Goal: Task Accomplishment & Management: Manage account settings

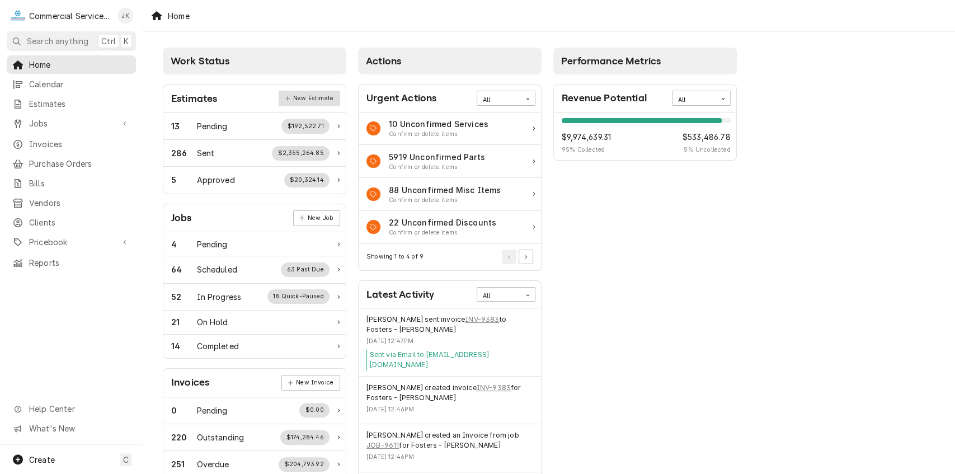
click at [330, 95] on link "New Estimate" at bounding box center [309, 99] width 61 height 16
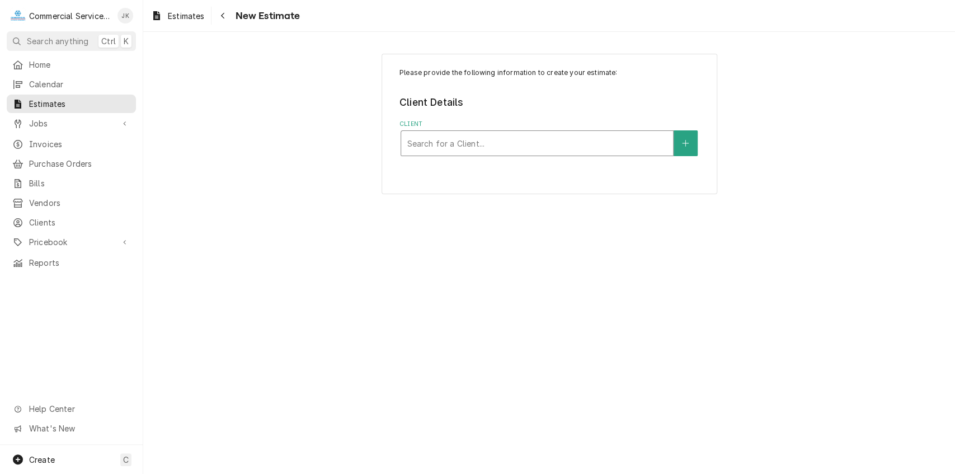
click at [449, 144] on div "Client" at bounding box center [537, 143] width 261 height 20
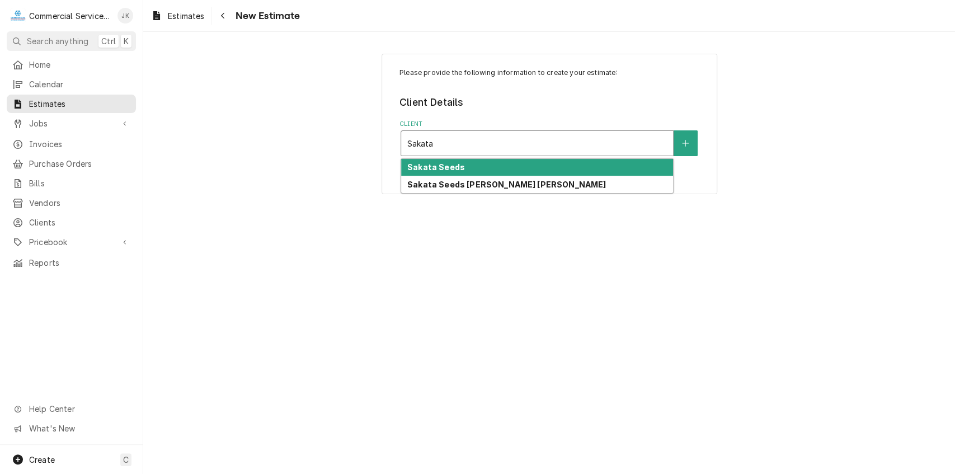
type input "Sakata"
click at [453, 164] on strong "Sakata Seeds" at bounding box center [436, 167] width 58 height 10
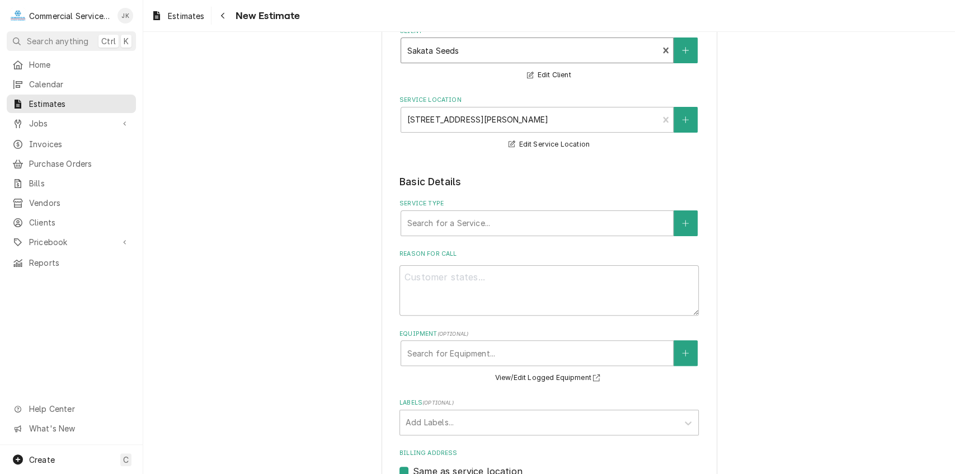
scroll to position [124, 0]
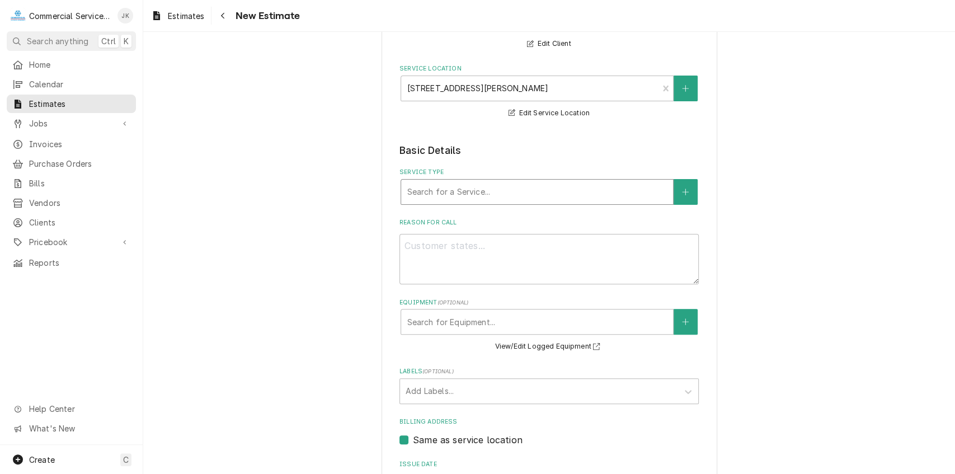
click at [437, 195] on div "Service Type" at bounding box center [537, 192] width 261 height 20
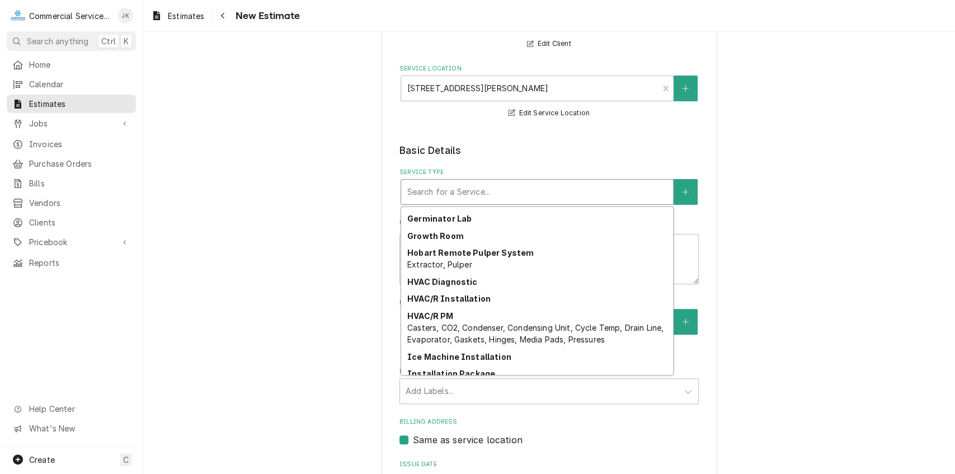
scroll to position [1272, 0]
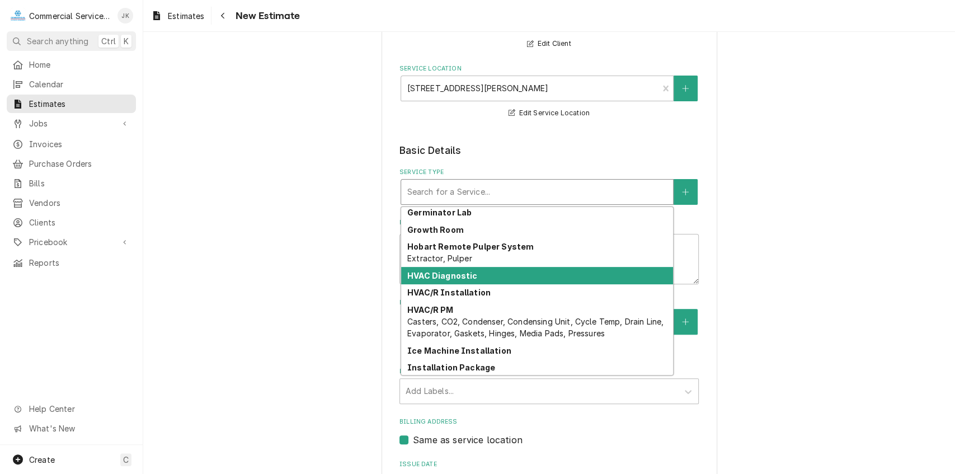
click at [415, 276] on strong "HVAC Diagnostic" at bounding box center [442, 276] width 70 height 10
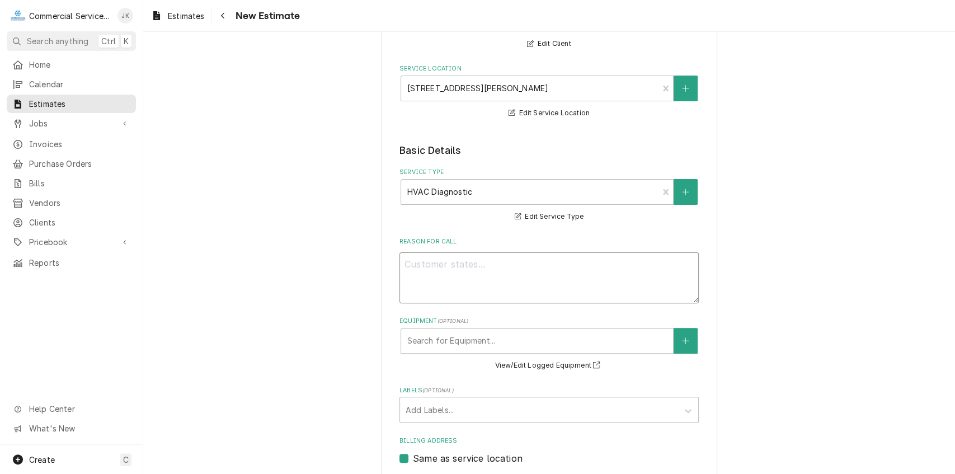
click at [408, 266] on textarea "Reason For Call" at bounding box center [548, 277] width 299 height 51
type textarea "x"
type textarea "G"
type textarea "x"
type textarea "Gr"
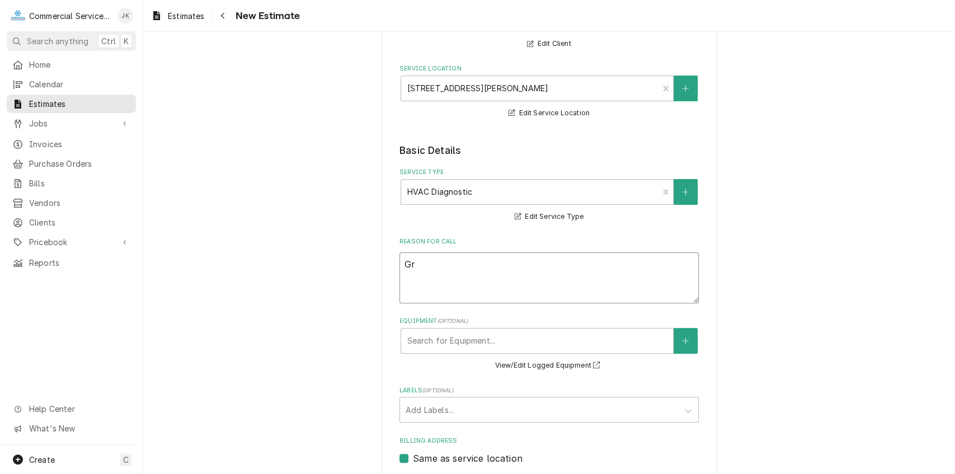
type textarea "x"
type textarea "Gre"
type textarea "x"
type textarea "Gree"
type textarea "x"
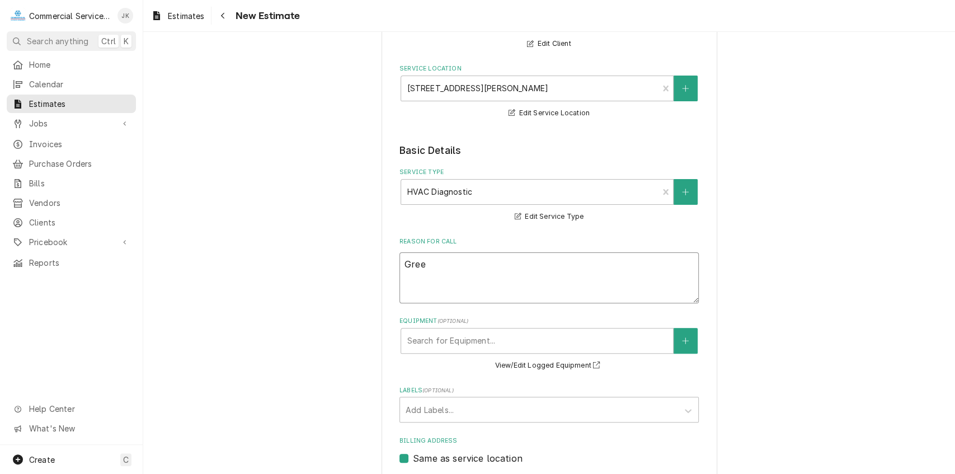
type textarea "Green"
type textarea "x"
type textarea "Greenh"
type textarea "x"
type textarea "Greenho"
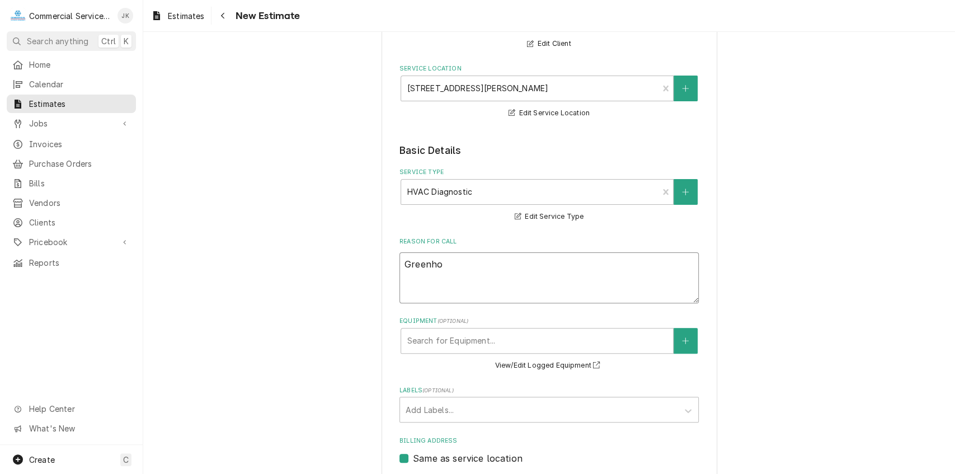
type textarea "x"
type textarea "Greenhou"
type textarea "x"
type textarea "Greenhous"
type textarea "x"
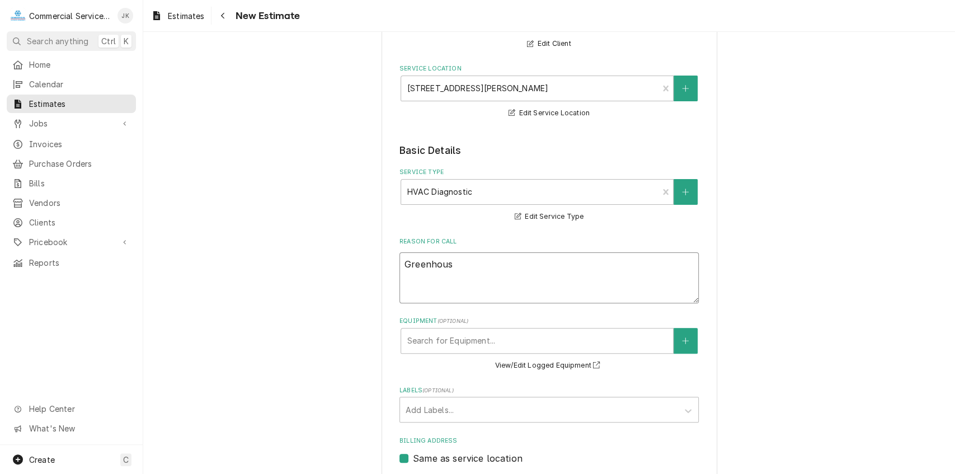
type textarea "Greenhouse"
type textarea "x"
type textarea "Greenhouse"
type textarea "x"
type textarea "Greenhouse M"
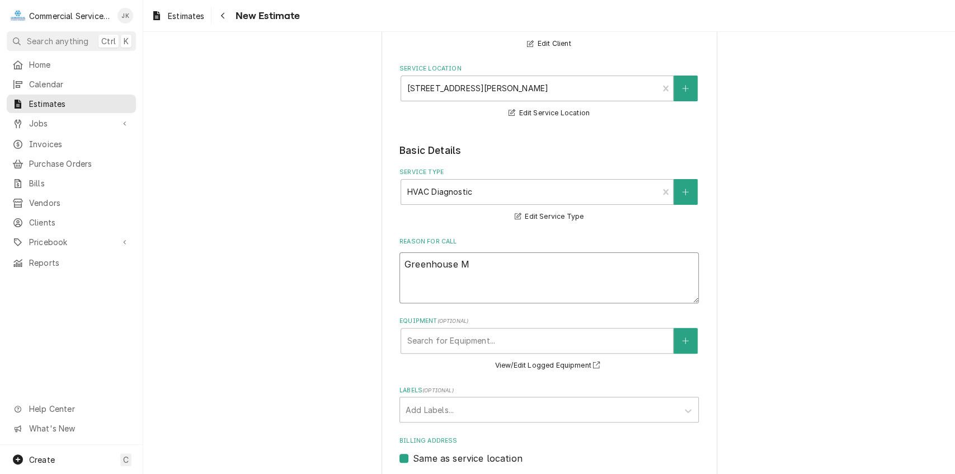
type textarea "x"
type textarea "Greenhouse Ma"
type textarea "x"
type textarea "Greenhouse Mak"
type textarea "x"
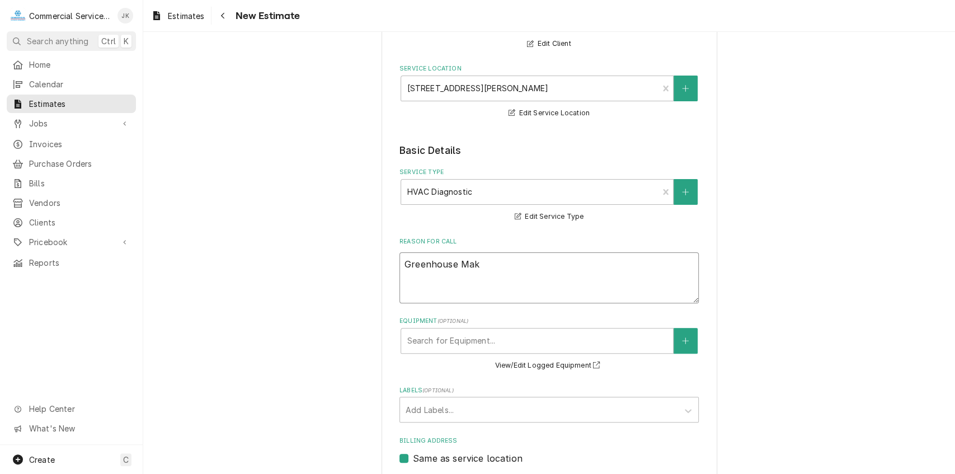
type textarea "Greenhouse Make"
type textarea "x"
type textarea "Greenhouse Make"
type textarea "x"
type textarea "Greenhouse Make U"
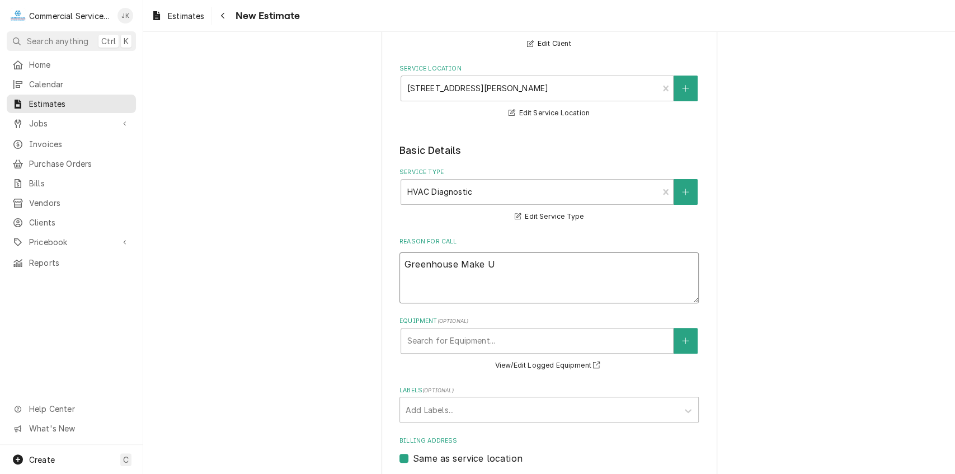
type textarea "x"
type textarea "Greenhouse Make UP"
type textarea "x"
type textarea "Greenhouse Make UP"
type textarea "x"
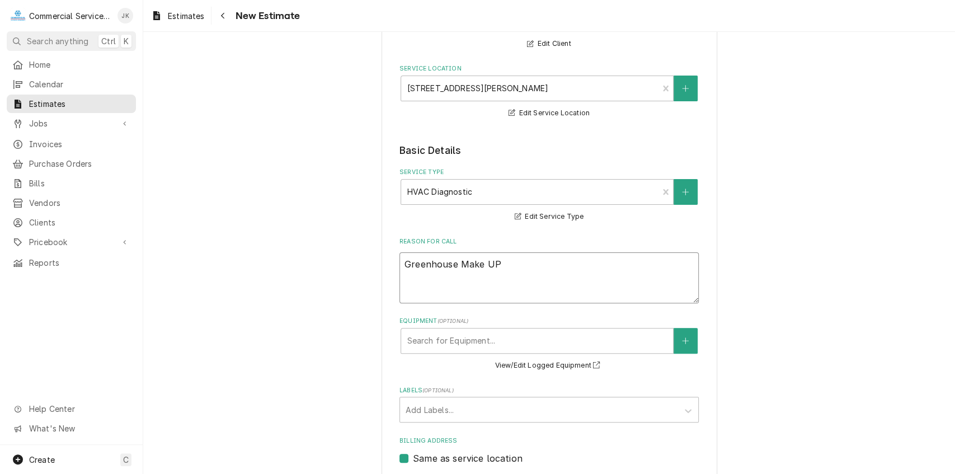
type textarea "Greenhouse Make UP A"
type textarea "x"
type textarea "Greenhouse Make UP Ai"
type textarea "x"
type textarea "Greenhouse Make UP Air"
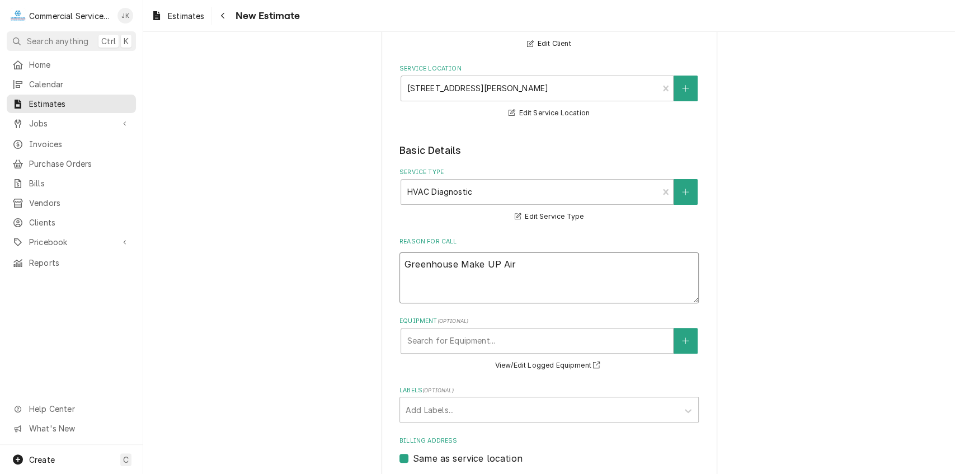
click at [495, 263] on textarea "Greenhouse Make UP Air" at bounding box center [548, 277] width 299 height 51
type textarea "x"
type textarea "Greenhouse Make U Air"
type textarea "x"
type textarea "Greenhouse Make Up Air"
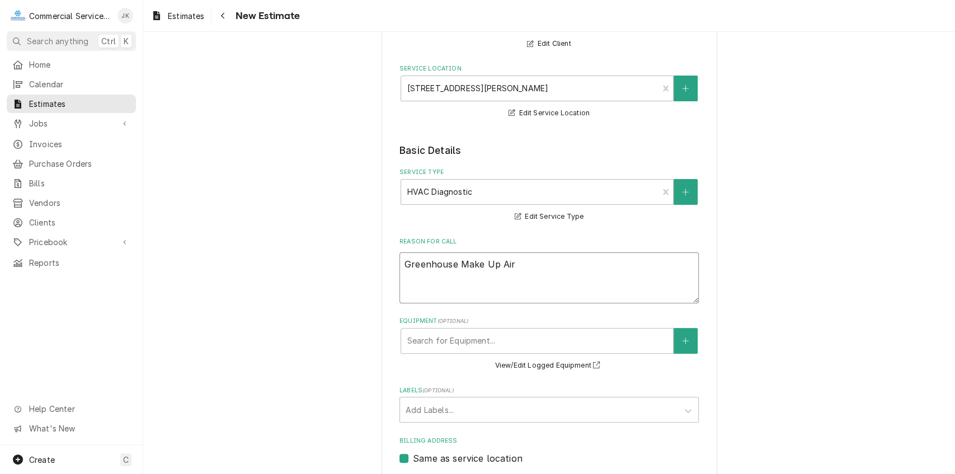
click at [520, 266] on textarea "Greenhouse Make Up Air" at bounding box center [548, 277] width 299 height 51
type textarea "x"
type textarea "Greenhouse Make Up Air"
type textarea "x"
type textarea "Greenhouse Make Up Air ("
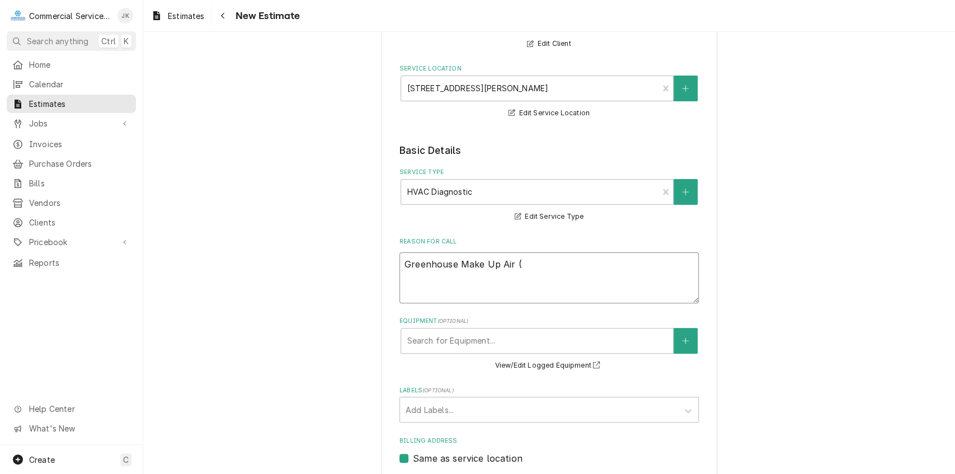
type textarea "x"
type textarea "Greenhouse Make Up Air (M"
type textarea "x"
type textarea "Greenhouse Make Up Air (MU"
type textarea "x"
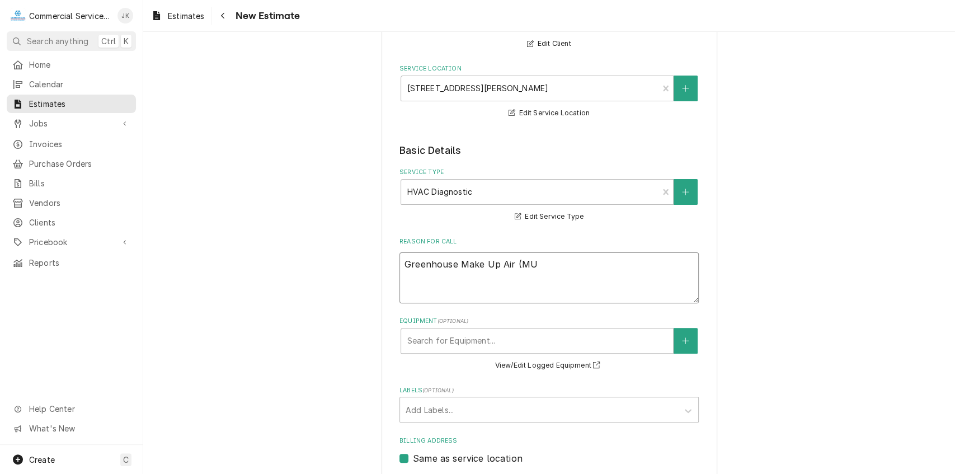
type textarea "Greenhouse Make Up Air (MUA"
type textarea "x"
type textarea "Greenhouse Make Up Air (MUA)"
type textarea "x"
type textarea "Greenhouse Make Up Air (MUA)"
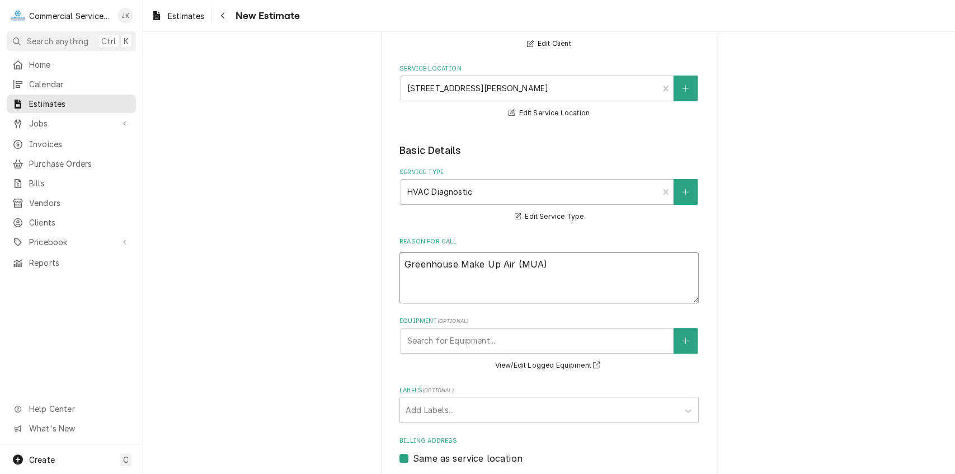
type textarea "x"
type textarea "Greenhouse Make Up Air (MUA) n"
type textarea "x"
type textarea "Greenhouse Make Up Air (MUA) no"
type textarea "x"
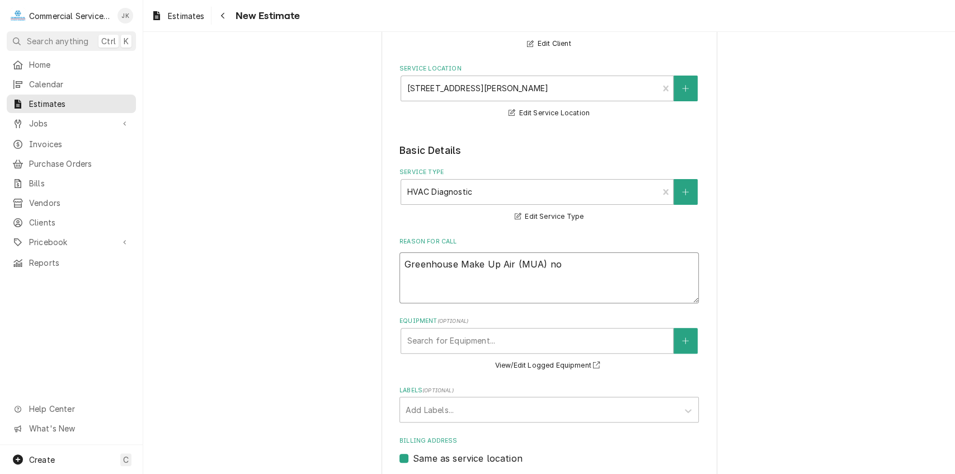
type textarea "Greenhouse Make Up Air (MUA) not"
type textarea "x"
type textarea "Greenhouse Make Up Air (MUA) not"
type textarea "x"
type textarea "Greenhouse Make Up Air (MUA) not c"
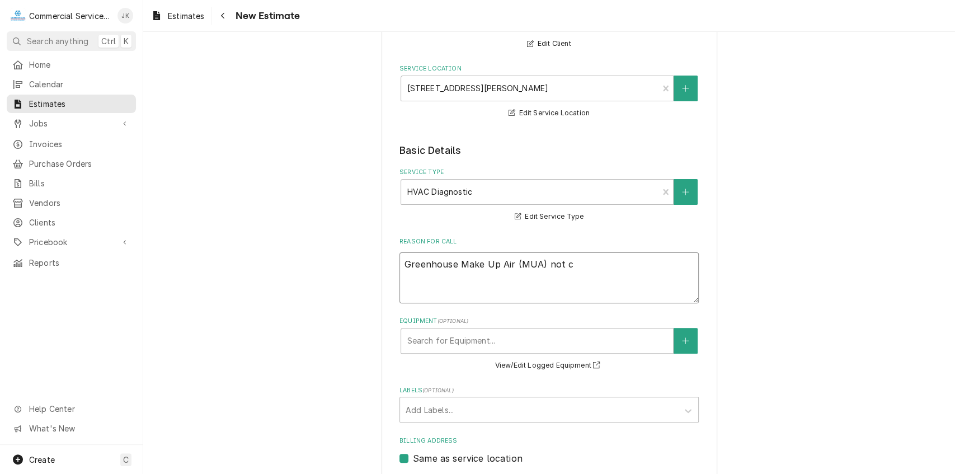
type textarea "x"
type textarea "Greenhouse Make Up Air (MUA) not co"
type textarea "x"
type textarea "Greenhouse Make Up Air (MUA) not coo"
type textarea "x"
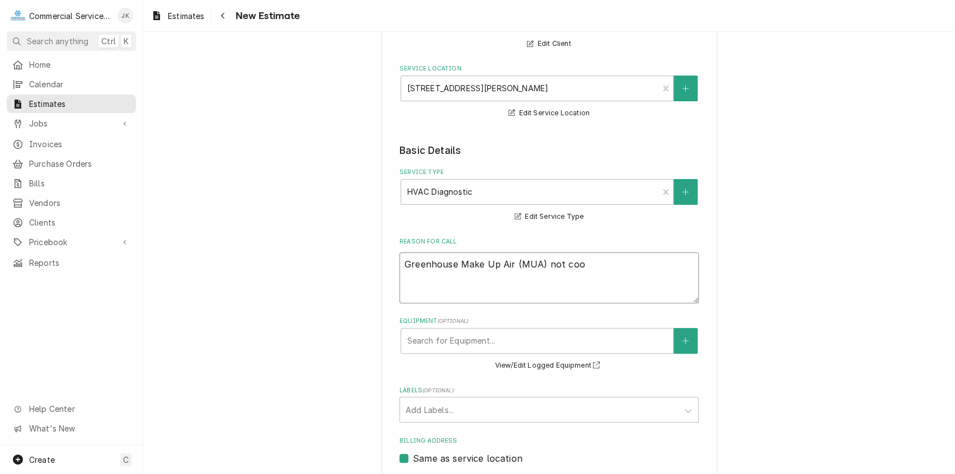
type textarea "Greenhouse Make Up Air (MUA) not cool"
type textarea "x"
type textarea "Greenhouse Make Up Air (MUA) not cooli"
type textarea "x"
type textarea "Greenhouse Make Up Air (MUA) not coolin"
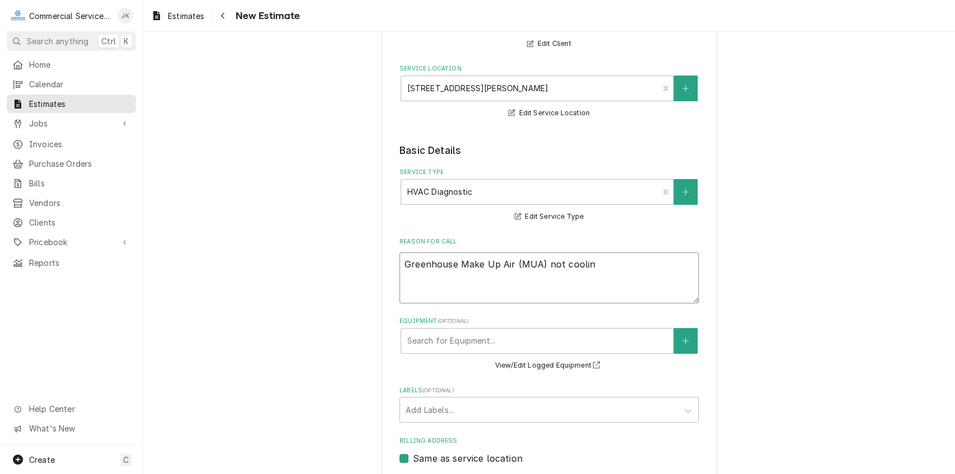
type textarea "x"
type textarea "Greenhouse Make Up Air (MUA) not cooling"
type textarea "x"
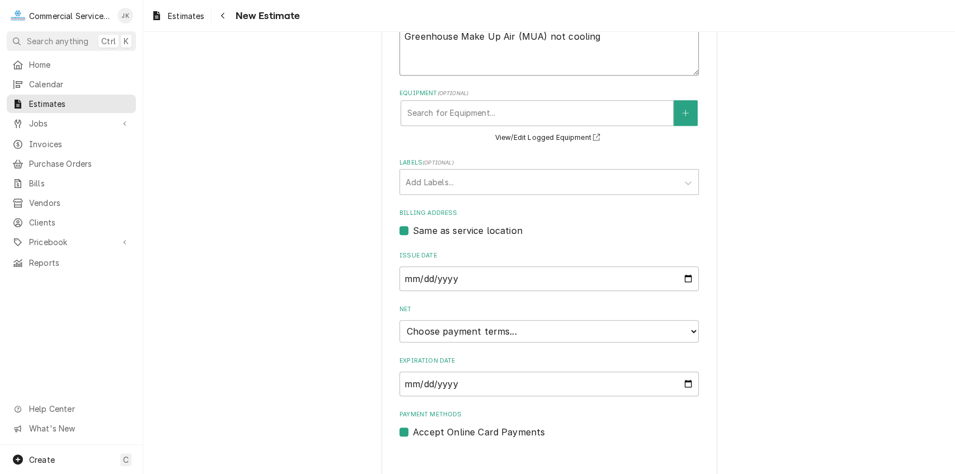
scroll to position [365, 0]
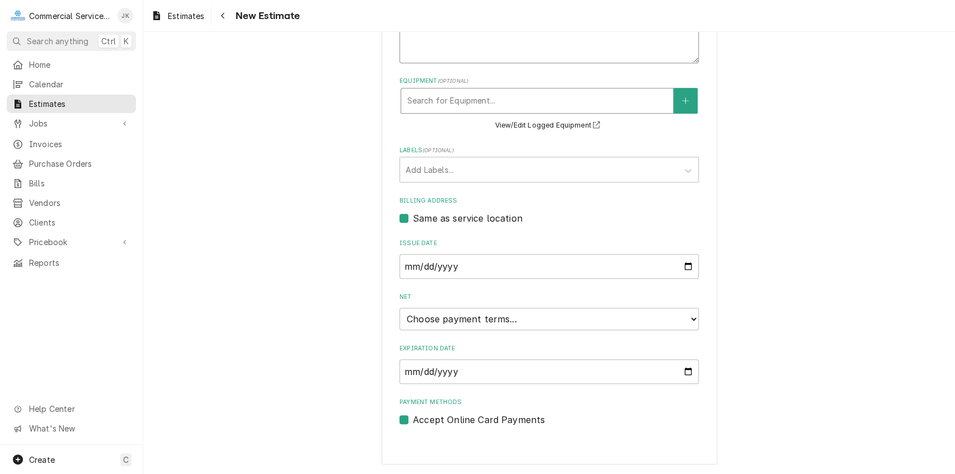
type textarea "Greenhouse Make Up Air (MUA) not cooling"
click at [446, 97] on div "Equipment" at bounding box center [537, 101] width 261 height 20
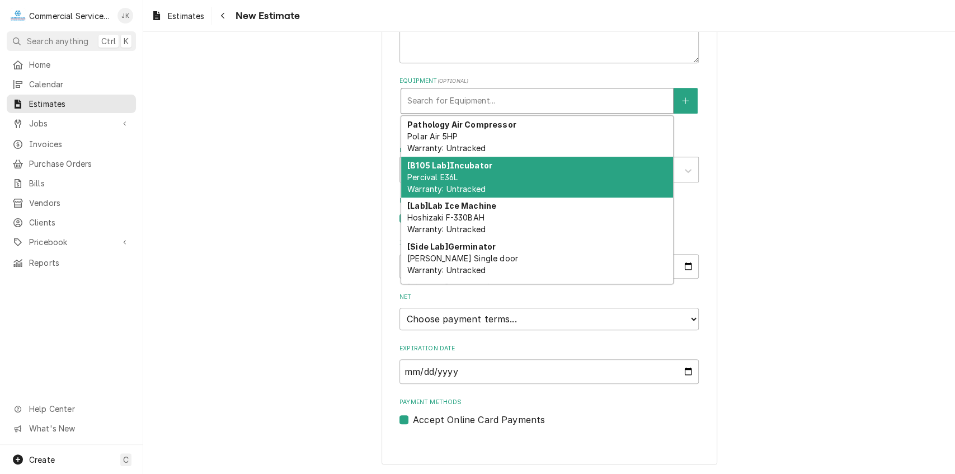
click at [670, 197] on div "Pathology Air Compressor Polar Air 5HP Warranty: Untracked [B105 Lab] Incubator…" at bounding box center [537, 199] width 273 height 169
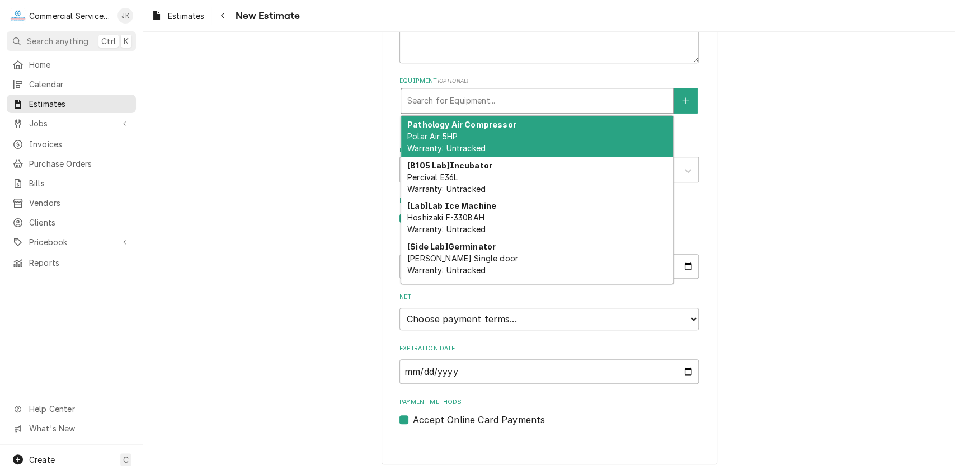
type textarea "x"
type input "A"
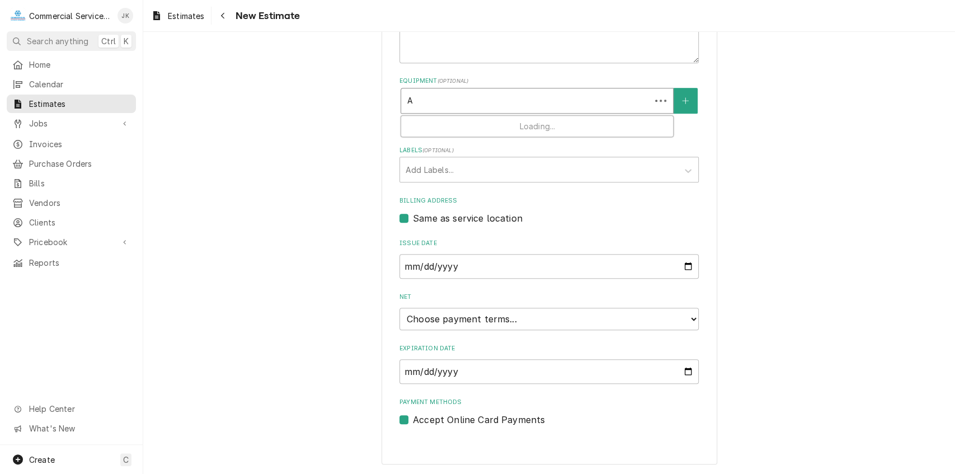
type textarea "x"
type input "Ae"
type textarea "x"
type input "Aer"
type textarea "x"
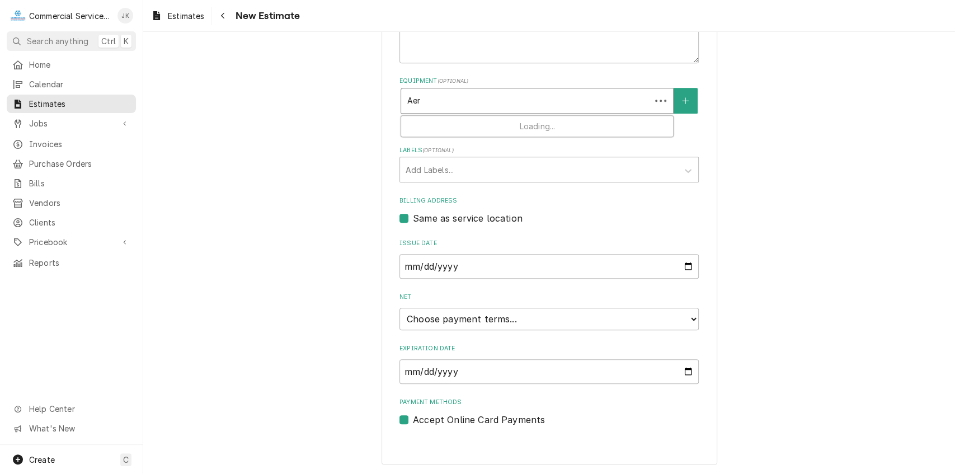
type input "Aero"
type textarea "x"
type input "AeroC"
type textarea "x"
type input "AeroCo"
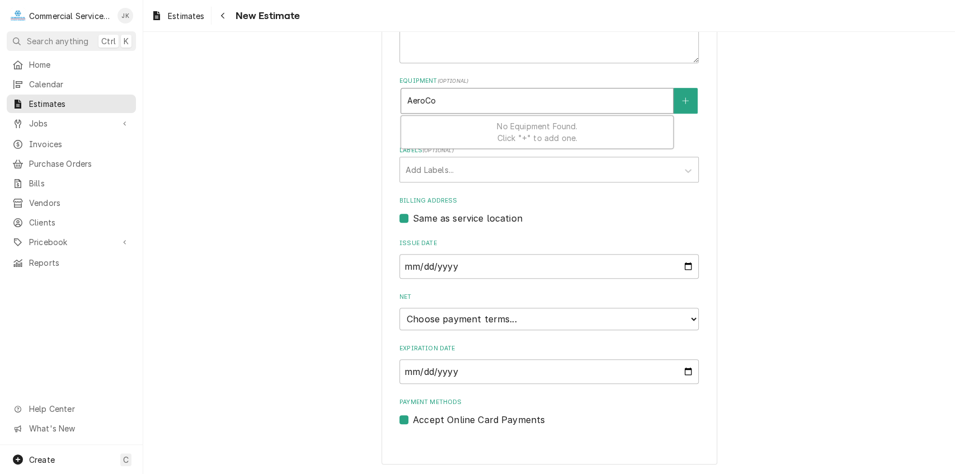
type textarea "x"
type input "AeroCoo"
type textarea "x"
type input "AeroCool"
type textarea "x"
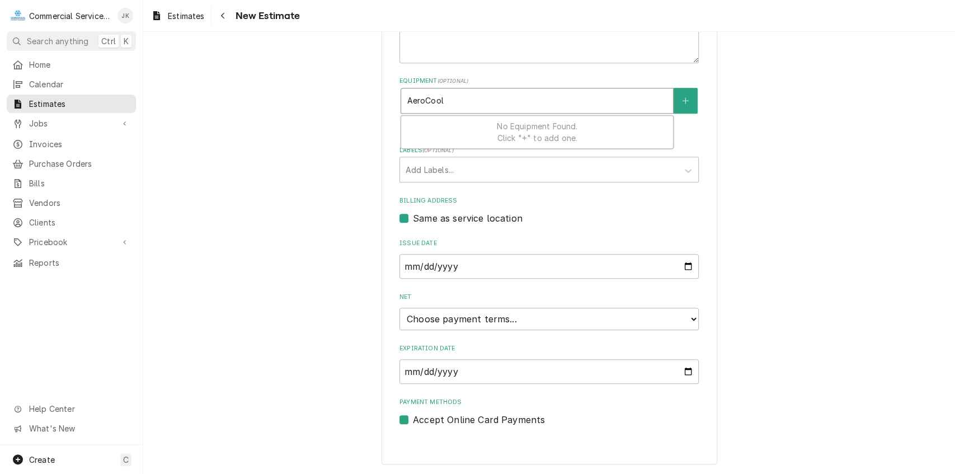
type input "AeroCool"
type textarea "x"
type input "AeroCool m"
type textarea "x"
type input "AeroCool mo"
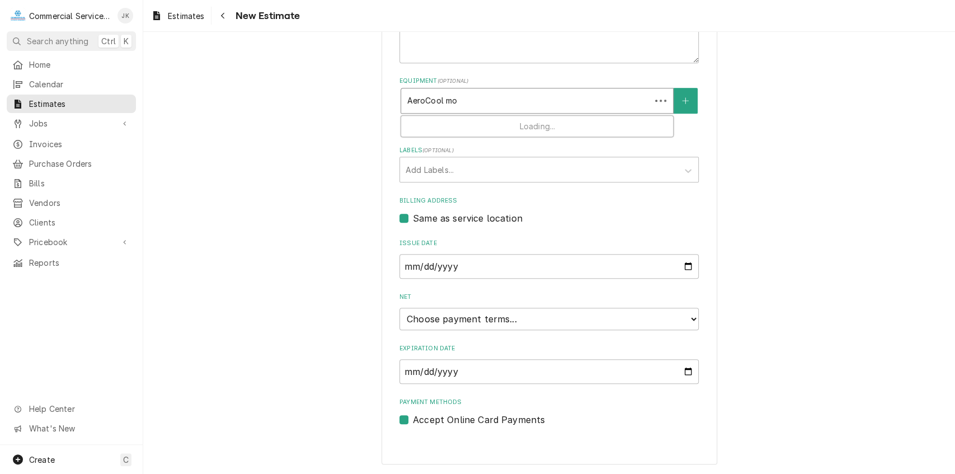
type textarea "x"
type input "AeroCool mod"
type textarea "x"
type input "AeroCool mode"
type textarea "x"
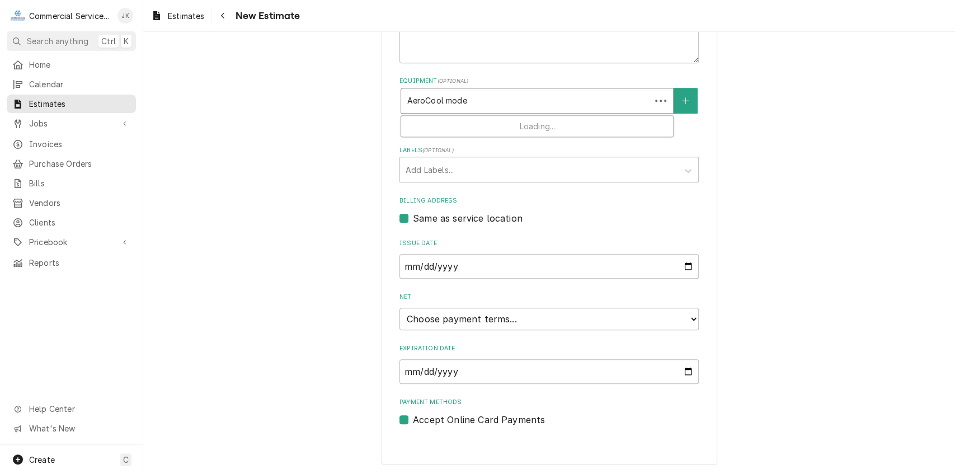
type input "AeroCool model"
type textarea "x"
type input "AeroCool model"
type textarea "x"
type input "AeroCool model I"
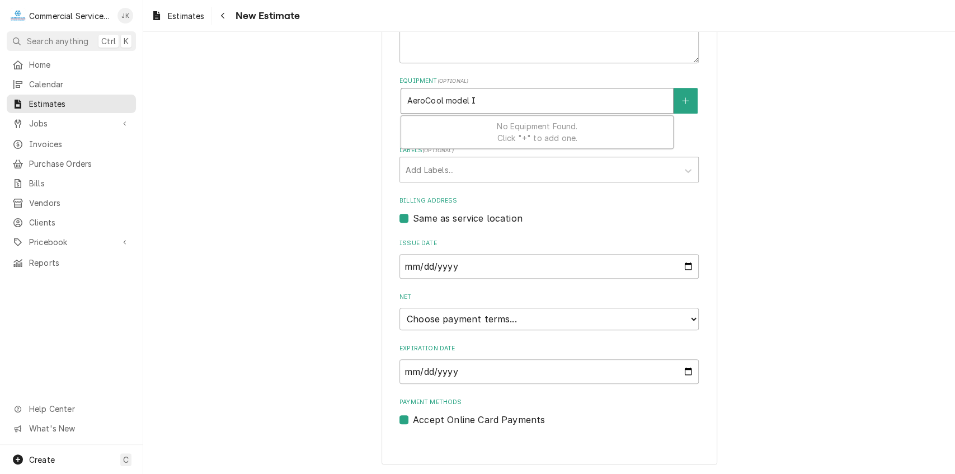
type textarea "x"
type input "AeroCool model IS"
type textarea "x"
type input "AeroCool model IS5"
type textarea "x"
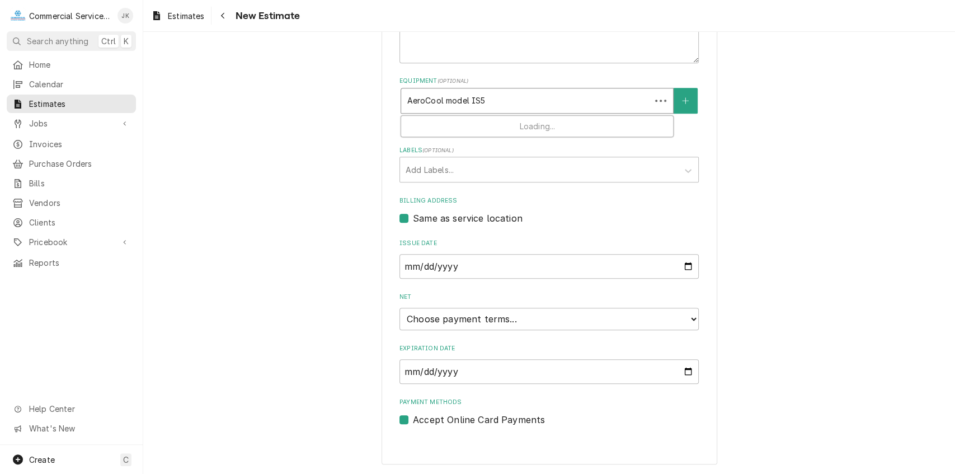
type input "AeroCool model IS50"
type textarea "x"
type input "AeroCool model IS500"
click at [687, 102] on button "Equipment" at bounding box center [685, 101] width 23 height 26
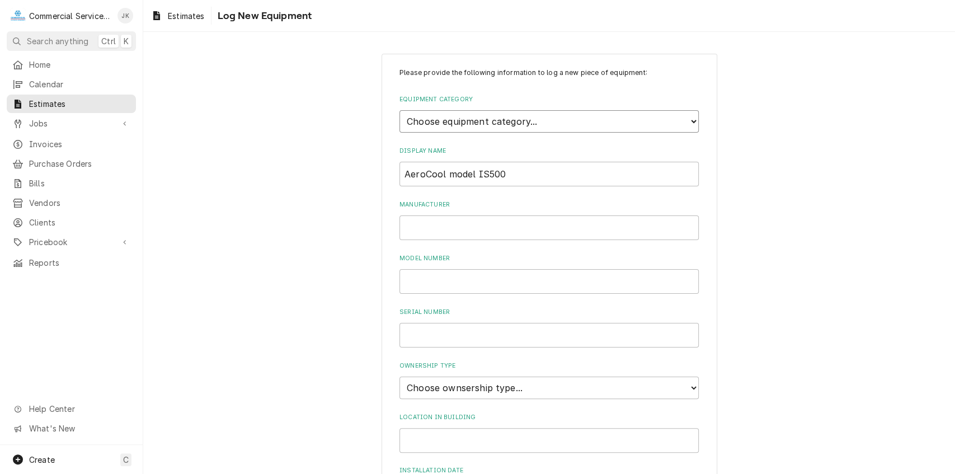
click at [691, 117] on select "Choose equipment category... Cooking Equipment Fryers Ice Machines Ovens and Ra…" at bounding box center [548, 121] width 299 height 22
select select "15"
click at [399, 110] on select "Choose equipment category... Cooking Equipment Fryers Ice Machines Ovens and Ra…" at bounding box center [548, 121] width 299 height 22
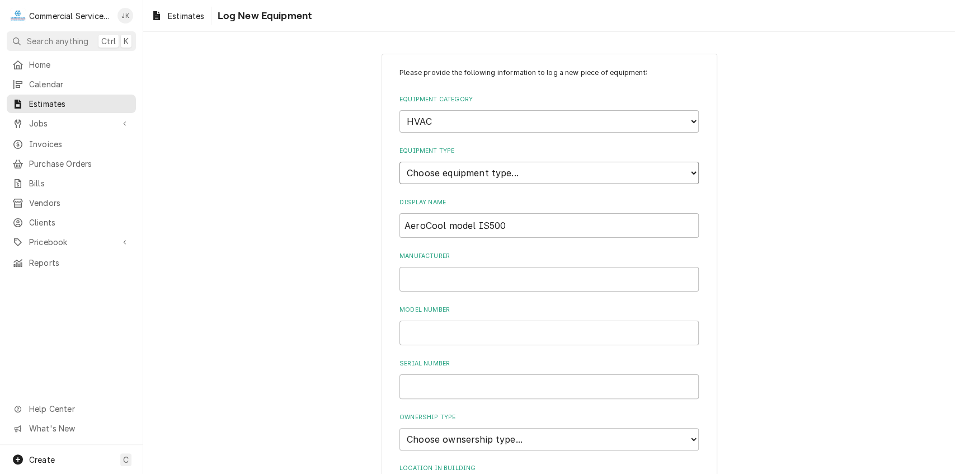
click at [688, 171] on select "Choose equipment type... Condenser Furnace Chiller Air Handler VRF Mini Split M…" at bounding box center [548, 173] width 299 height 22
select select "124"
click at [399, 162] on select "Choose equipment type... Condenser Furnace Chiller Air Handler VRF Mini Split M…" at bounding box center [548, 173] width 299 height 22
click at [516, 227] on input "AeroCool model IS500" at bounding box center [548, 225] width 299 height 25
click at [414, 274] on input "Manufacturer" at bounding box center [548, 279] width 299 height 25
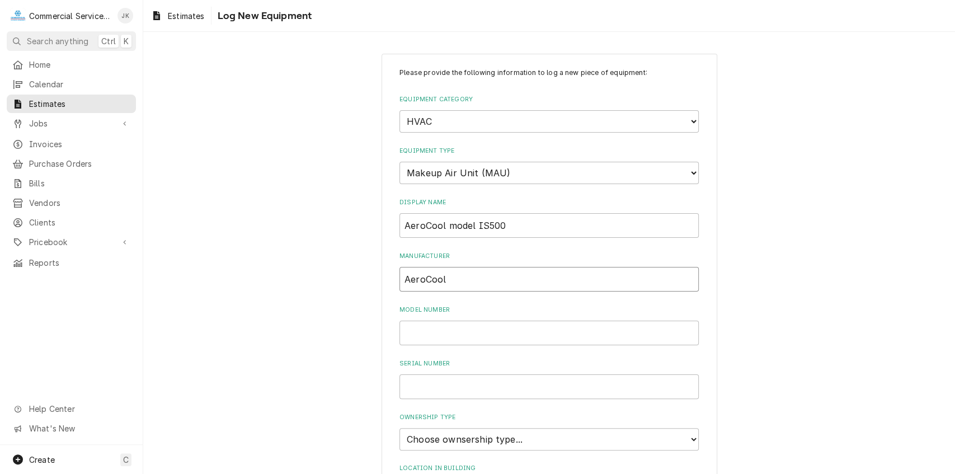
type input "AeroCool"
click at [419, 335] on input "Model Number" at bounding box center [548, 333] width 299 height 25
type input "IS500"
click at [410, 385] on input "Serial Number" at bounding box center [548, 386] width 299 height 25
type input "N/A"
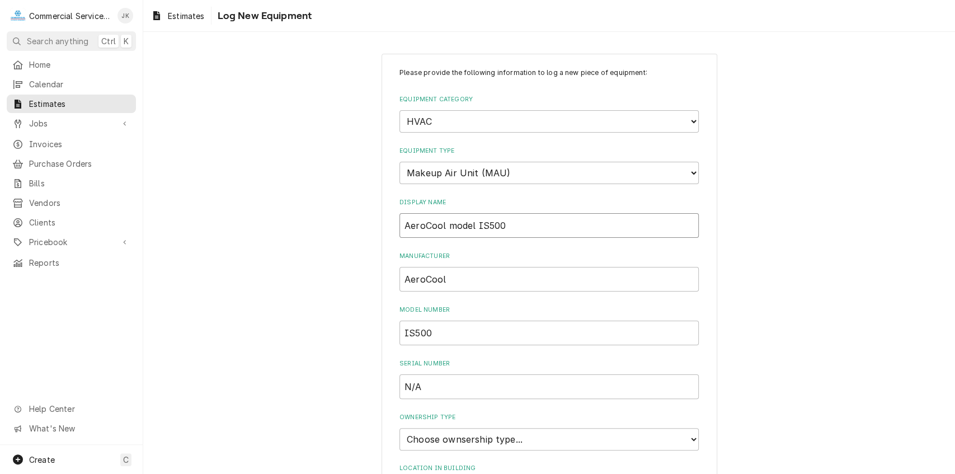
click at [501, 223] on input "AeroCool model IS500" at bounding box center [548, 225] width 299 height 25
type input "A"
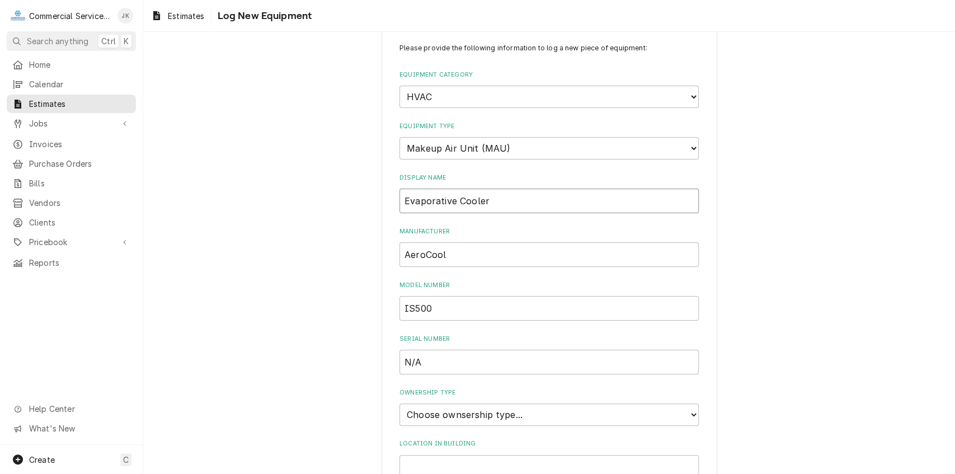
scroll to position [60, 0]
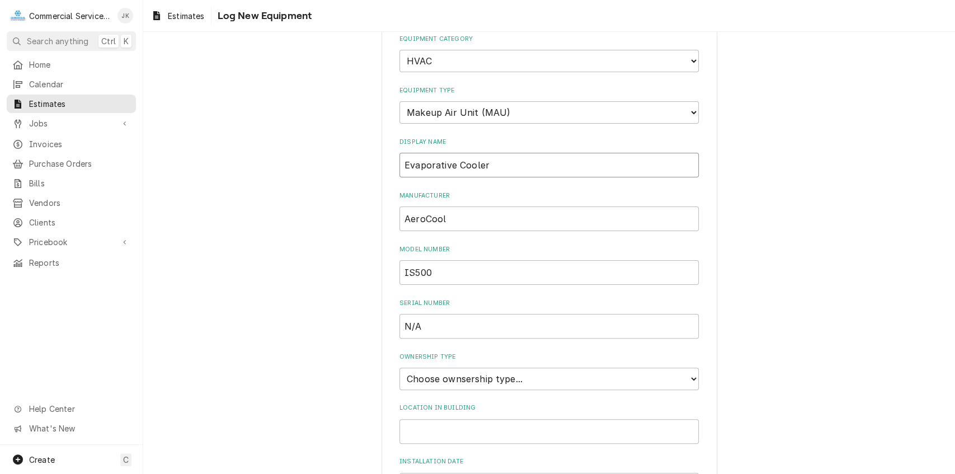
type input "Evaporative Cooler"
click at [428, 322] on input "N/A" at bounding box center [548, 326] width 299 height 25
click at [425, 430] on input "Location in Building" at bounding box center [548, 431] width 299 height 25
click at [693, 372] on select "Choose ownsership type... Unknown Owned Leased Rented" at bounding box center [548, 379] width 299 height 22
select select "1"
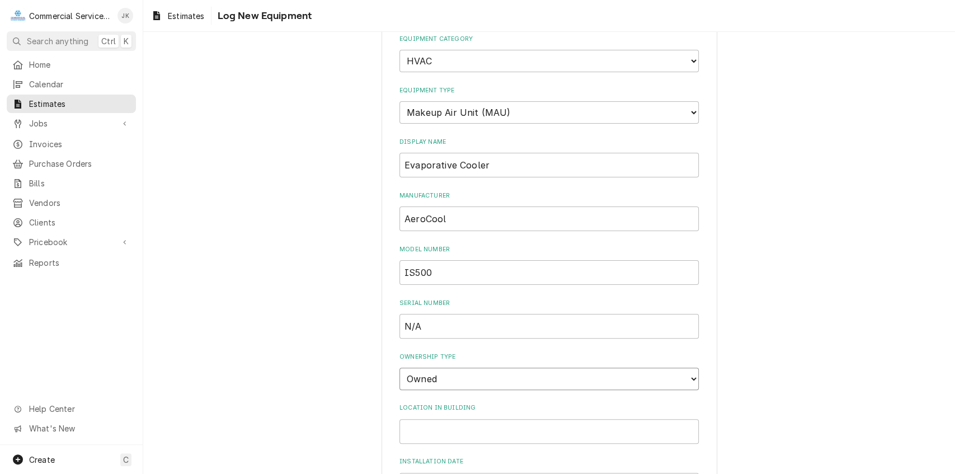
click at [399, 368] on select "Choose ownsership type... Unknown Owned Leased Rented" at bounding box center [548, 379] width 299 height 22
click at [435, 425] on input "Location in Building" at bounding box center [548, 431] width 299 height 25
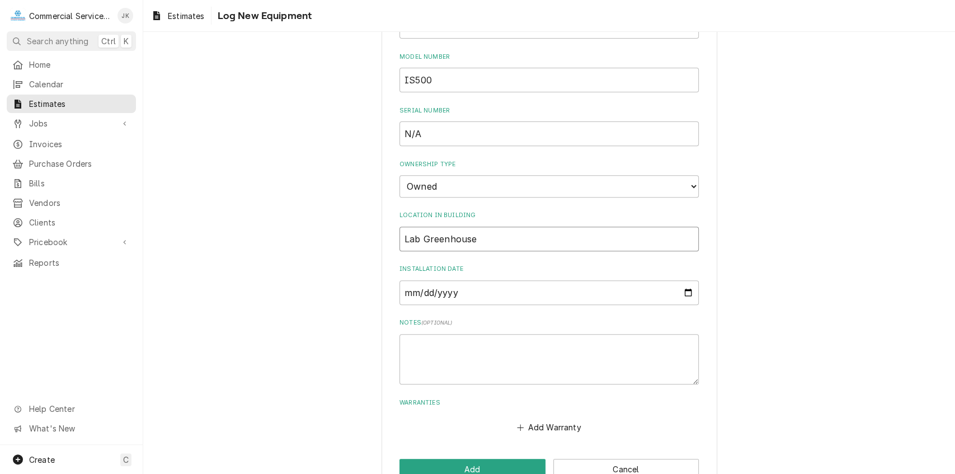
scroll to position [254, 0]
click at [472, 233] on input "Lab Greenhouses" at bounding box center [548, 237] width 299 height 25
click at [488, 237] on input "Lab Greenhouse's" at bounding box center [548, 237] width 299 height 25
type input "Lab Greenhouse"
click at [685, 289] on input "Installation Date" at bounding box center [548, 291] width 299 height 25
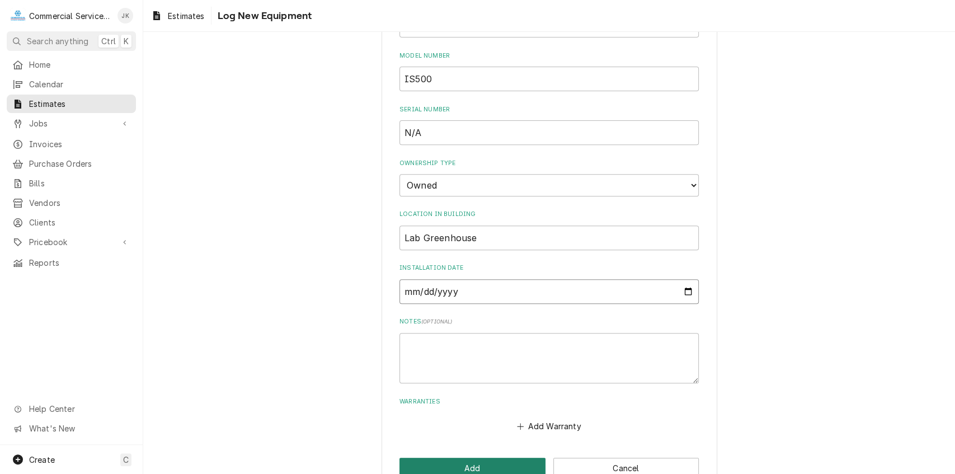
type input "2025-09-19"
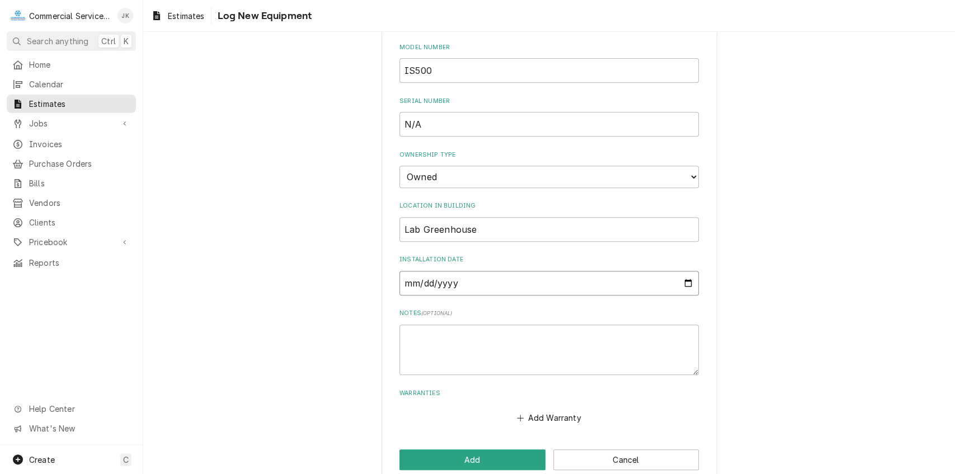
scroll to position [281, 0]
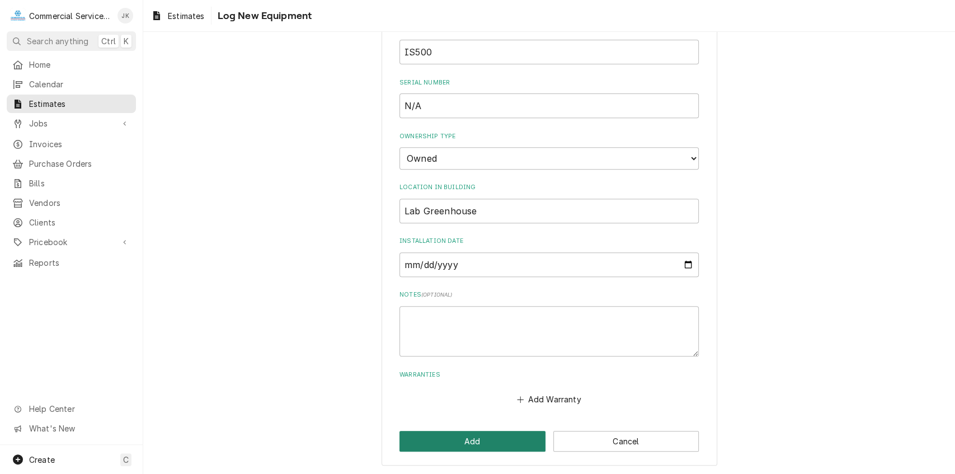
click at [460, 443] on button "Add" at bounding box center [472, 441] width 146 height 21
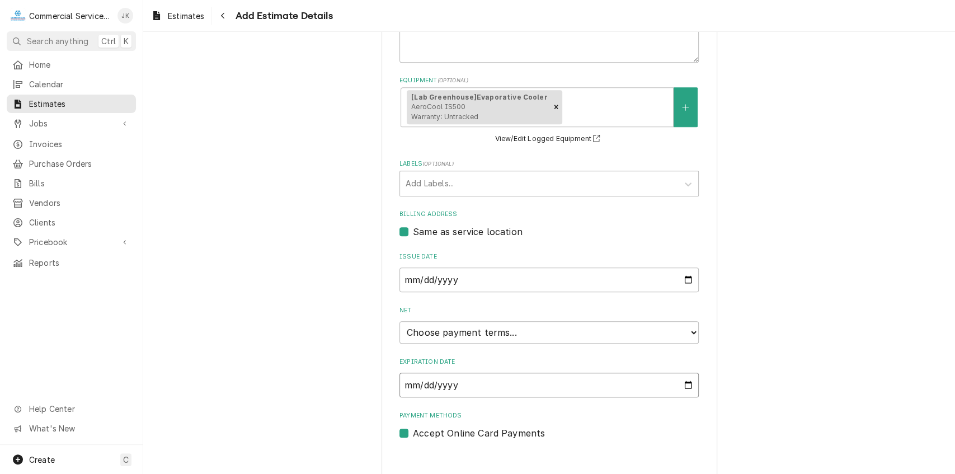
click at [685, 385] on input "Expiration Date" at bounding box center [548, 385] width 299 height 25
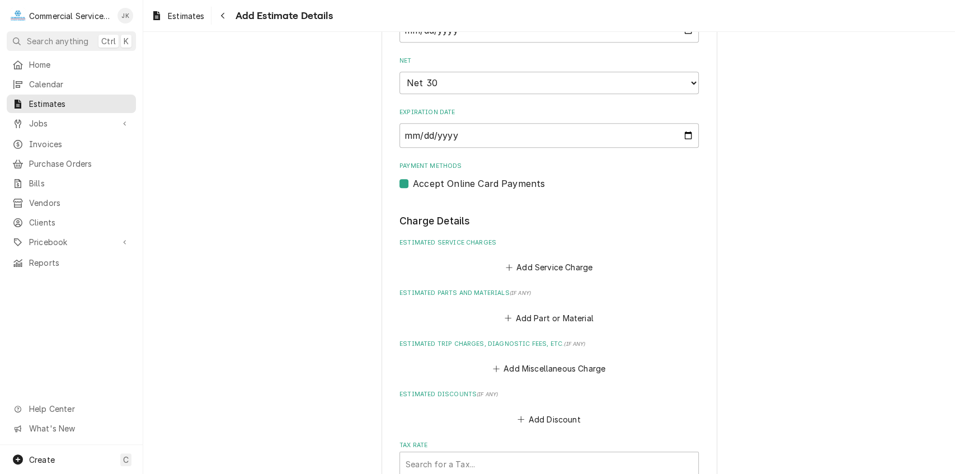
scroll to position [618, 0]
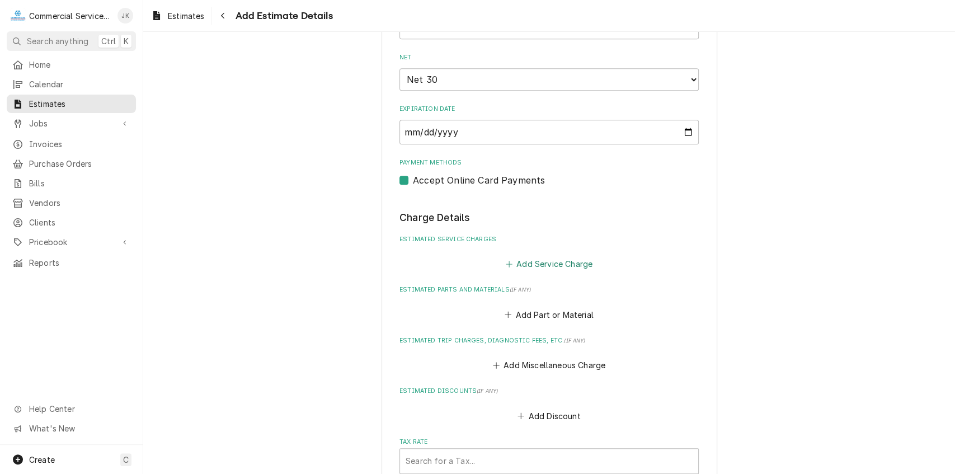
click at [534, 261] on button "Add Service Charge" at bounding box center [549, 264] width 91 height 16
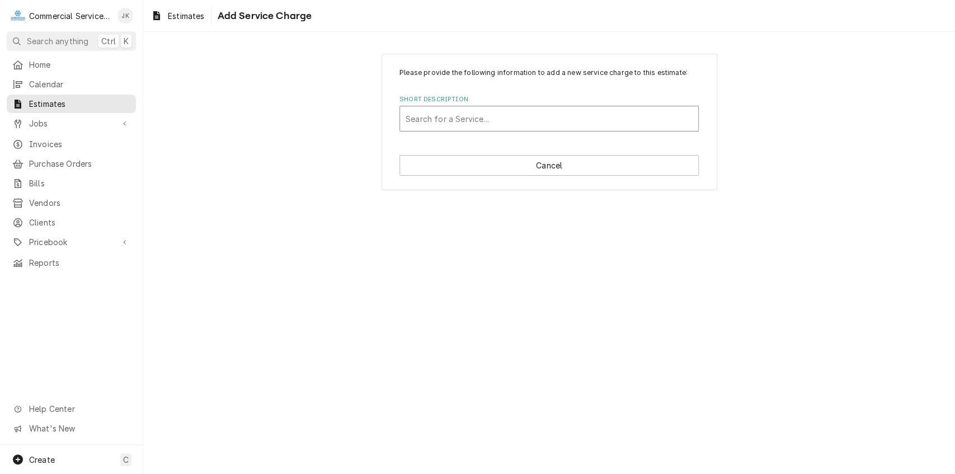
click at [428, 115] on div "Short Description" at bounding box center [549, 119] width 287 height 20
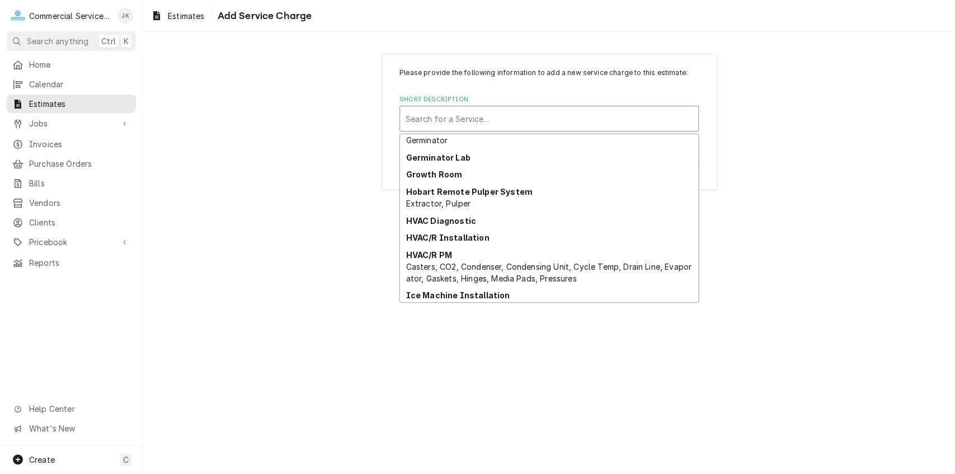
scroll to position [1269, 0]
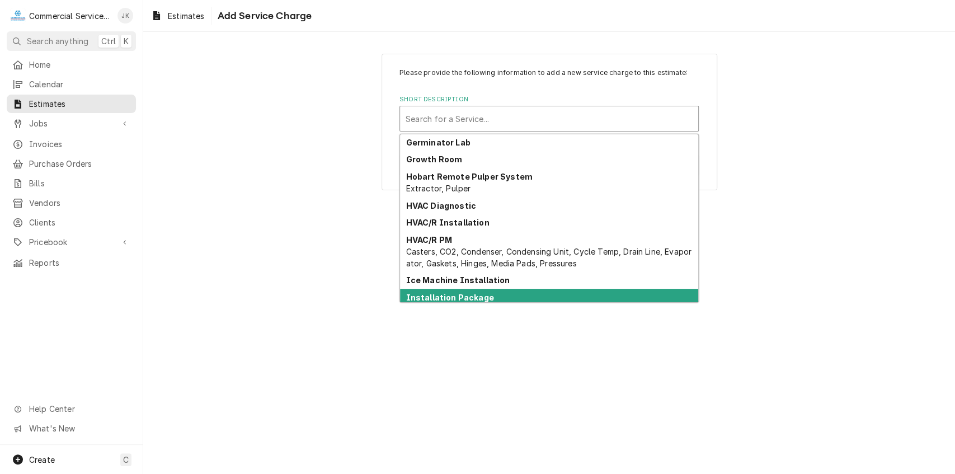
click at [698, 297] on div "AAP - APPLIANCE - APPRENTICE AAP, appliance, APPRENTICE AAP - APPLIANCE - OT - …" at bounding box center [548, 218] width 299 height 169
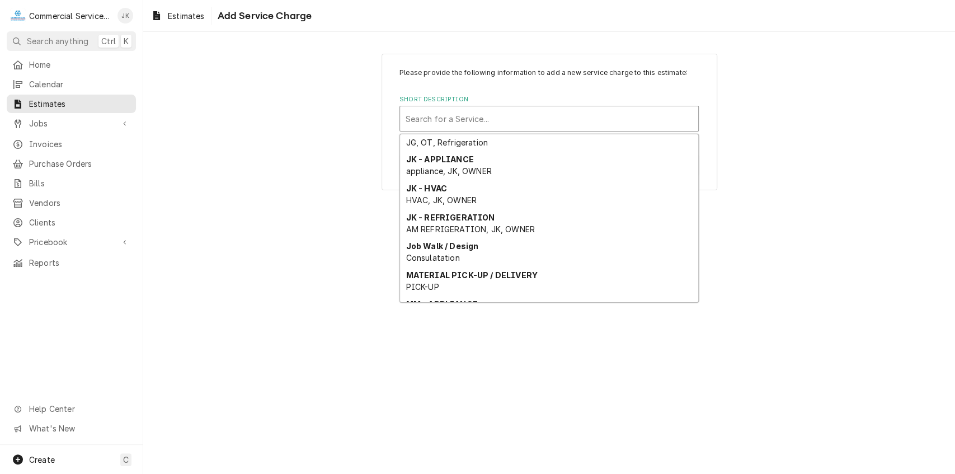
scroll to position [1612, 0]
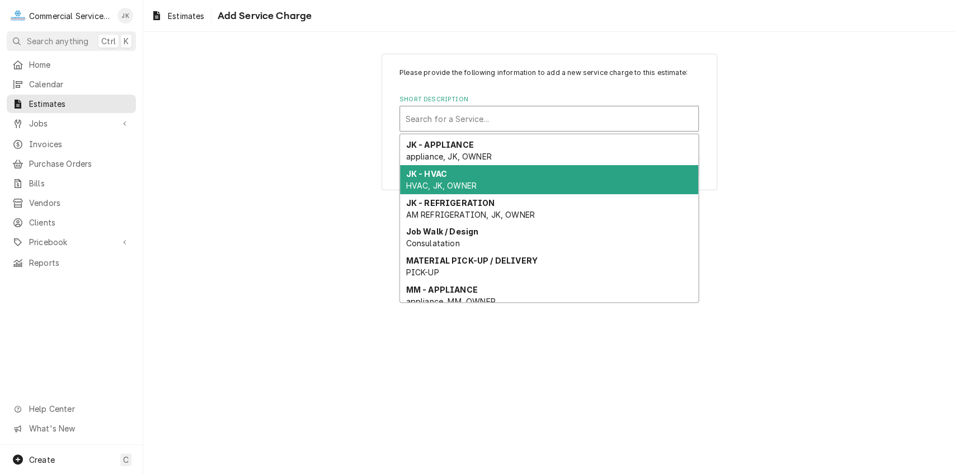
click at [451, 171] on div "JK - HVAC HVAC, JK, OWNER" at bounding box center [549, 179] width 298 height 29
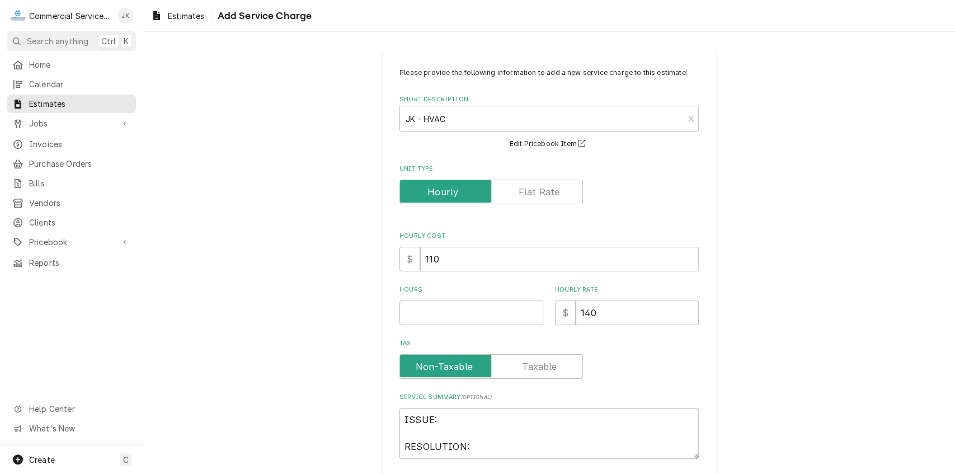
type textarea "x"
click at [551, 194] on label "Unit Type" at bounding box center [491, 192] width 184 height 25
click at [551, 194] on input "Unit Type" at bounding box center [490, 192] width 173 height 25
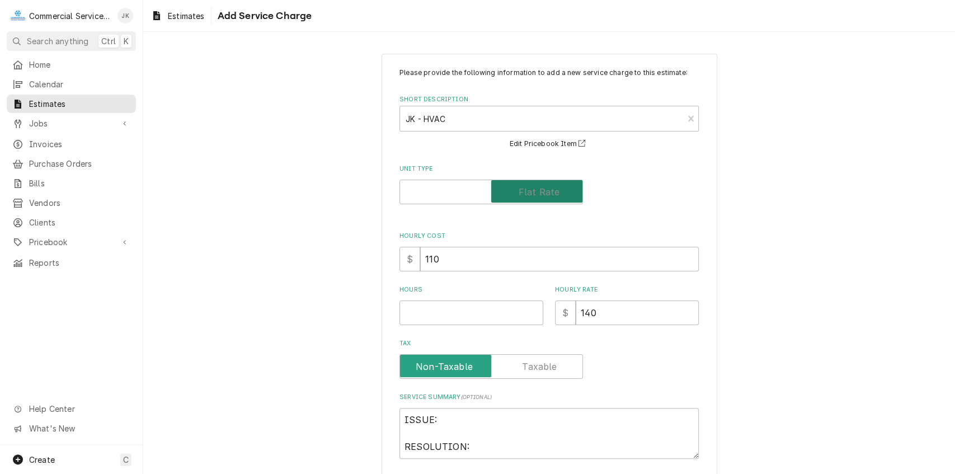
checkbox input "true"
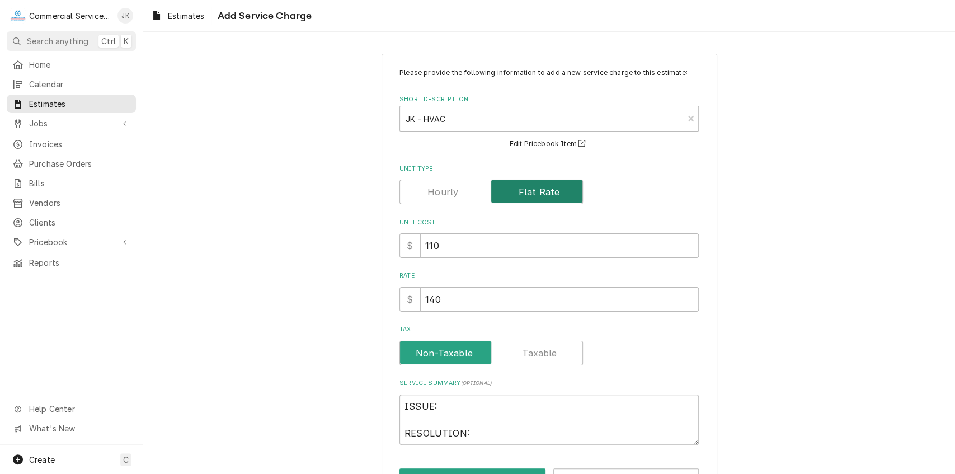
type textarea "x"
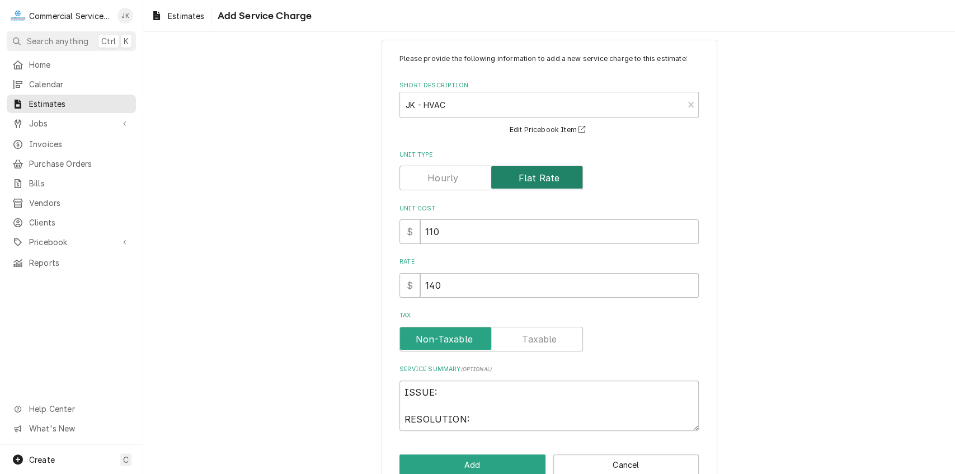
scroll to position [39, 0]
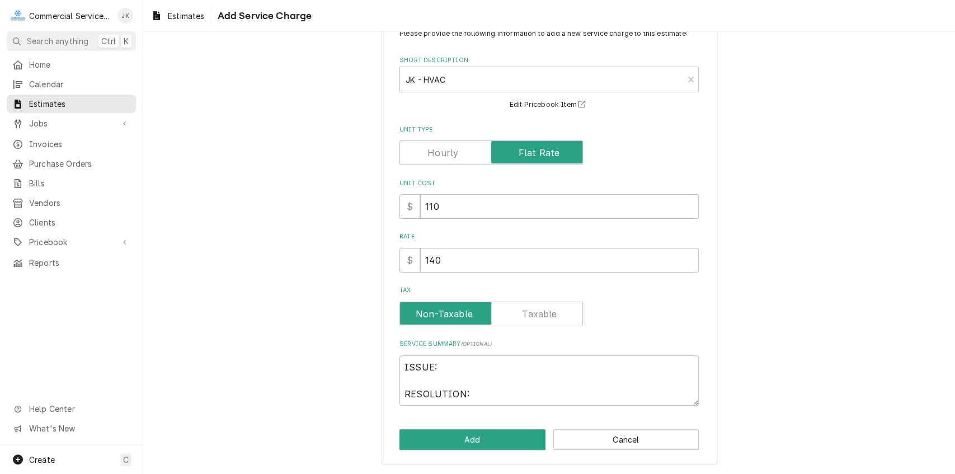
click at [434, 155] on label "Unit Type" at bounding box center [491, 152] width 184 height 25
click at [434, 155] on input "Unit Type" at bounding box center [490, 152] width 173 height 25
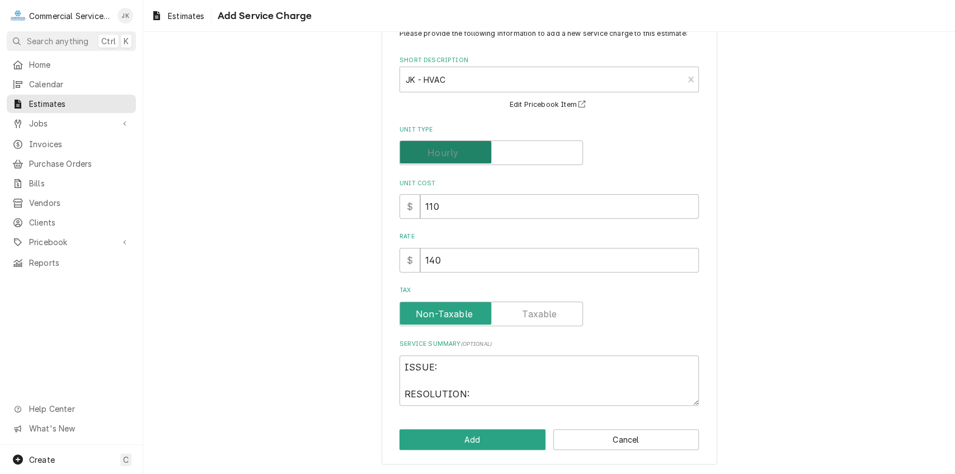
checkbox input "false"
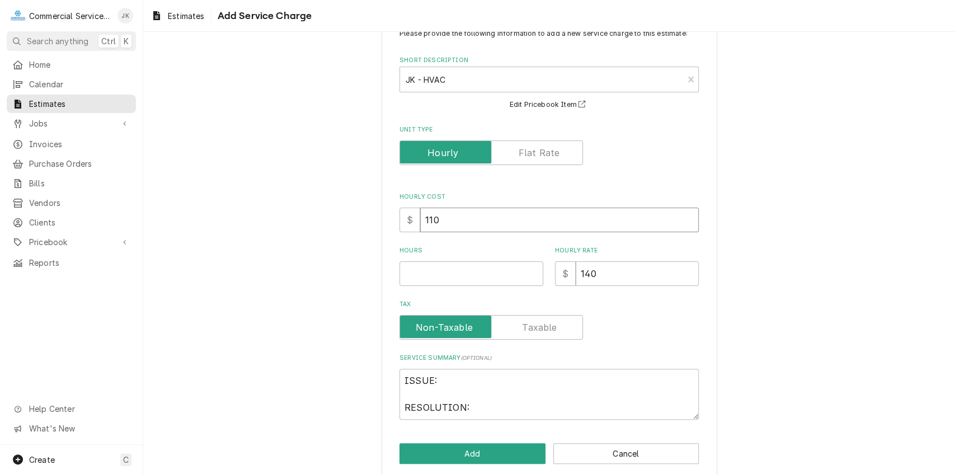
click at [449, 211] on input "110" at bounding box center [559, 220] width 279 height 25
type textarea "x"
type input "11"
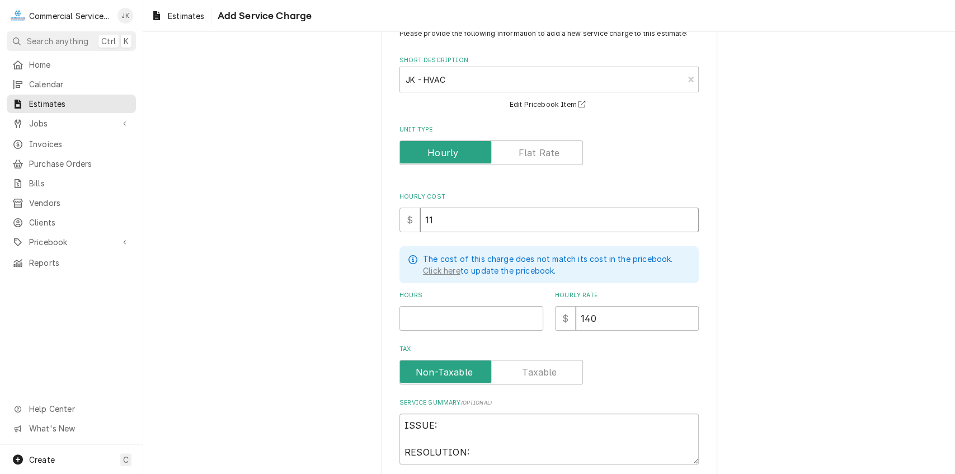
type textarea "x"
type input "1"
type textarea "x"
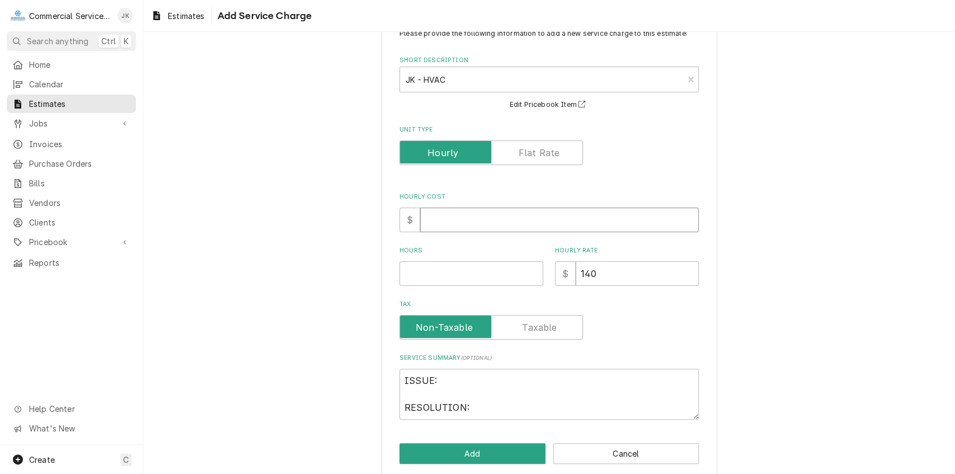
type textarea "x"
type input "1"
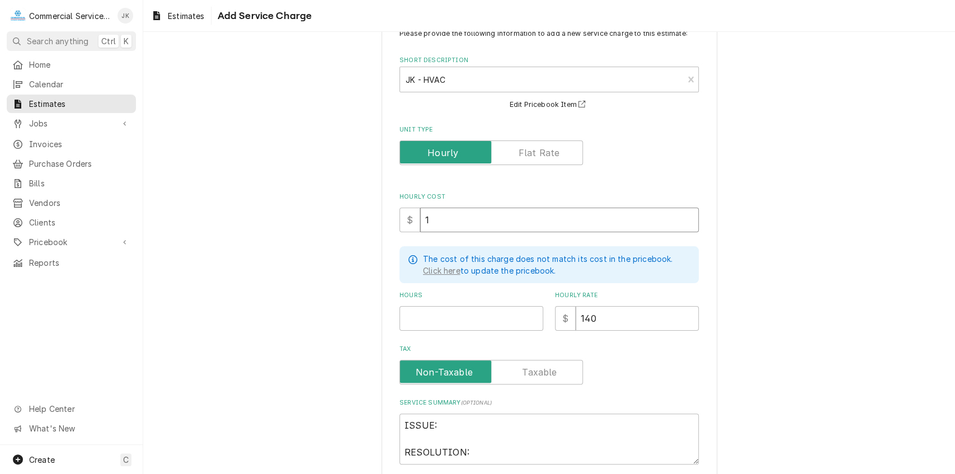
type textarea "x"
type input "11"
type textarea "x"
type input "110"
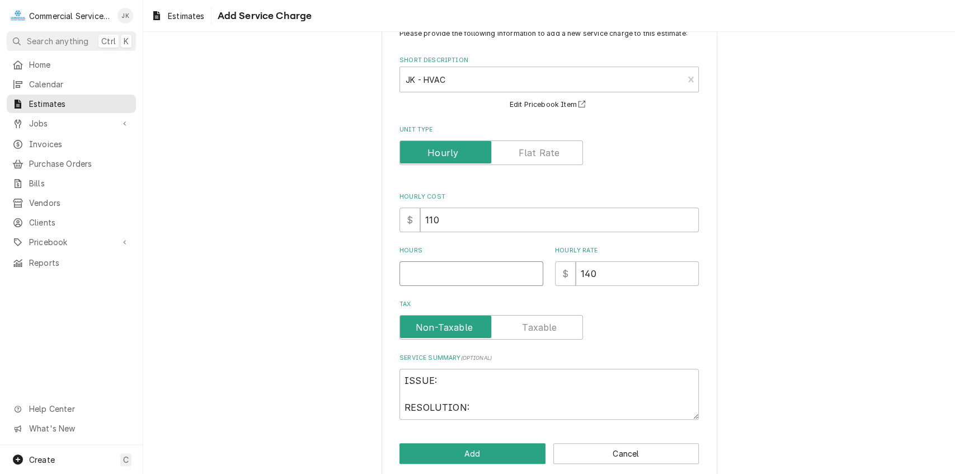
click at [419, 279] on input "Hours" at bounding box center [471, 273] width 144 height 25
type textarea "x"
type input "6"
type textarea "x"
type input "6"
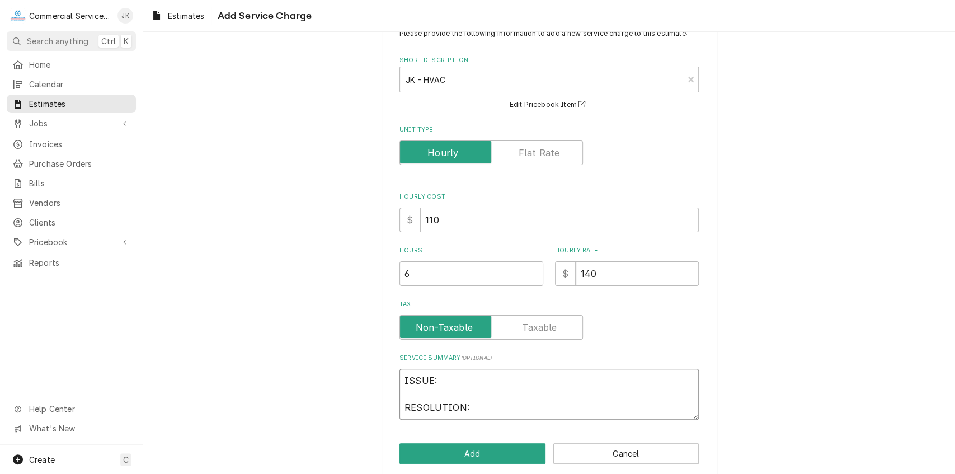
click at [438, 375] on textarea "ISSUE: RESOLUTION:" at bounding box center [548, 394] width 299 height 51
type textarea "x"
type textarea "ISSUE RESOLUTION:"
type textarea "x"
type textarea "ISSU RESOLUTION:"
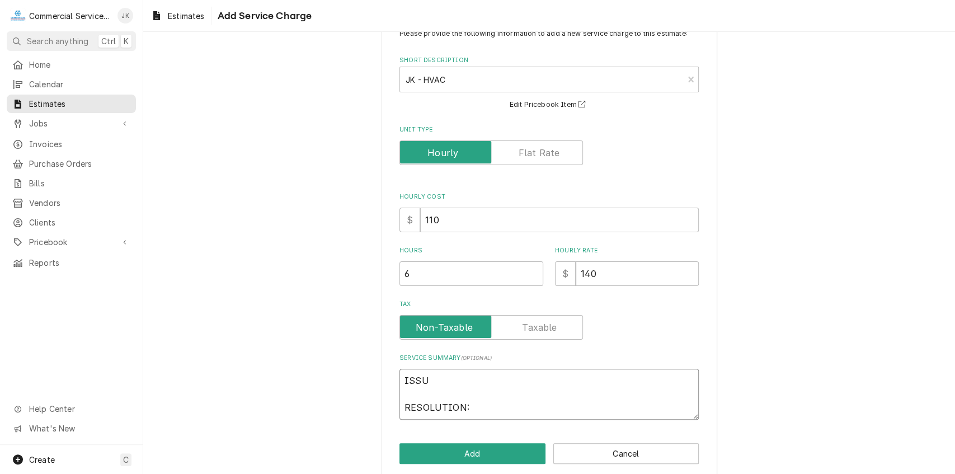
type textarea "x"
type textarea "ISS RESOLUTION:"
type textarea "x"
type textarea "IS RESOLUTION:"
type textarea "x"
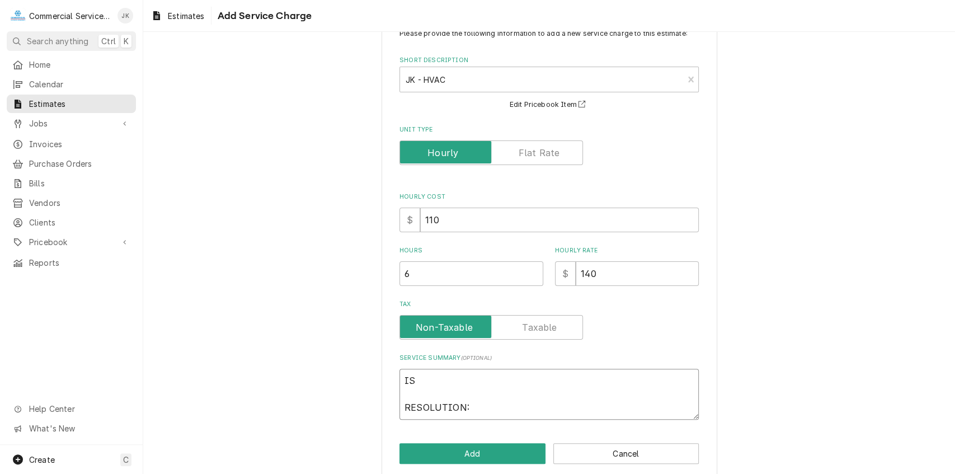
type textarea "I RESOLUTION:"
type textarea "x"
type textarea "RESOLUTION:"
click at [465, 406] on textarea "RESOLUTION:" at bounding box center [548, 394] width 299 height 51
type textarea "x"
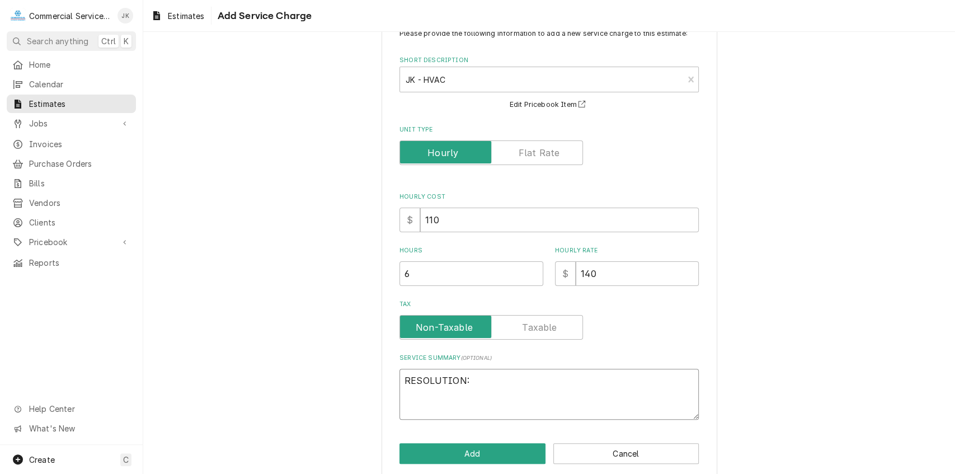
type textarea "RESOLUTION"
type textarea "x"
type textarea "RESOLUTIO"
type textarea "x"
type textarea "RESOLUTI"
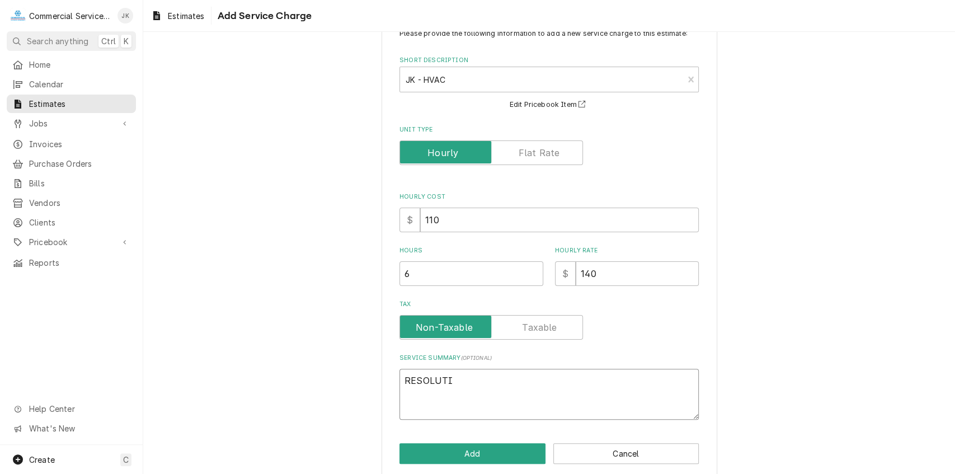
type textarea "x"
type textarea "RESOLUT"
type textarea "x"
type textarea "RESOLU"
type textarea "x"
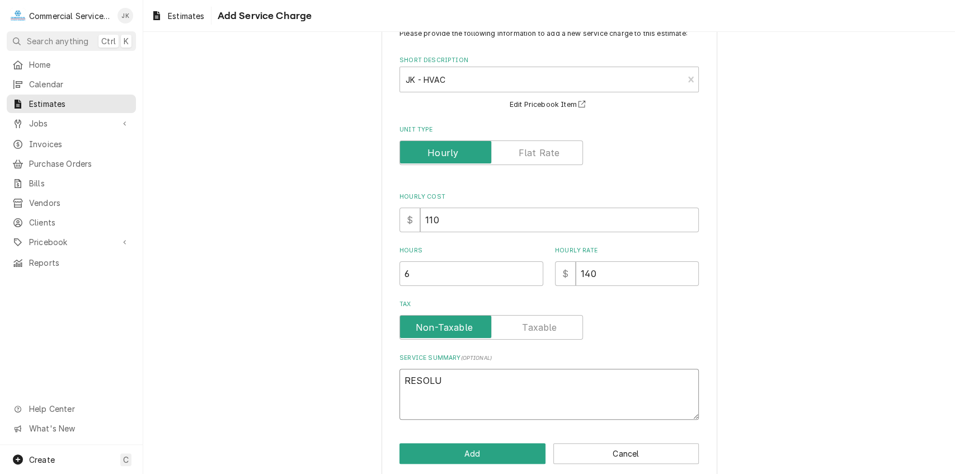
type textarea "RESOL"
type textarea "x"
type textarea "RESO"
type textarea "x"
type textarea "RES"
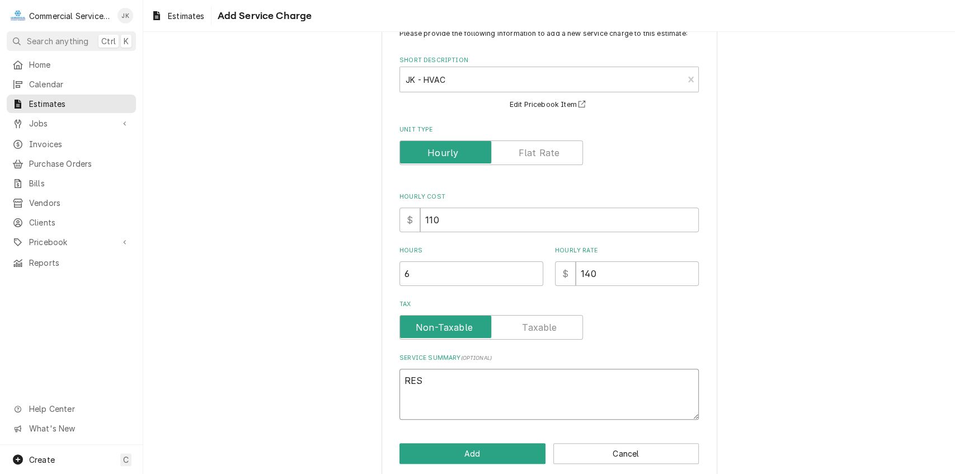
type textarea "x"
type textarea "RE"
type textarea "x"
type textarea "R"
type textarea "x"
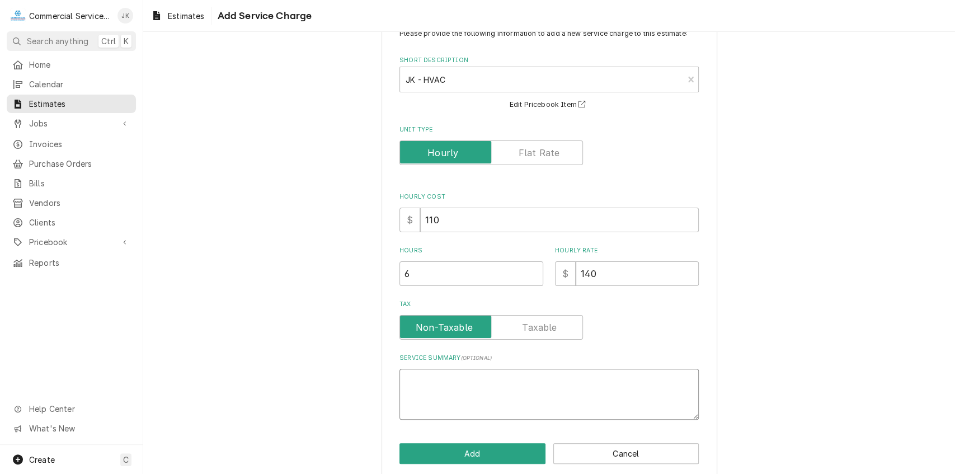
click at [408, 380] on textarea "Service Summary ( optional )" at bounding box center [548, 394] width 299 height 51
type textarea "x"
type textarea "R"
type textarea "x"
type textarea "Re"
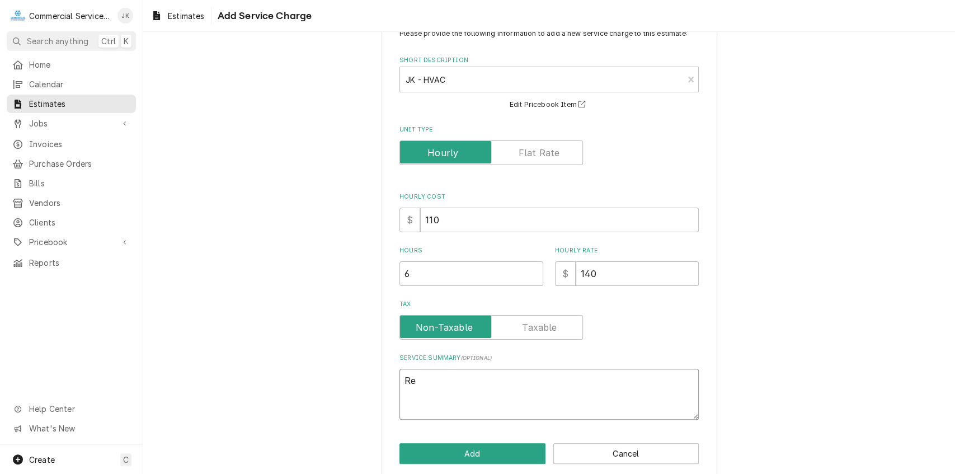
type textarea "x"
type textarea "Rem"
type textarea "x"
click at [545, 380] on textarea "Remove and install (1) 2Hp motor (center unit)" at bounding box center [548, 394] width 299 height 51
click at [518, 378] on textarea "Remove and install (1) 2Hp motor (center unit)" at bounding box center [548, 394] width 299 height 51
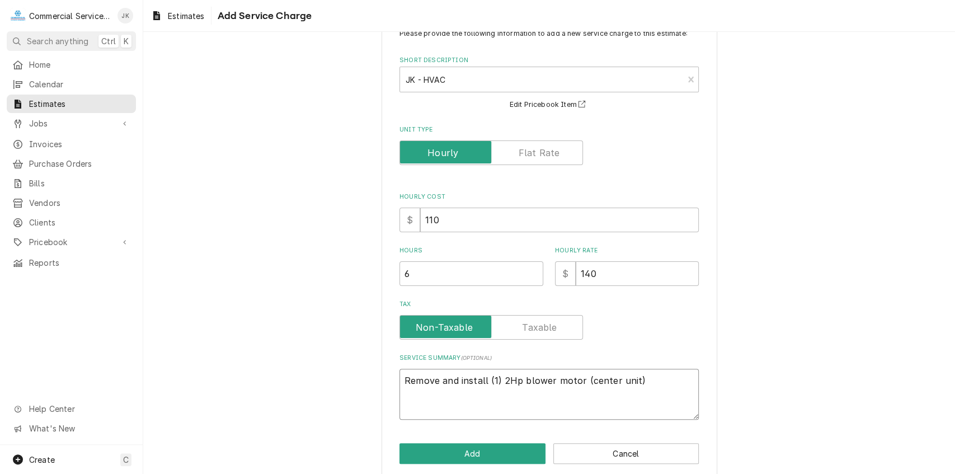
click at [577, 382] on textarea "Remove and install (1) 2Hp blower motor (center unit)" at bounding box center [548, 394] width 299 height 51
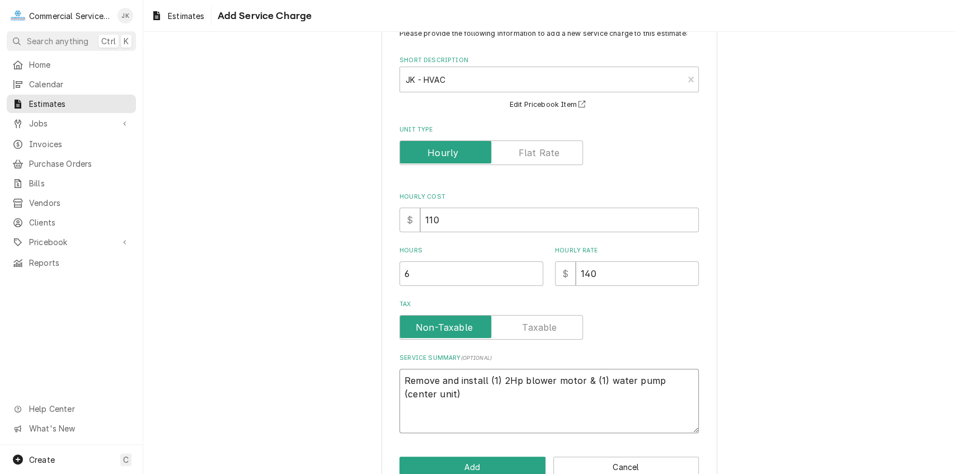
click at [426, 397] on textarea "Remove and install (1) 2Hp blower motor & (1) water pump (center unit)" at bounding box center [548, 401] width 299 height 64
click at [483, 378] on textarea "Remove and install (1) 2Hp blower motor & (1) water pump (center unit). Install" at bounding box center [548, 401] width 299 height 64
click at [491, 392] on textarea "Remove and install new (1) 2Hp blower motor & (1) water pump (center unit). Ins…" at bounding box center [548, 401] width 299 height 64
click at [537, 392] on textarea "Remove and install new (1) 2Hp blower motor & (1) water pump (center unit). Ins…" at bounding box center [548, 401] width 299 height 64
click at [624, 393] on textarea "Remove and install new (1) 2Hp blower motor & (1) water pump (center unit). Ins…" at bounding box center [548, 401] width 299 height 64
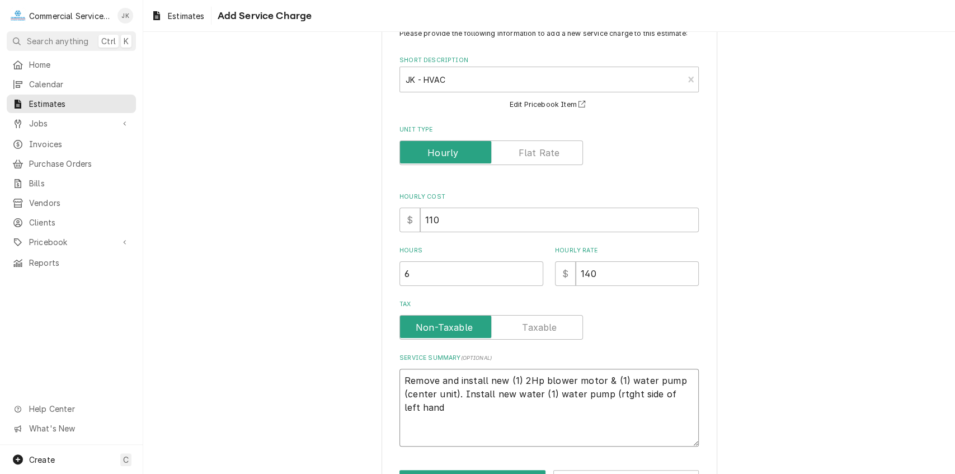
click at [629, 391] on textarea "Remove and install new (1) 2Hp blower motor & (1) water pump (center unit). Ins…" at bounding box center [548, 408] width 299 height 78
click at [431, 407] on textarea "Remove and install new (1) 2Hp blower motor & (1) water pump (center unit). Ins…" at bounding box center [548, 401] width 299 height 64
click at [547, 397] on textarea "Remove and install new (1) 2Hp blower motor & (1) water pump (center unit). Ins…" at bounding box center [548, 408] width 299 height 78
click at [432, 407] on textarea "Remove and install new (1) 2Hp blower motor & (1) water pump (center unit). Ins…" at bounding box center [548, 408] width 299 height 78
click at [501, 407] on textarea "Remove and install new (1) 2Hp blower motor & (1) water pump (center unit). Ins…" at bounding box center [548, 408] width 299 height 78
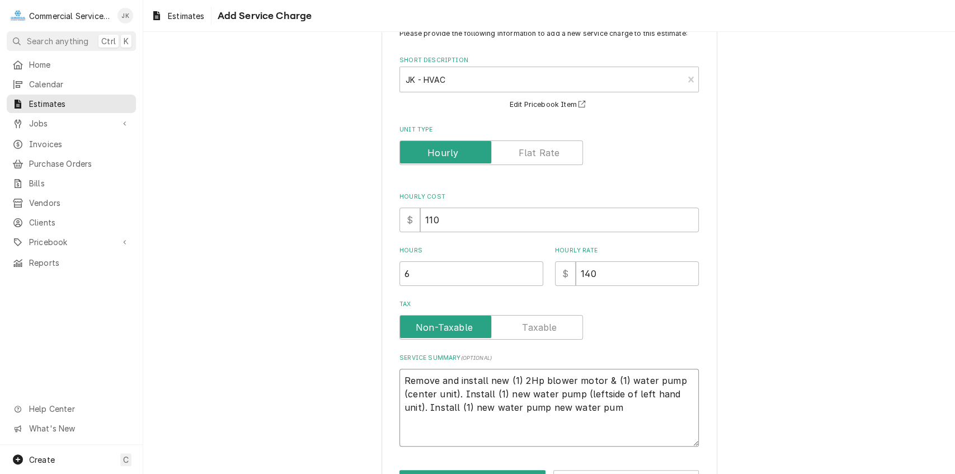
click at [588, 408] on textarea "Remove and install new (1) 2Hp blower motor & (1) water pump (center unit). Ins…" at bounding box center [548, 408] width 299 height 78
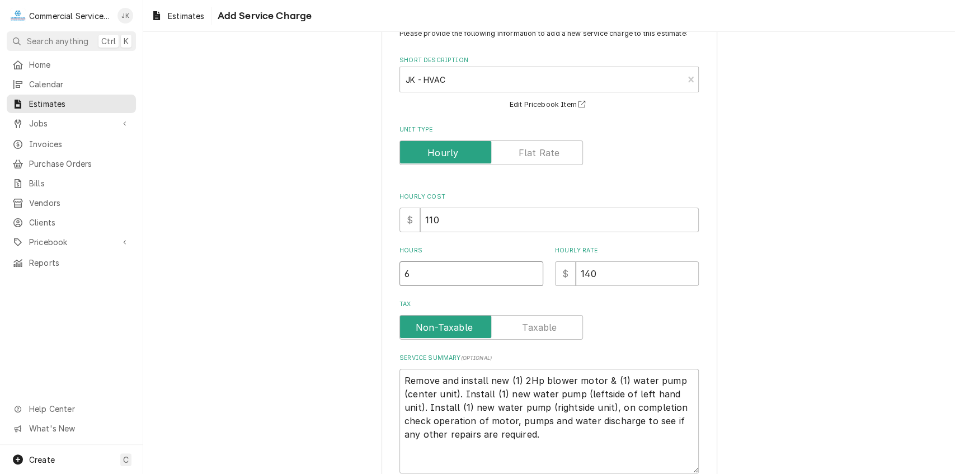
click at [417, 273] on input "6" at bounding box center [471, 273] width 144 height 25
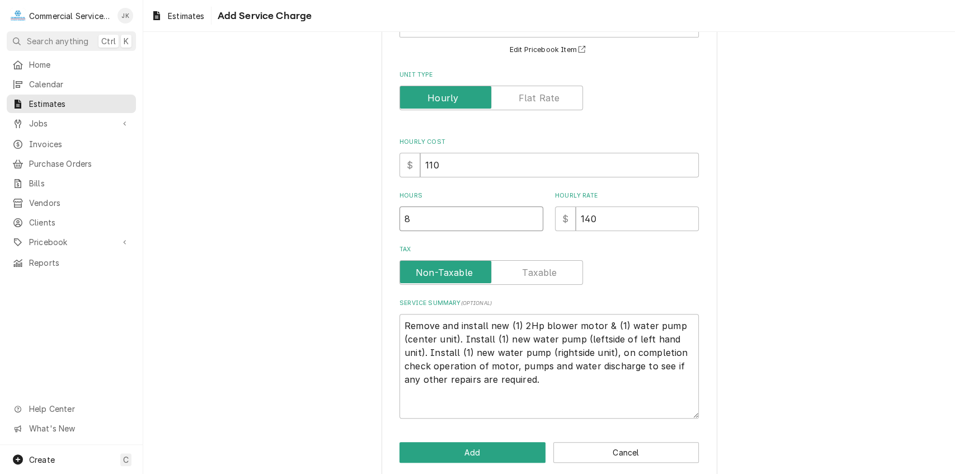
scroll to position [106, 0]
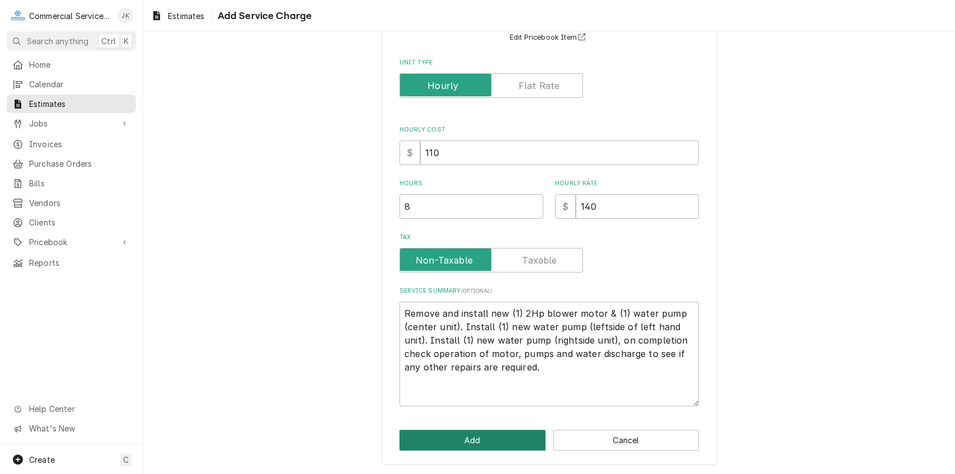
click at [460, 446] on button "Add" at bounding box center [472, 440] width 146 height 21
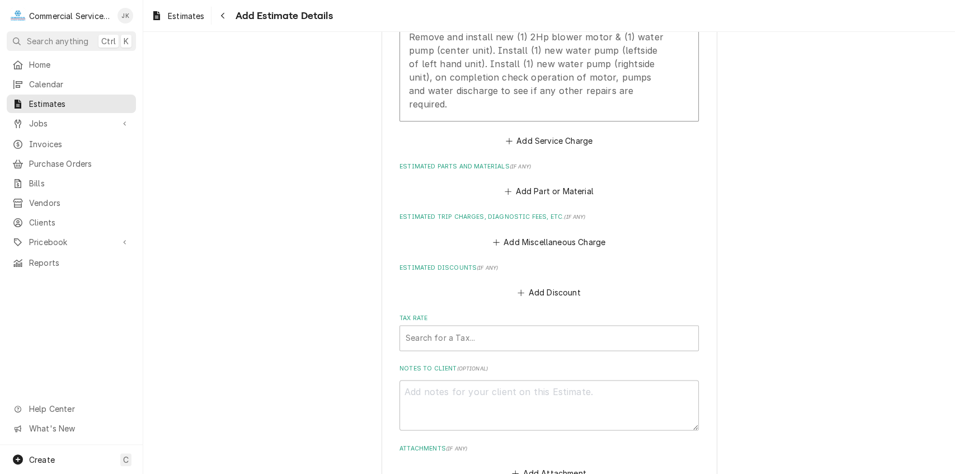
scroll to position [992, 0]
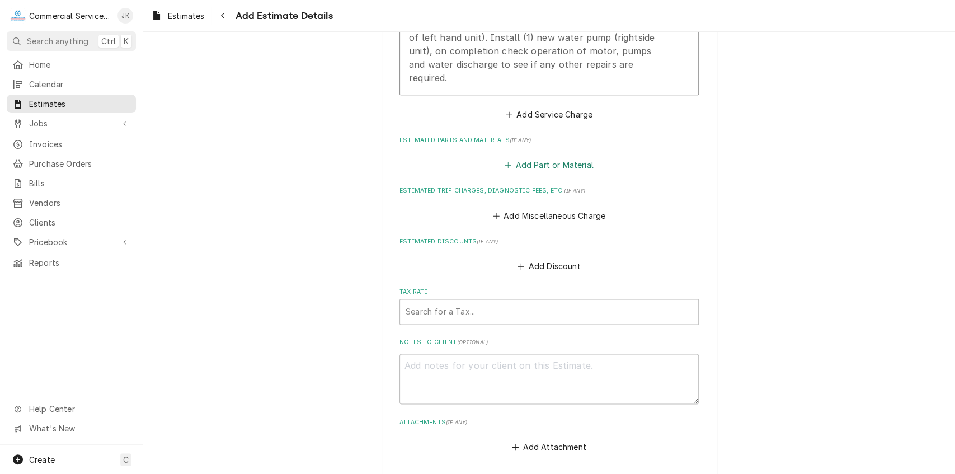
click at [535, 161] on button "Add Part or Material" at bounding box center [549, 165] width 92 height 16
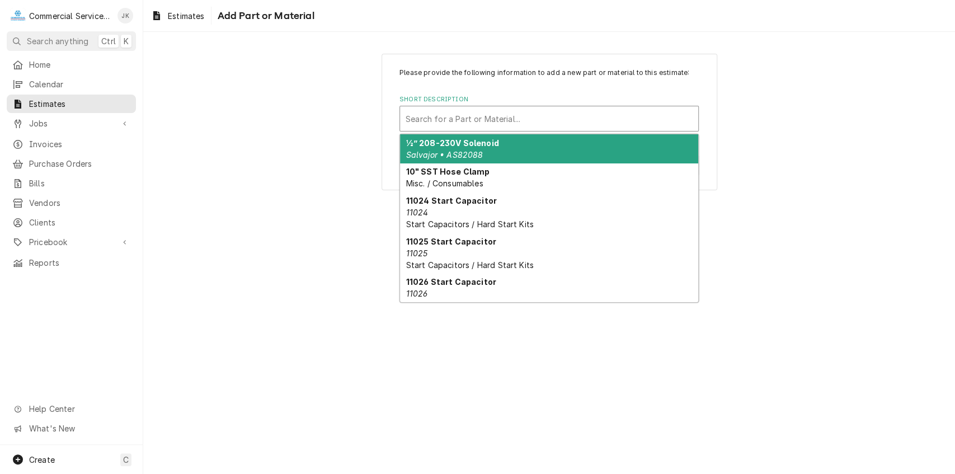
click at [414, 121] on div "Short Description" at bounding box center [549, 119] width 287 height 20
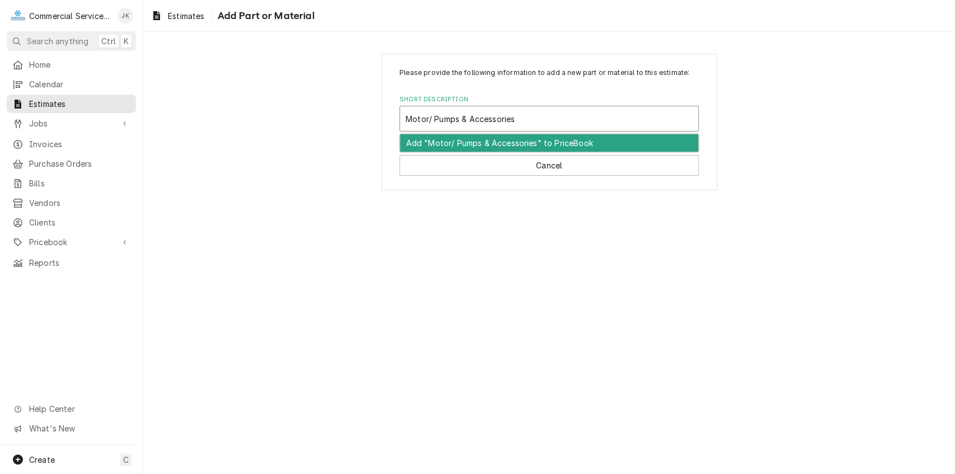
click at [524, 144] on div "Add "Motor/ Pumps & Accessories" to PriceBook" at bounding box center [549, 142] width 298 height 17
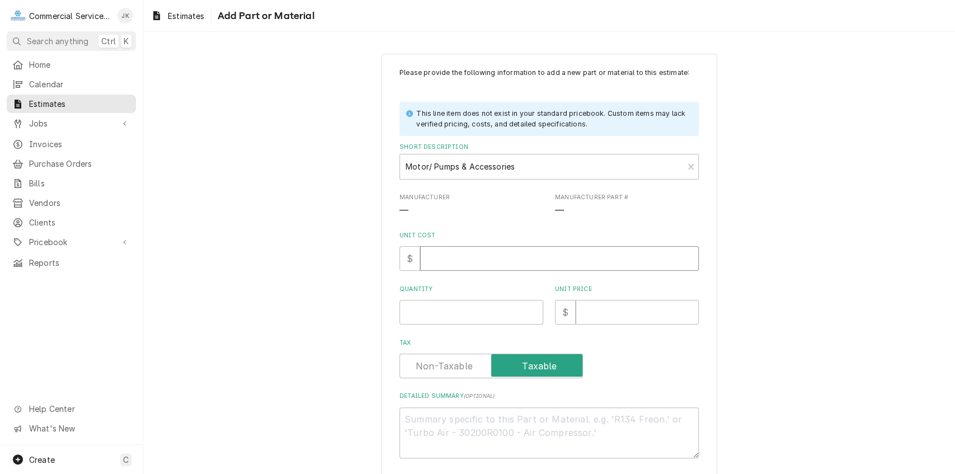
click at [449, 255] on input "Unit Cost" at bounding box center [559, 258] width 279 height 25
click at [431, 253] on input "Unit Cost" at bounding box center [559, 258] width 279 height 25
click at [409, 312] on input "Quantity" at bounding box center [471, 312] width 144 height 25
click at [576, 308] on input "Unit Price" at bounding box center [637, 312] width 123 height 25
click at [537, 366] on label "Tax" at bounding box center [491, 366] width 184 height 25
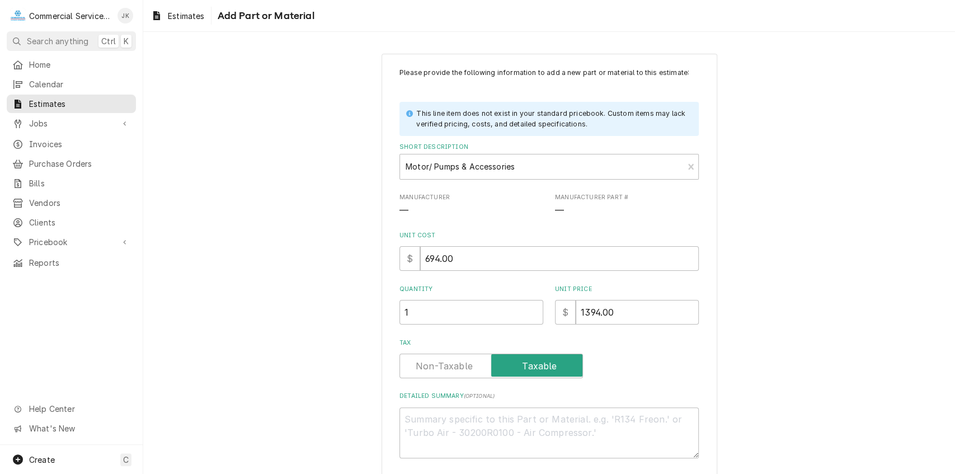
click at [537, 366] on input "Tax" at bounding box center [490, 366] width 173 height 25
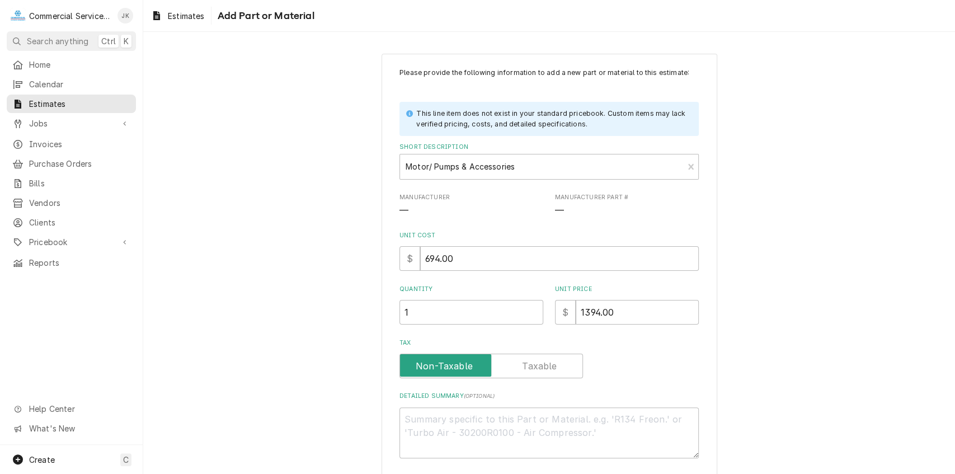
click at [537, 366] on label "Tax" at bounding box center [491, 366] width 184 height 25
click at [537, 366] on input "Tax" at bounding box center [490, 366] width 173 height 25
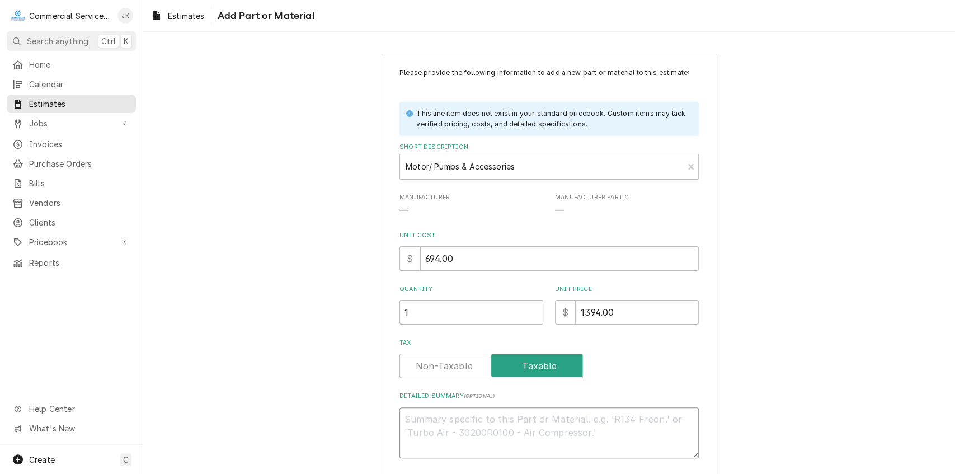
click at [415, 417] on textarea "Detailed Summary ( optional )" at bounding box center [548, 432] width 299 height 51
click at [477, 416] on textarea "Qty. (1) 2Hp; 1725RPM" at bounding box center [548, 432] width 299 height 51
click at [501, 420] on textarea "Qty. (1) 2Hp; 1725 RPM" at bounding box center [548, 432] width 299 height 51
click at [435, 430] on textarea "Qty. (1) 2Hp; 1725 RPM; 115/208/230/1; Fr 56H; 5/8 shaft; resilent base." at bounding box center [548, 432] width 299 height 51
click at [514, 446] on textarea "Qty. (1) 2Hp; 1725 RPM; 115/208/230/1; Fr 56H; 5/8 shaft; resilent base. ($460.…" at bounding box center [548, 439] width 299 height 64
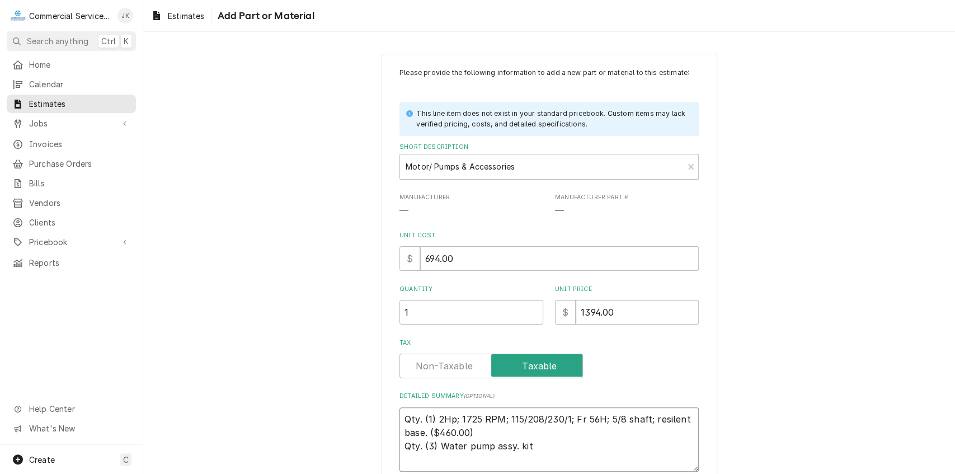
click at [528, 444] on textarea "Qty. (1) 2Hp; 1725 RPM; 115/208/230/1; Fr 56H; 5/8 shaft; resilent base. ($460.…" at bounding box center [548, 439] width 299 height 64
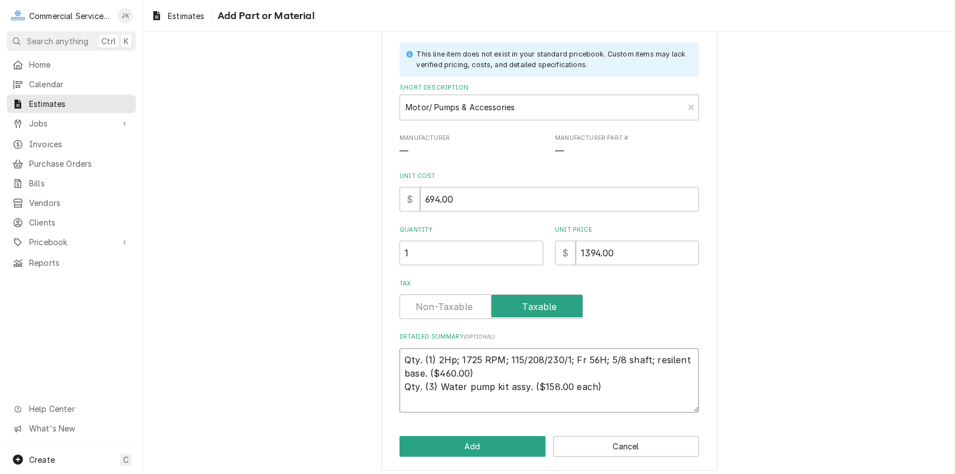
scroll to position [65, 0]
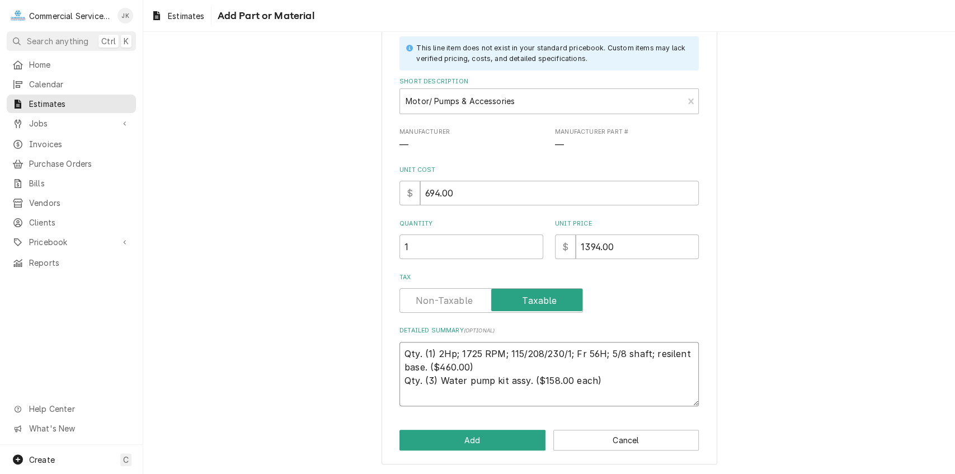
click at [433, 354] on textarea "Qty. (1) 2Hp; 1725 RPM; 115/208/230/1; Fr 56H; 5/8 shaft; resilent base. ($460.…" at bounding box center [548, 374] width 299 height 64
click at [433, 381] on textarea "Qty. (1) AeroCool 2Hp; 1725 RPM; 115/208/230/1; Fr 56H; 5/8 shaft; resilent bas…" at bounding box center [548, 374] width 299 height 64
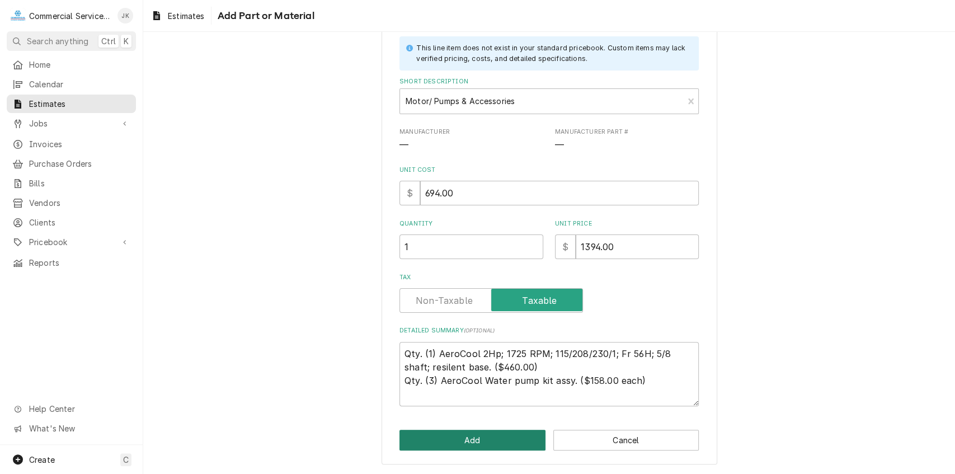
click at [481, 437] on button "Add" at bounding box center [472, 440] width 146 height 21
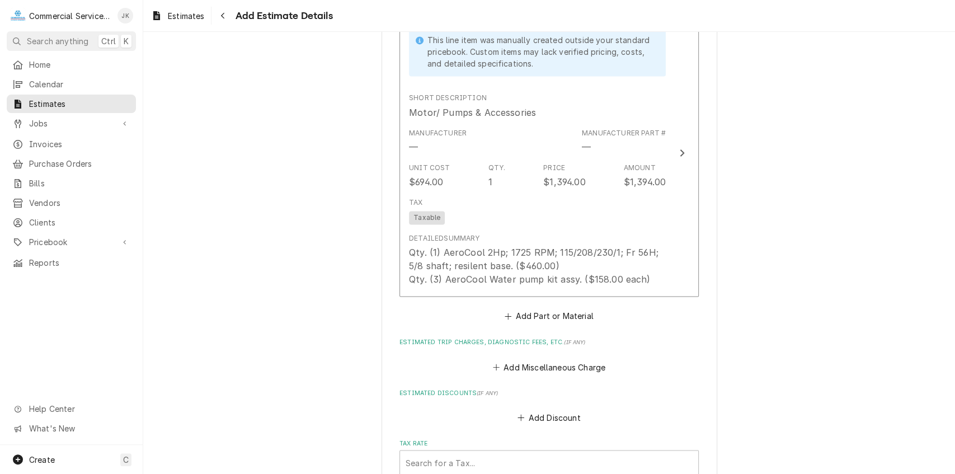
scroll to position [1207, 0]
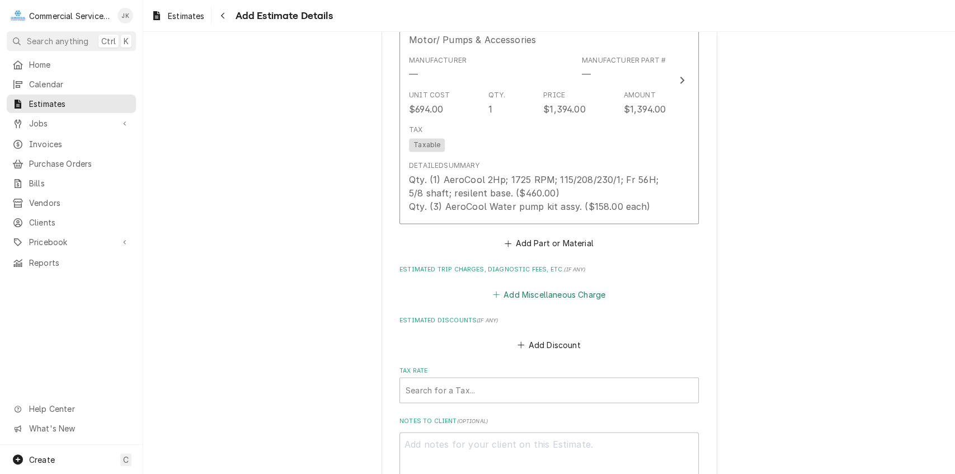
click at [545, 297] on button "Add Miscellaneous Charge" at bounding box center [549, 294] width 116 height 16
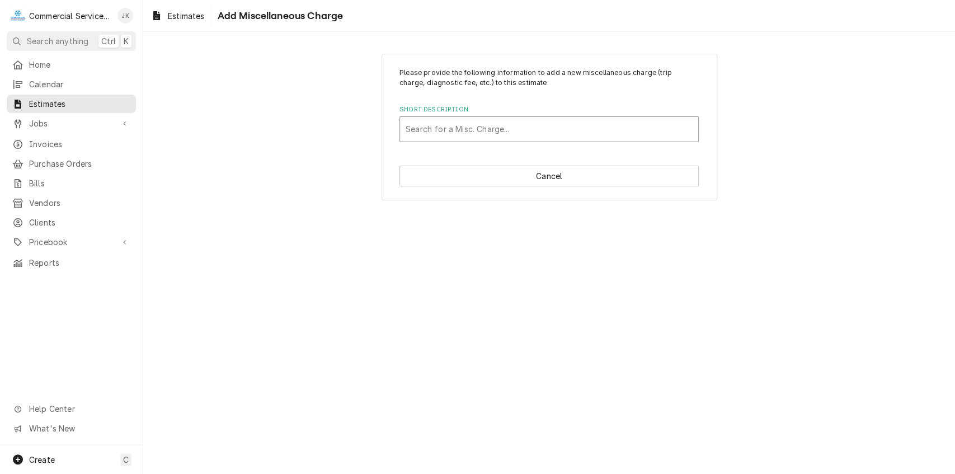
click at [444, 126] on div "Short Description" at bounding box center [549, 129] width 287 height 20
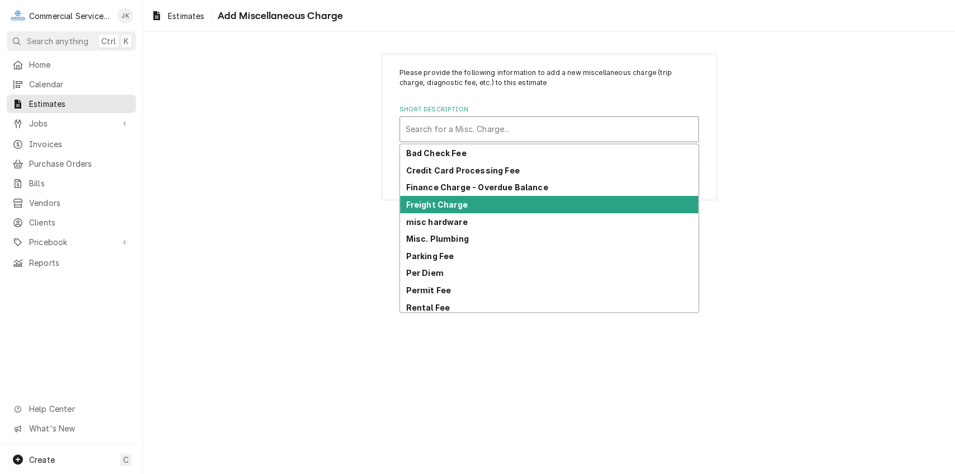
click at [460, 205] on strong "Freight Charge" at bounding box center [437, 205] width 62 height 10
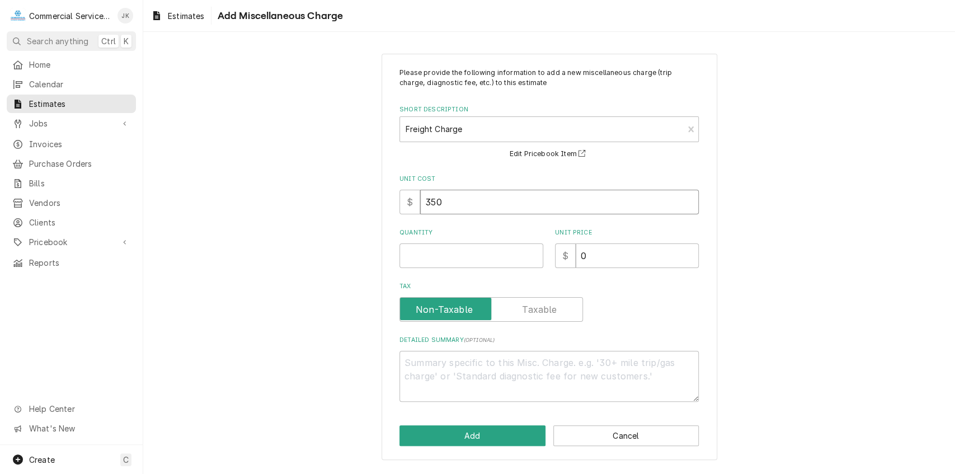
click at [452, 201] on input "350" at bounding box center [559, 202] width 279 height 25
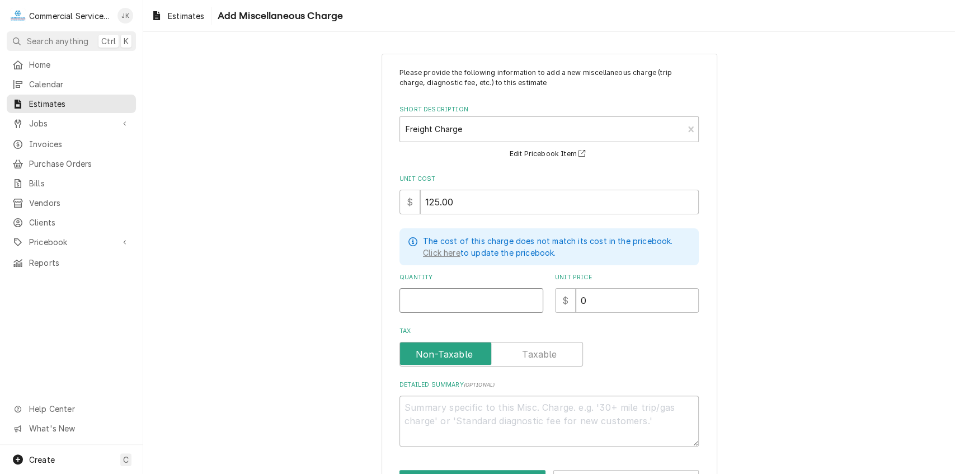
click at [434, 297] on input "Quantity" at bounding box center [471, 300] width 144 height 25
click at [586, 300] on input "0" at bounding box center [637, 300] width 123 height 25
click at [417, 397] on textarea "Detailed Summary ( optional )" at bounding box center [548, 421] width 299 height 51
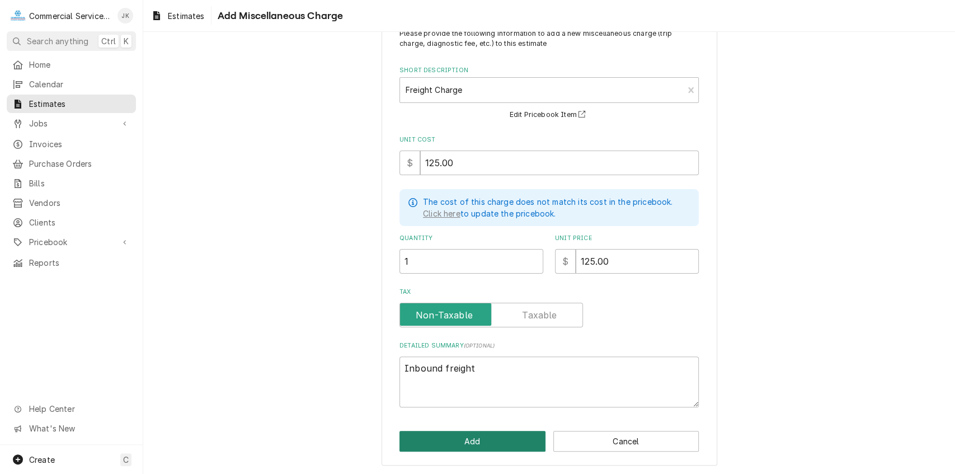
click at [472, 439] on button "Add" at bounding box center [472, 441] width 146 height 21
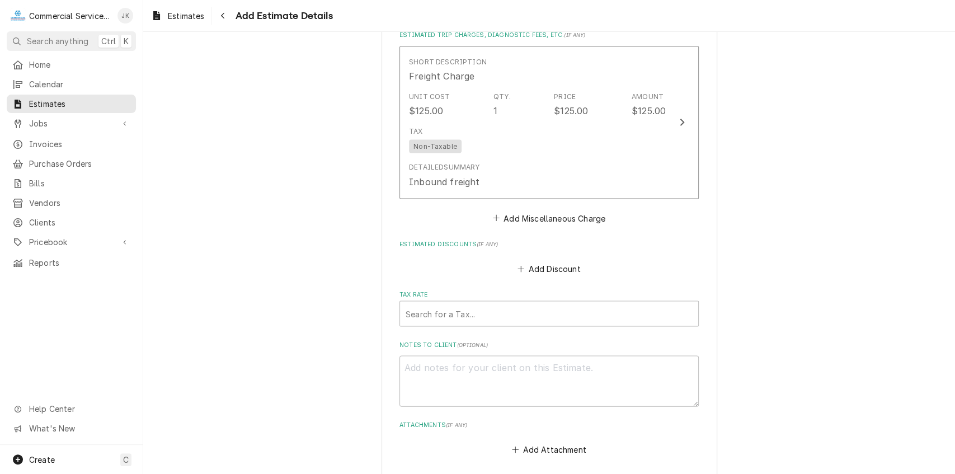
scroll to position [1471, 0]
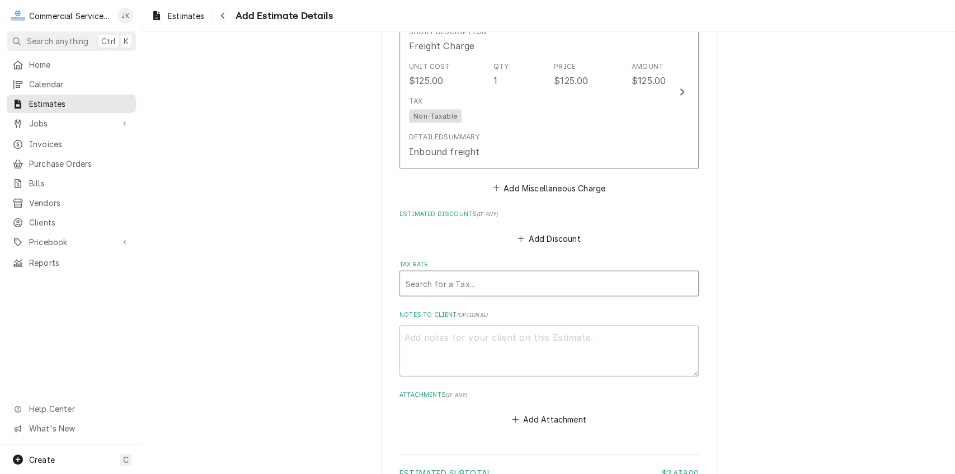
click at [433, 279] on div "Tax Rate" at bounding box center [549, 284] width 287 height 20
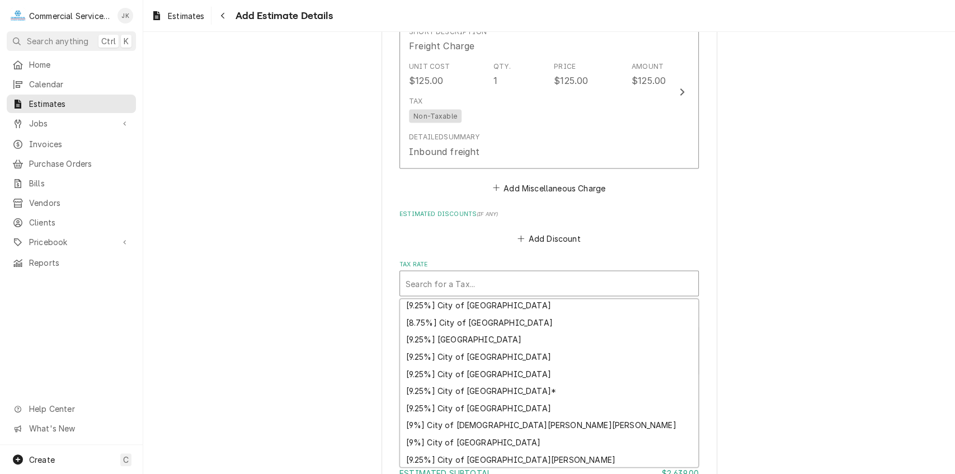
scroll to position [135, 0]
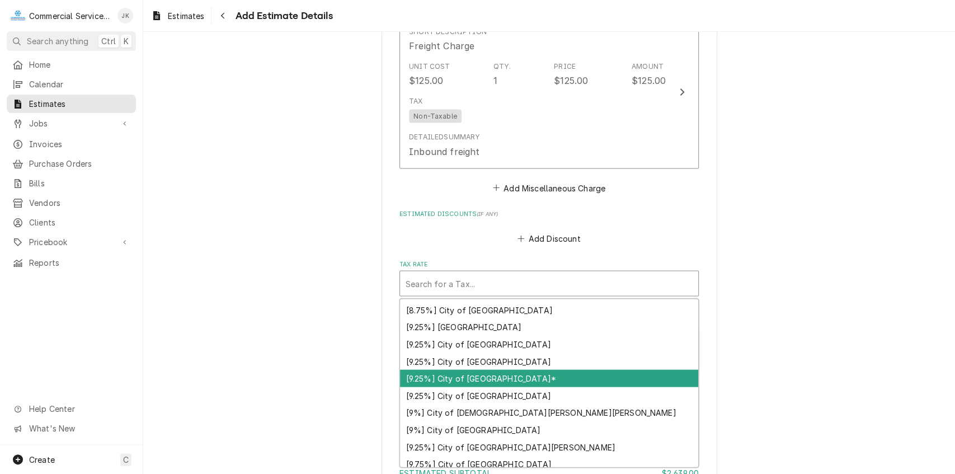
click at [516, 377] on div "[9.25%] City of Salinas*" at bounding box center [549, 378] width 298 height 17
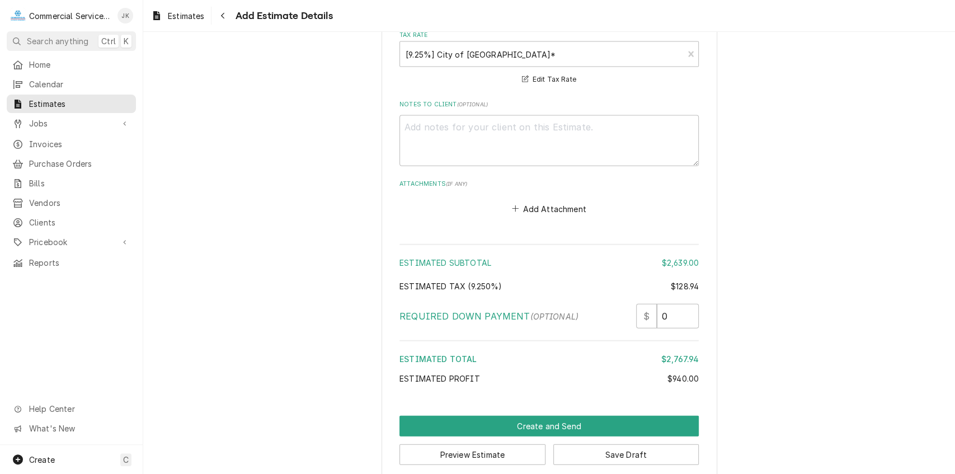
scroll to position [1717, 0]
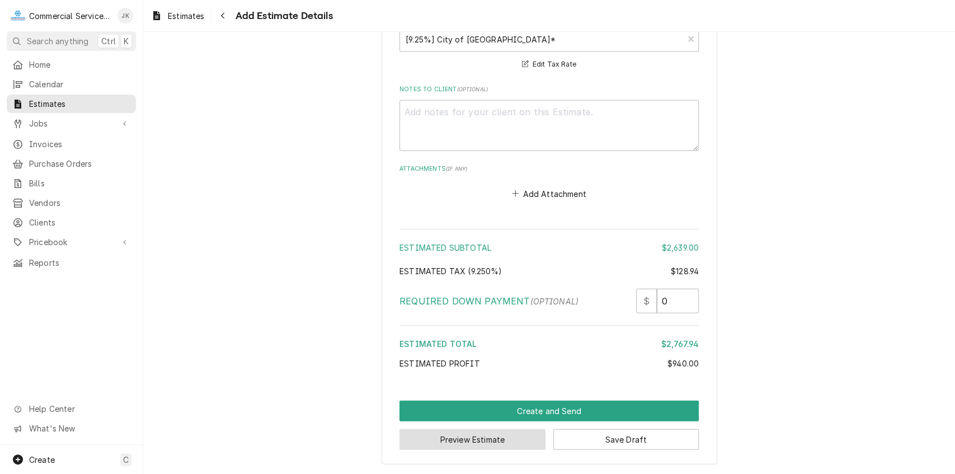
click at [478, 444] on button "Preview Estimate" at bounding box center [472, 439] width 146 height 21
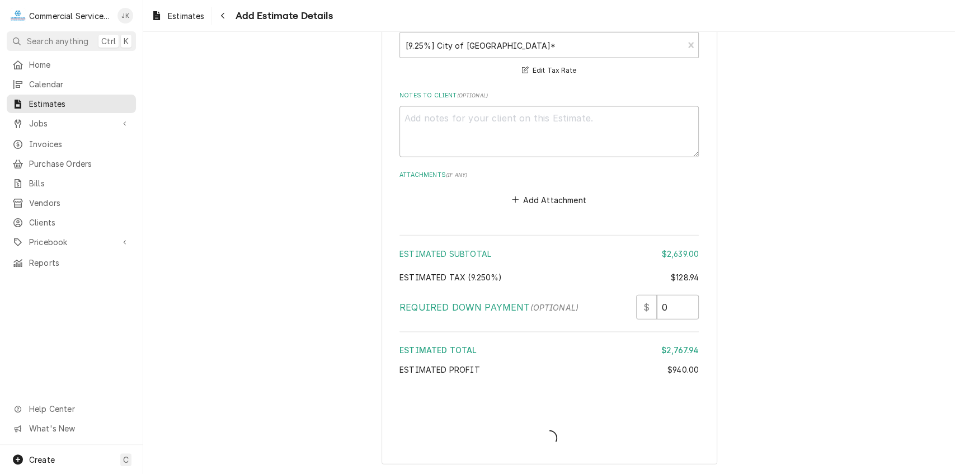
scroll to position [1710, 0]
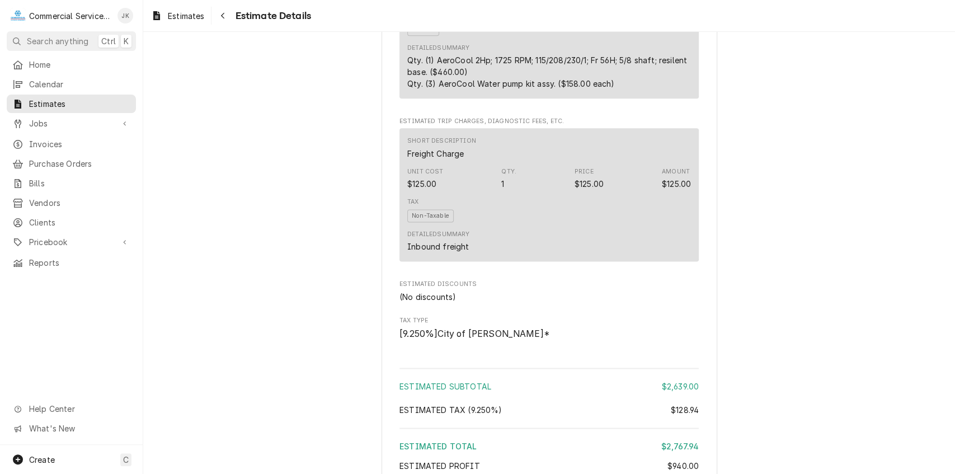
scroll to position [1125, 0]
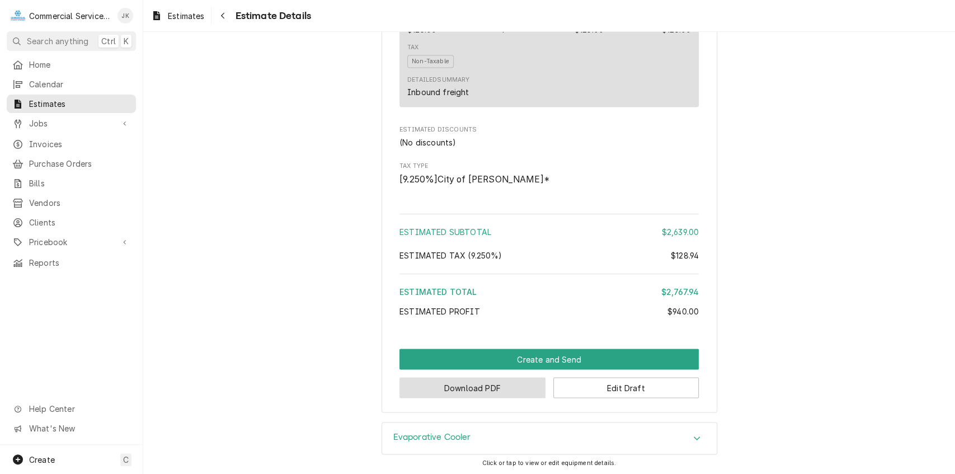
click at [469, 398] on button "Download PDF" at bounding box center [472, 387] width 146 height 21
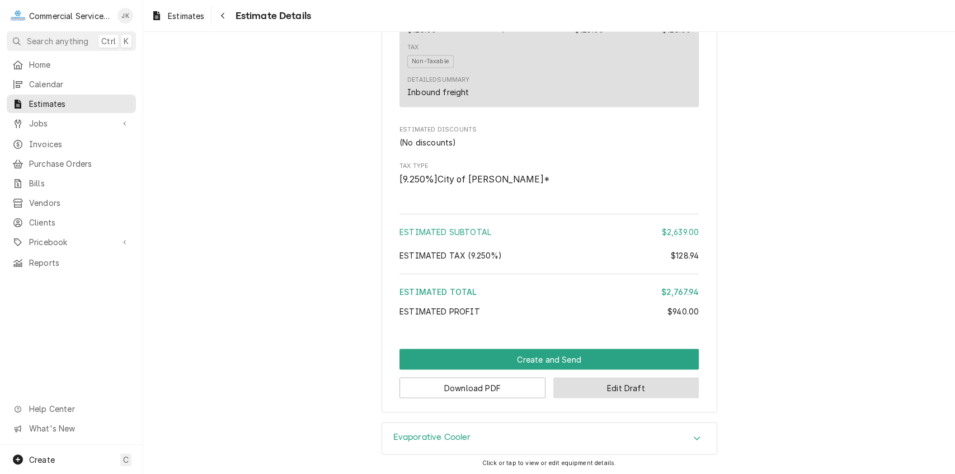
click at [603, 397] on button "Edit Draft" at bounding box center [626, 387] width 146 height 21
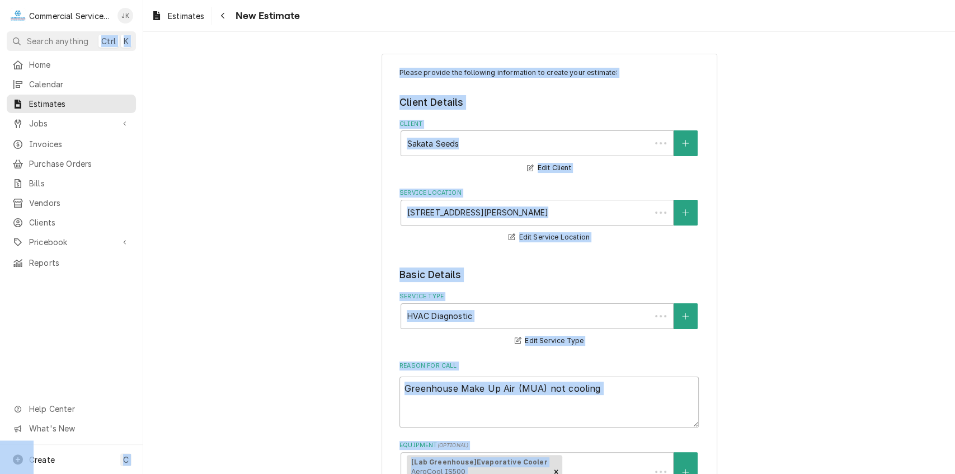
drag, startPoint x: 950, startPoint y: 382, endPoint x: 946, endPoint y: 307, distance: 75.6
click at [946, 307] on div "C Commercial Service Co. JK Search anything Ctrl K Home Calendar Estimates Jobs…" at bounding box center [477, 237] width 955 height 474
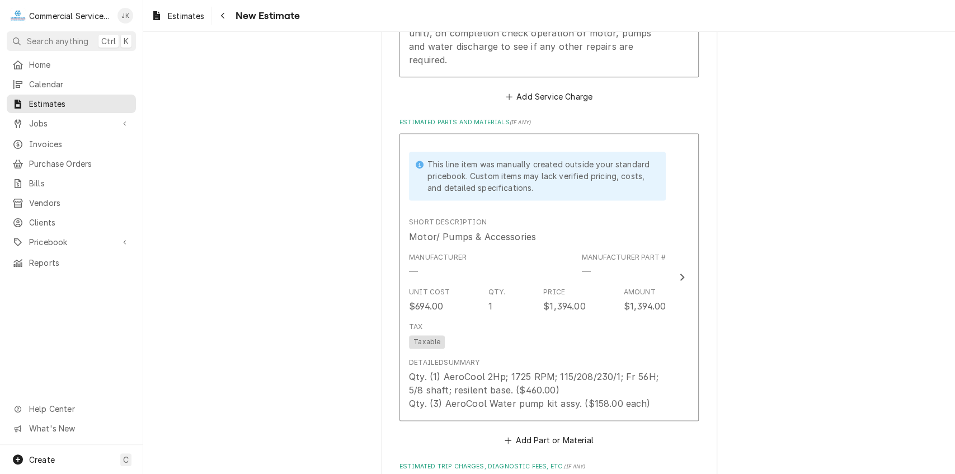
scroll to position [1030, 0]
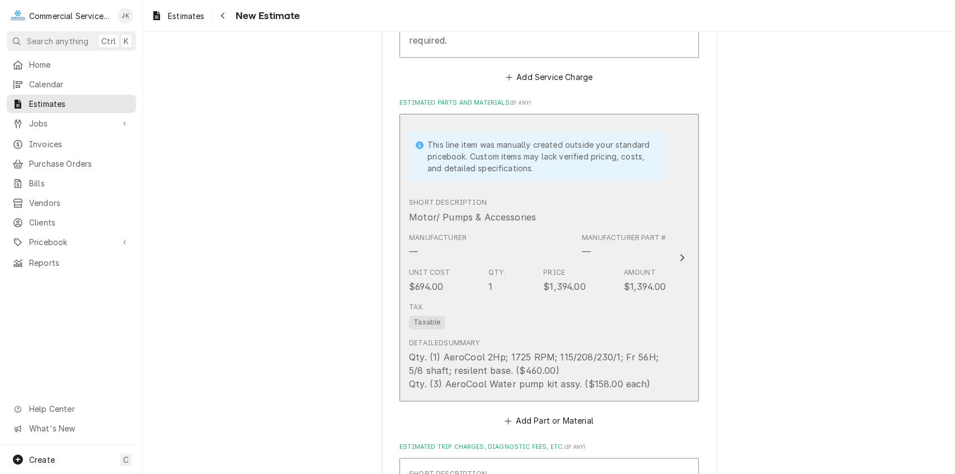
click at [535, 356] on div "Qty. (1) AeroCool 2Hp; 1725 RPM; 115/208/230/1; Fr 56H; 5/8 shaft; resilent bas…" at bounding box center [537, 370] width 257 height 40
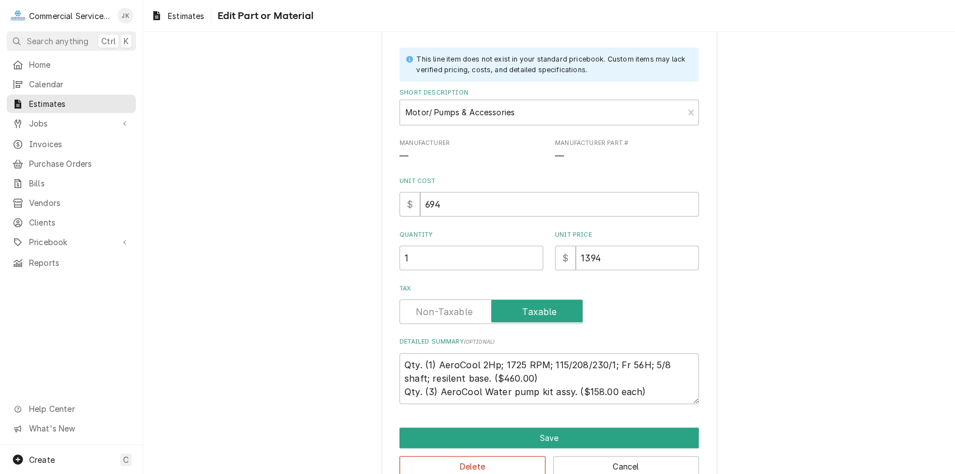
scroll to position [77, 0]
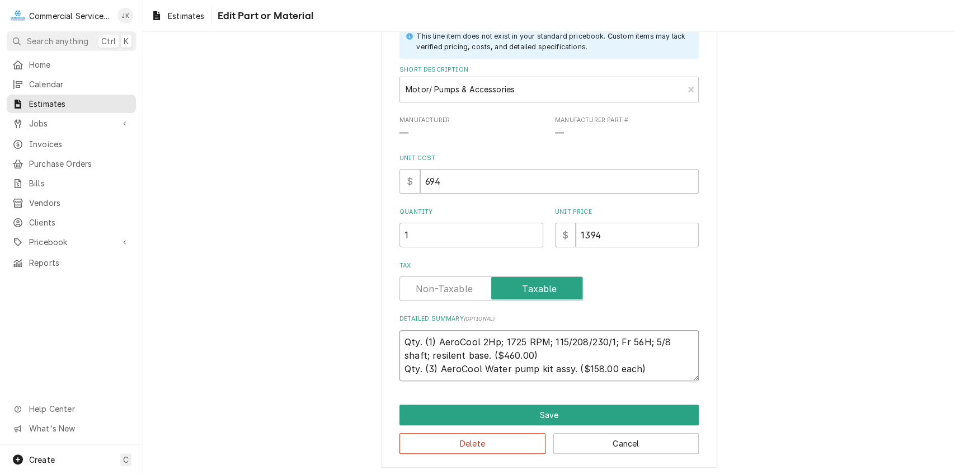
click at [487, 354] on textarea "Qty. (1) AeroCool 2Hp; 1725 RPM; 115/208/230/1; Fr 56H; 5/8 shaft; resilent bas…" at bounding box center [548, 355] width 299 height 51
type textarea "x"
type textarea "Qty. (1) AeroCool 2Hp; 1725 RPM; 115/208/230/1; Fr 56H; 5/8 shaft; resilent bas…"
type textarea "x"
type textarea "Qty. (1) AeroCool 2Hp; 1725 RPM; 115/208/230/1; Fr 56H; 5/8 shaft; resilent bas…"
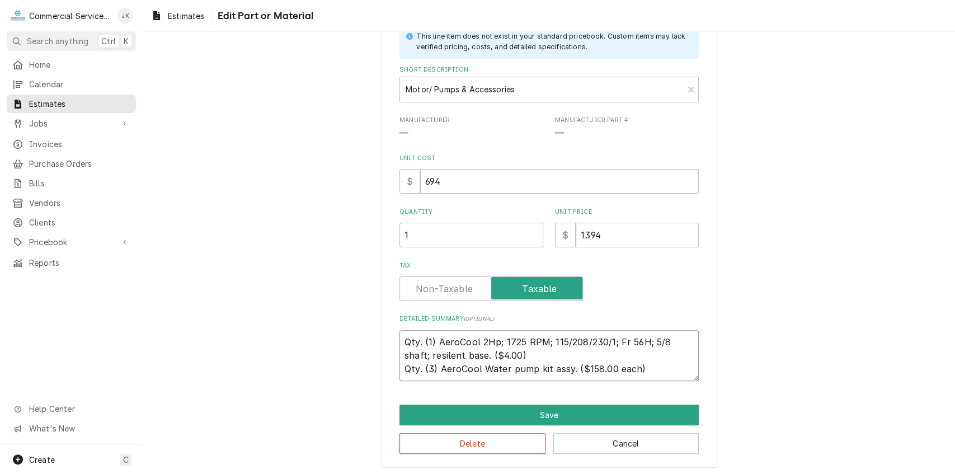
type textarea "x"
type textarea "Qty. (1) AeroCool 2Hp; 1725 RPM; 115/208/230/1; Fr 56H; 5/8 shaft; resilent bas…"
type textarea "x"
type textarea "Qty. (1) AeroCool 2Hp; 1725 RPM; 115/208/230/1; Fr 56H; 5/8 shaft; resilent bas…"
type textarea "x"
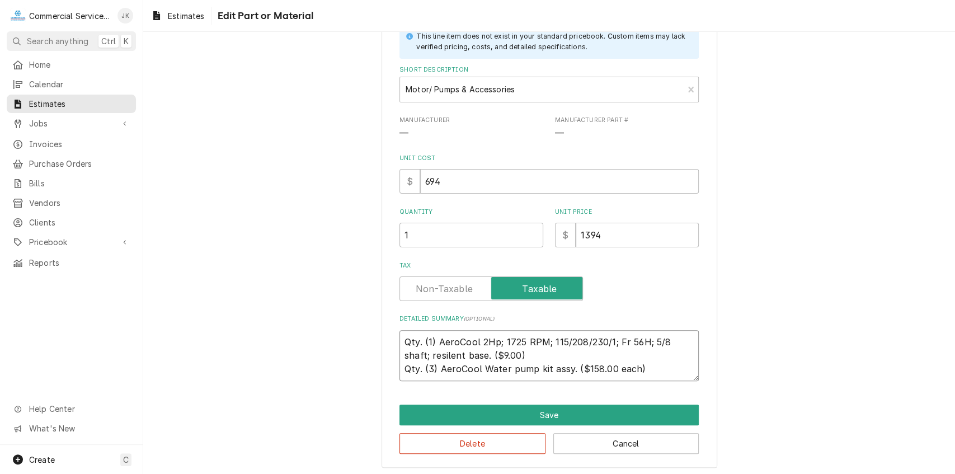
type textarea "Qty. (1) AeroCool 2Hp; 1725 RPM; 115/208/230/1; Fr 56H; 5/8 shaft; resilent bas…"
type textarea "x"
type textarea "Qty. (1) AeroCool 2Hp; 1725 RPM; 115/208/230/1; Fr 56H; 5/8 shaft; resilent bas…"
type textarea "x"
type textarea "Qty. (1) AeroCool 2Hp; 1725 RPM; 115/208/230/1; Fr 56H; 5/8 shaft; resilent bas…"
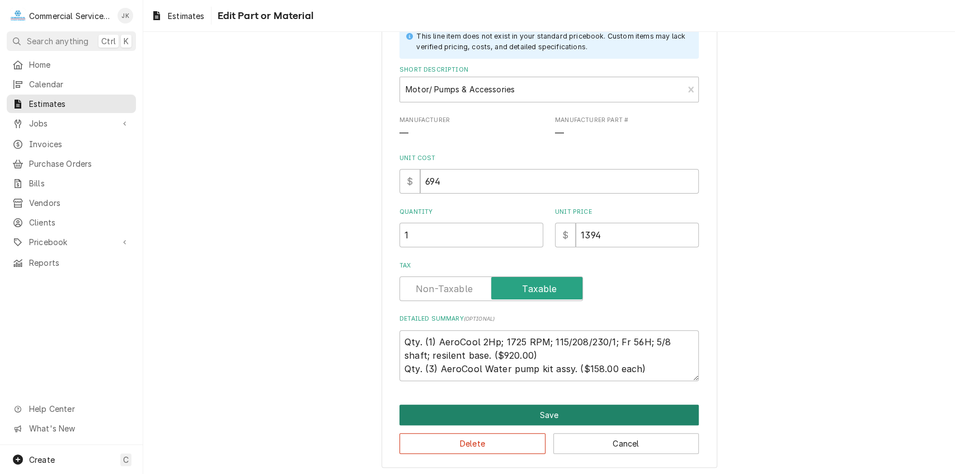
click at [528, 420] on button "Save" at bounding box center [548, 414] width 299 height 21
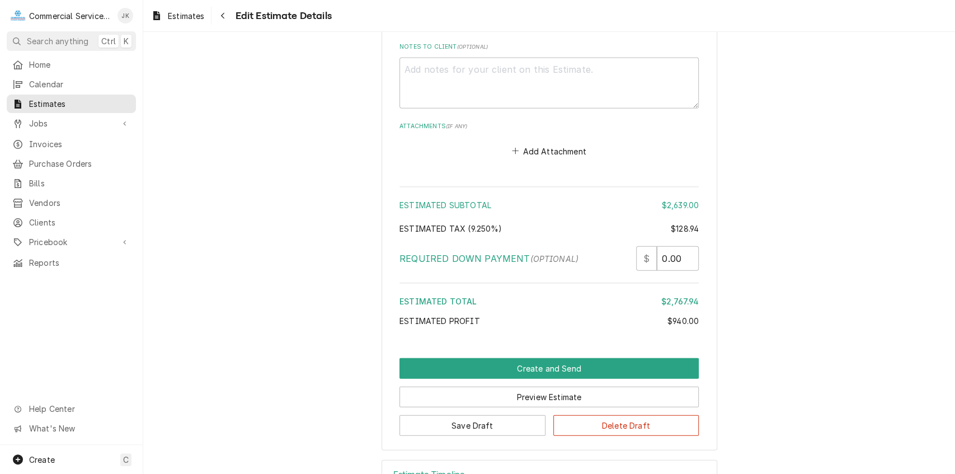
scroll to position [1785, 0]
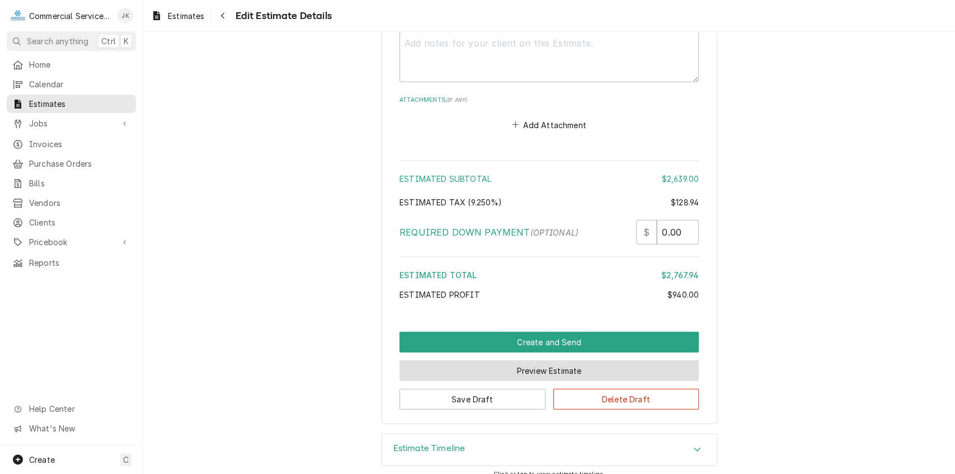
click at [537, 361] on button "Preview Estimate" at bounding box center [548, 370] width 299 height 21
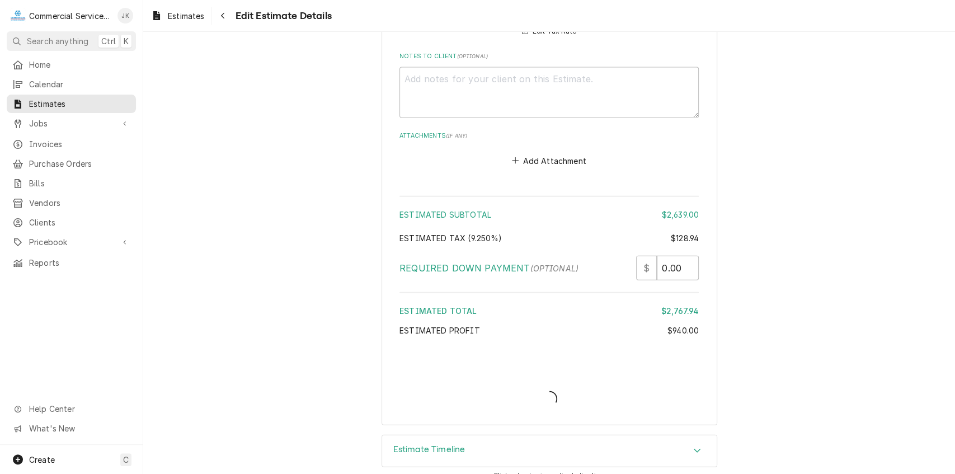
type textarea "x"
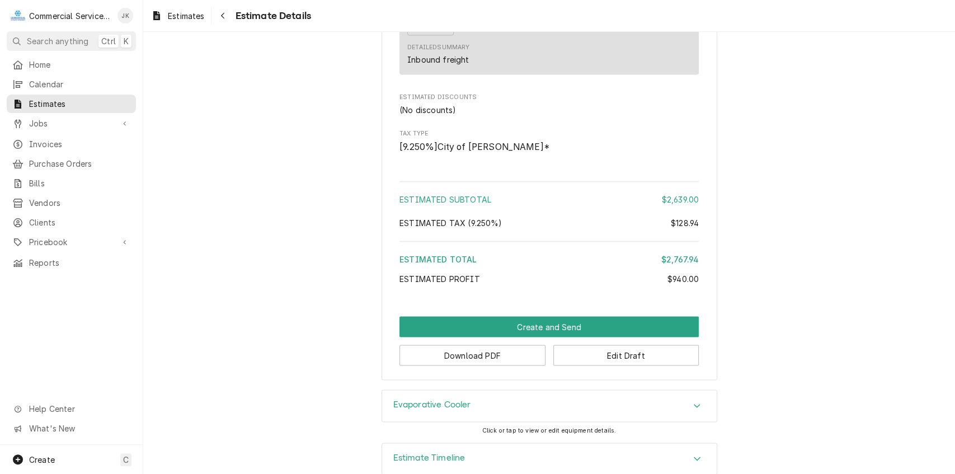
scroll to position [1187, 0]
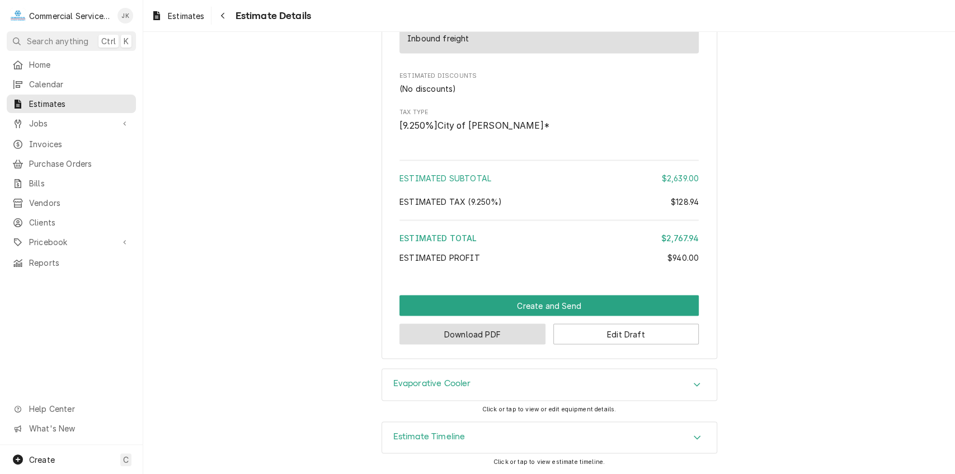
click at [488, 335] on button "Download PDF" at bounding box center [472, 333] width 146 height 21
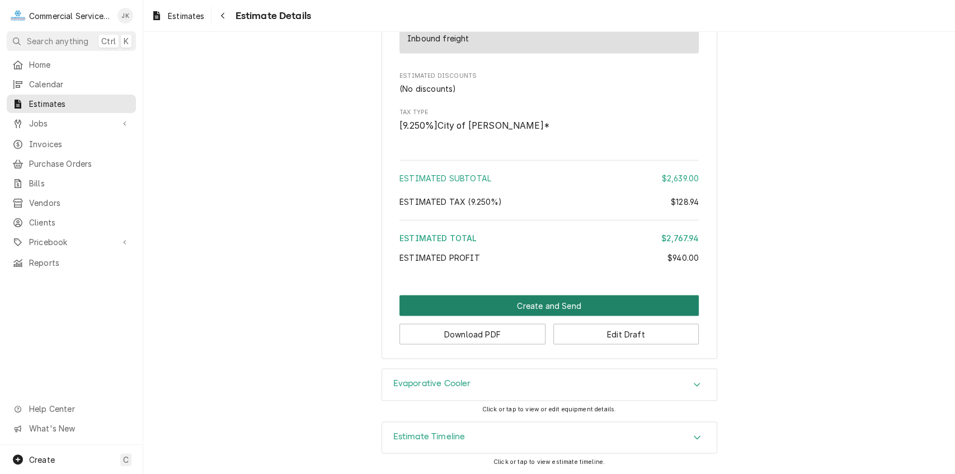
click at [548, 300] on button "Create and Send" at bounding box center [548, 305] width 299 height 21
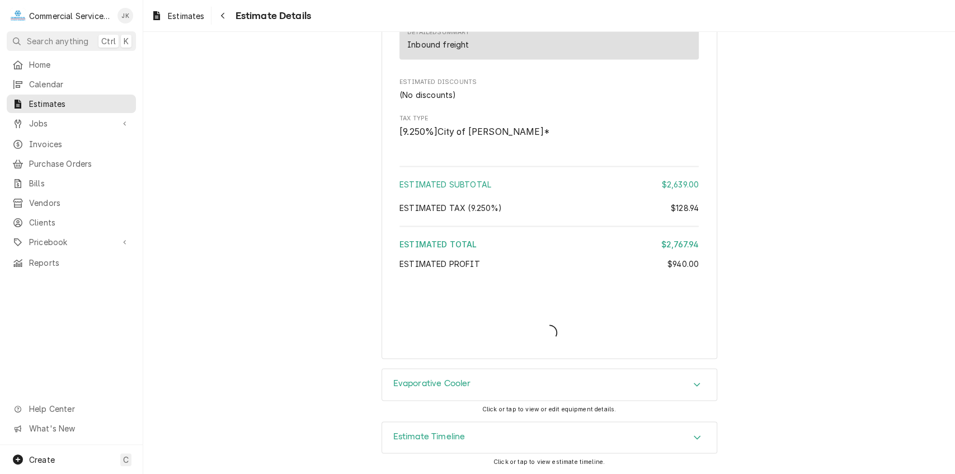
scroll to position [1180, 0]
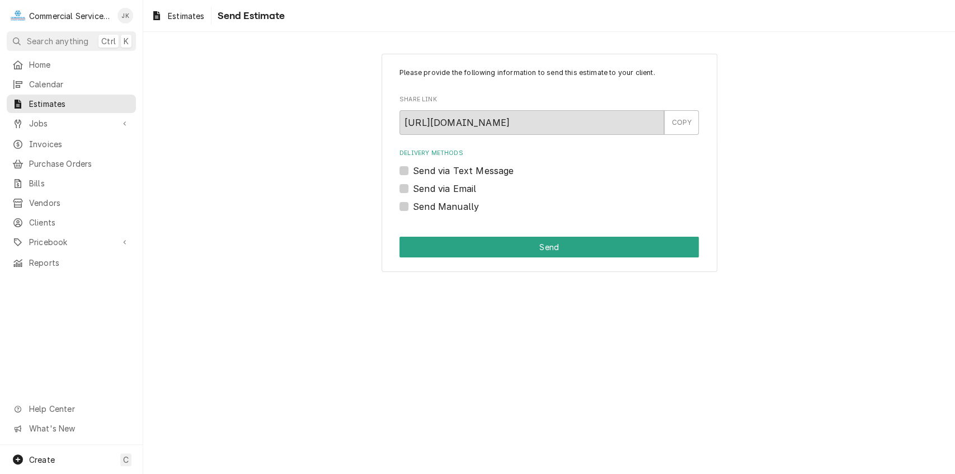
click at [413, 189] on label "Send via Email" at bounding box center [444, 188] width 63 height 13
click at [413, 189] on input "Send via Email" at bounding box center [562, 194] width 299 height 25
checkbox input "true"
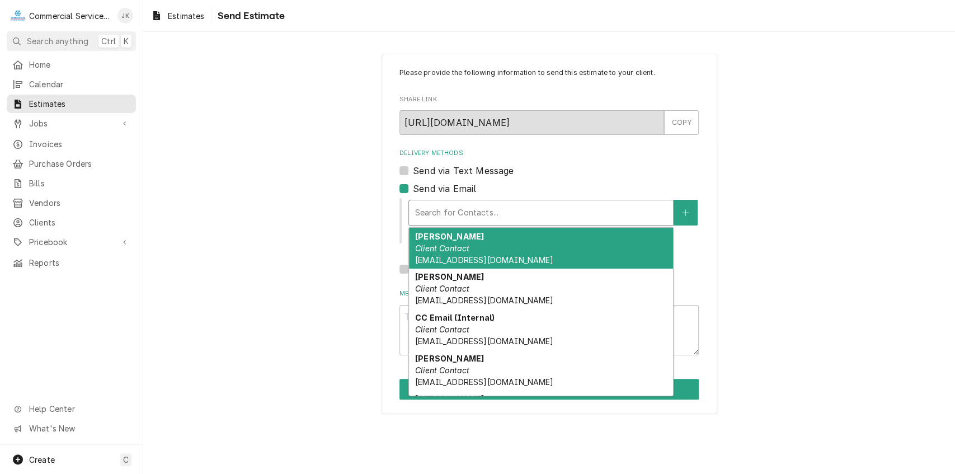
click at [449, 217] on div "Delivery Methods" at bounding box center [541, 213] width 253 height 20
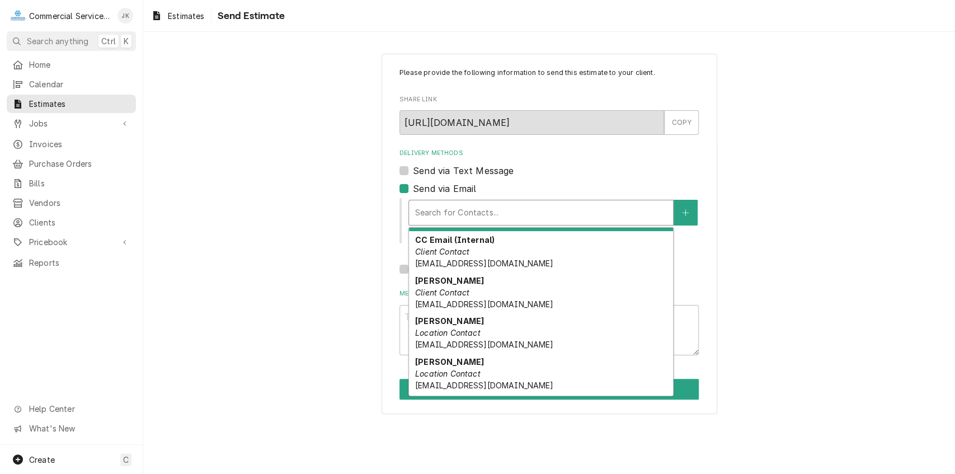
scroll to position [97, 0]
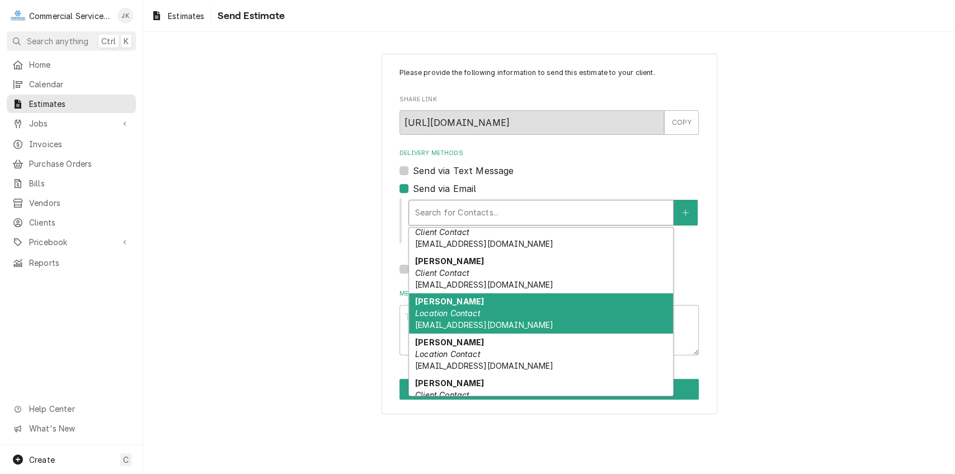
click at [440, 305] on strong "Ely Garcia" at bounding box center [449, 302] width 69 height 10
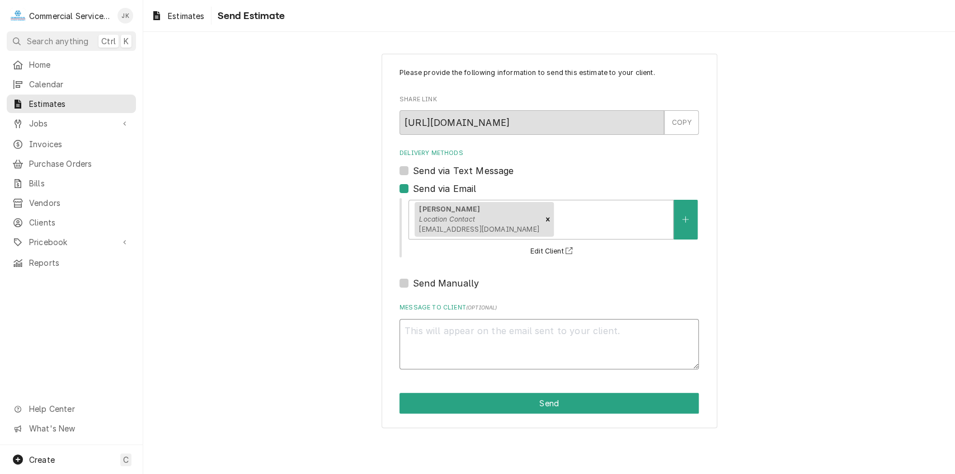
click at [422, 333] on textarea "Message to Client ( optional )" at bounding box center [548, 344] width 299 height 51
type textarea "x"
type textarea "E"
type textarea "x"
type textarea "El"
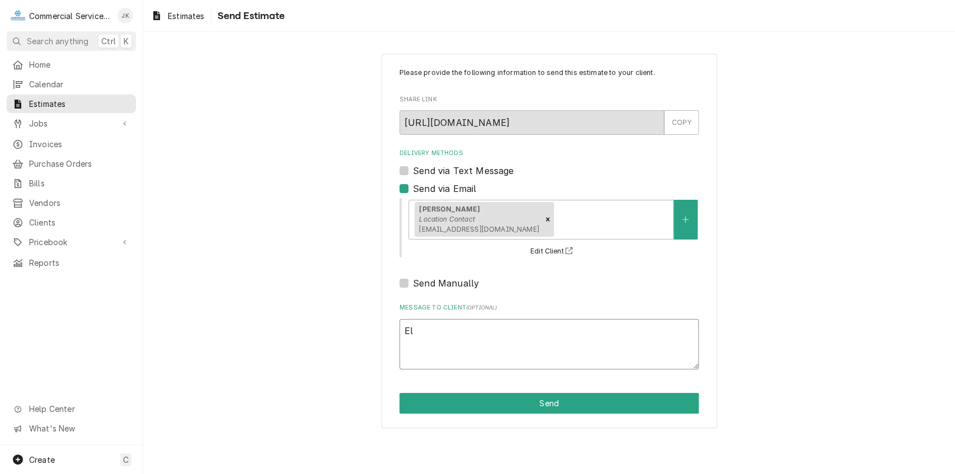
type textarea "x"
type textarea "Ely"
type textarea "x"
type textarea "Ely,"
type textarea "x"
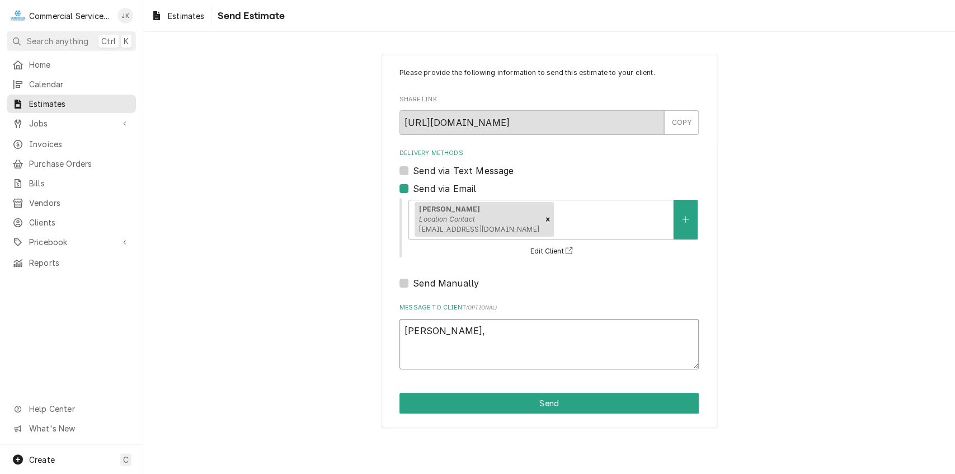
type textarea "Ely,"
type textarea "x"
type textarea "Ely, P"
type textarea "x"
type textarea "Ely, Pl"
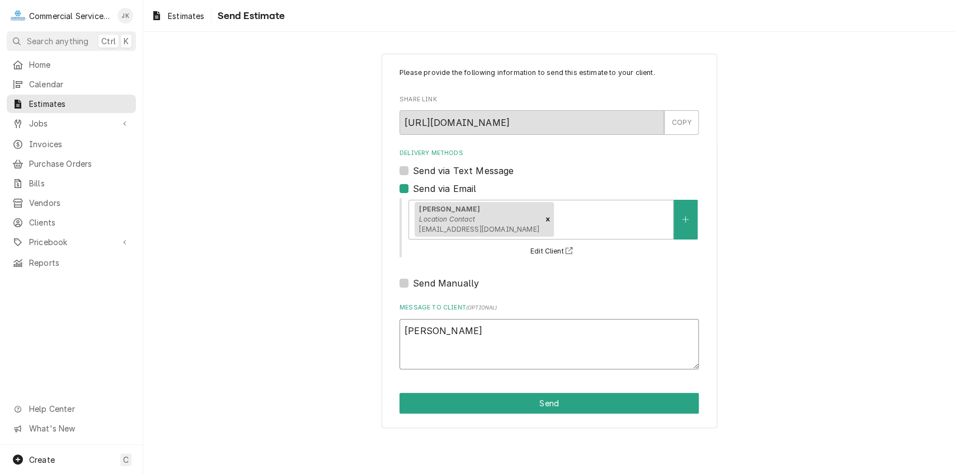
type textarea "x"
type textarea "Ely, Ple"
type textarea "x"
type textarea "Ely, Plea"
type textarea "x"
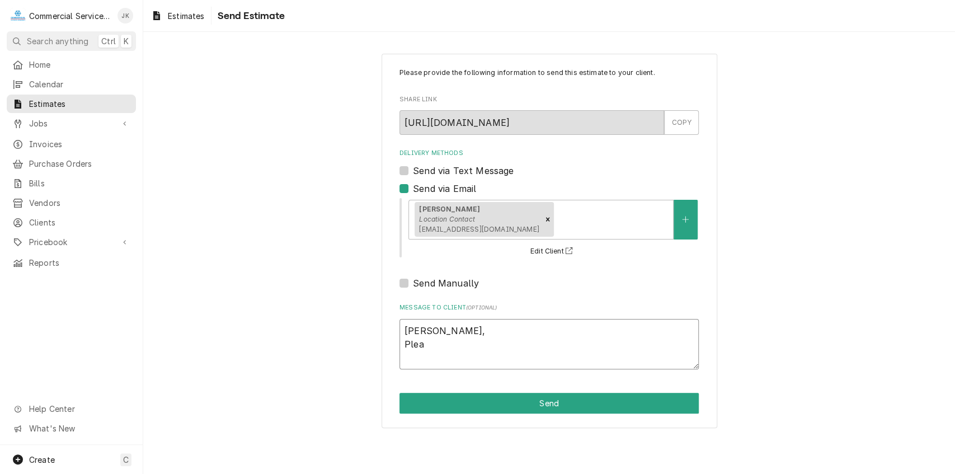
type textarea "Ely, Pleas"
type textarea "x"
type textarea "Ely, Please"
type textarea "x"
type textarea "Ely, Please"
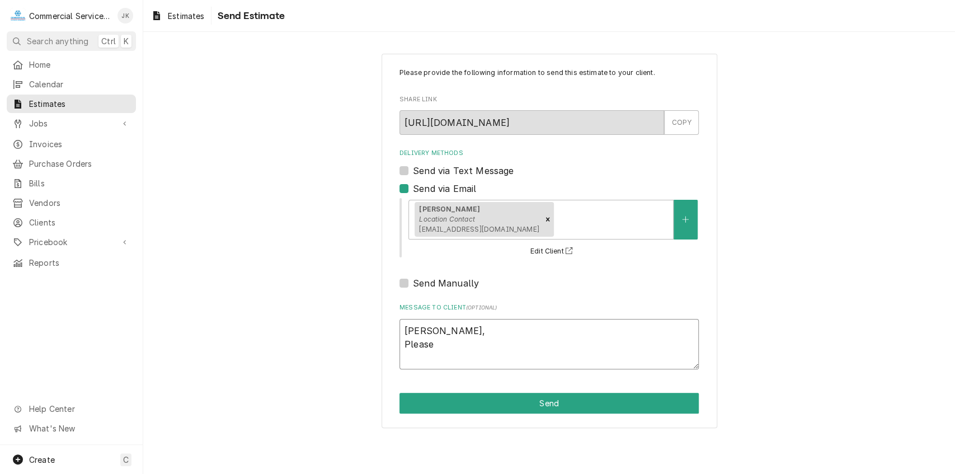
type textarea "x"
type textarea "Ely, Please r"
type textarea "x"
type textarea "Ely, Please re"
type textarea "x"
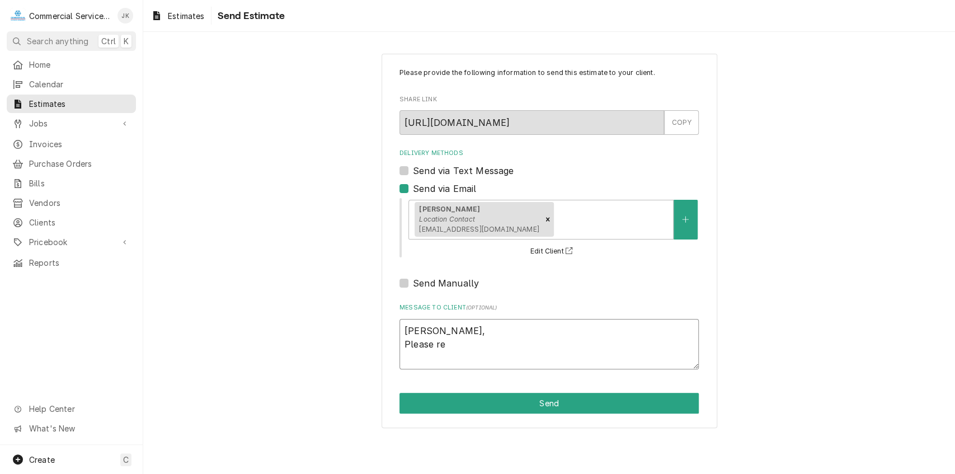
type textarea "Ely, Please rev"
type textarea "x"
type textarea "Ely, Please revi"
type textarea "x"
type textarea "Ely, Please revie"
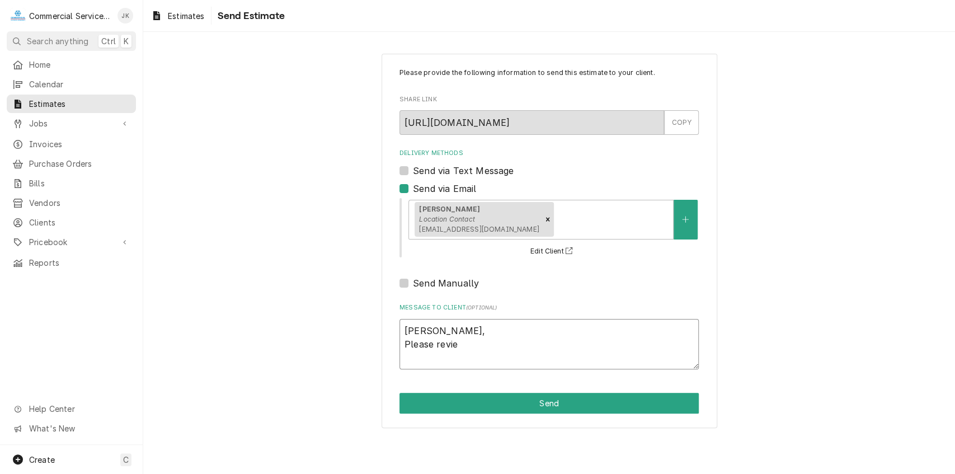
type textarea "x"
type textarea "Ely, Please review"
type textarea "x"
type textarea "Ely, Please review"
type textarea "x"
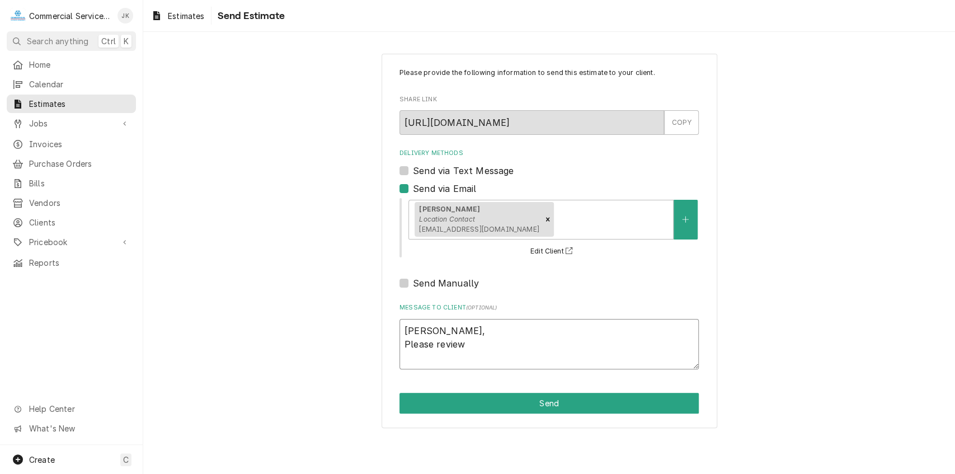
type textarea "Ely, Please review e"
type textarea "x"
type textarea "Ely, Please review es"
type textarea "x"
type textarea "Ely, Please review est"
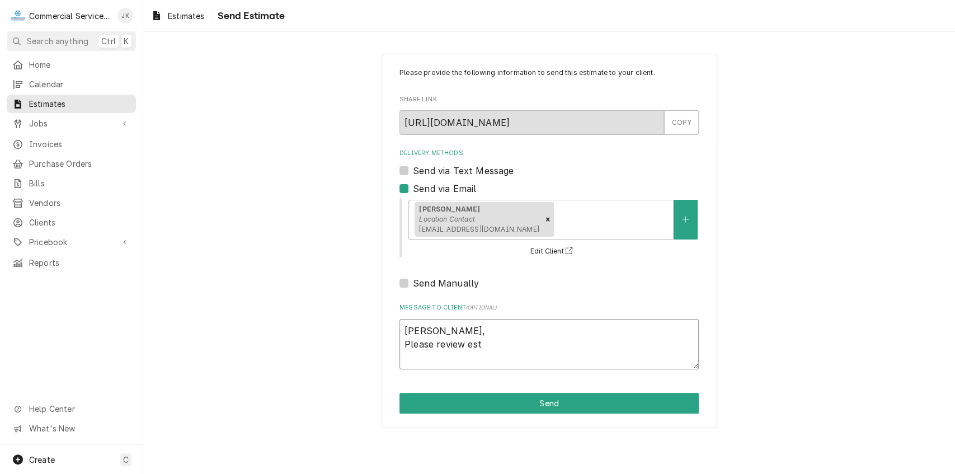
type textarea "x"
type textarea "Ely, Please review esti"
type textarea "x"
type textarea "Ely, Please review estim"
type textarea "x"
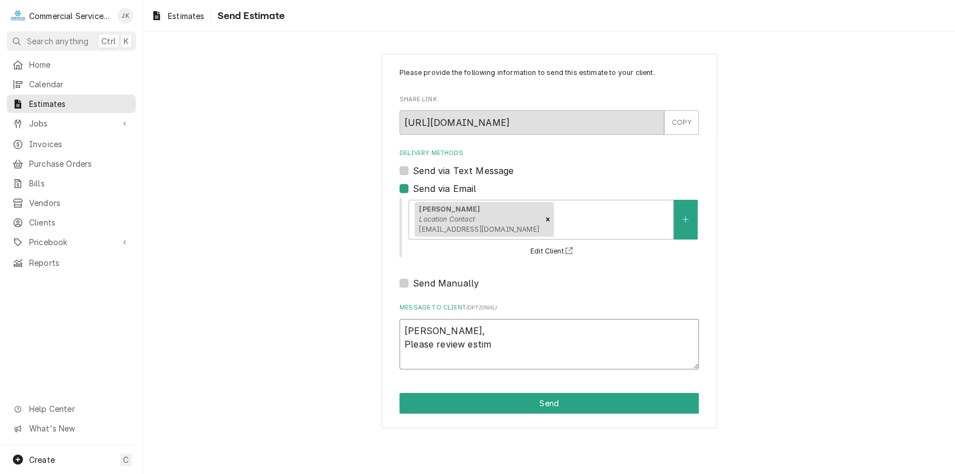
type textarea "Ely, Please review estima"
type textarea "x"
type textarea "Ely, Please review estimat"
type textarea "x"
type textarea "Ely, Please review estimate"
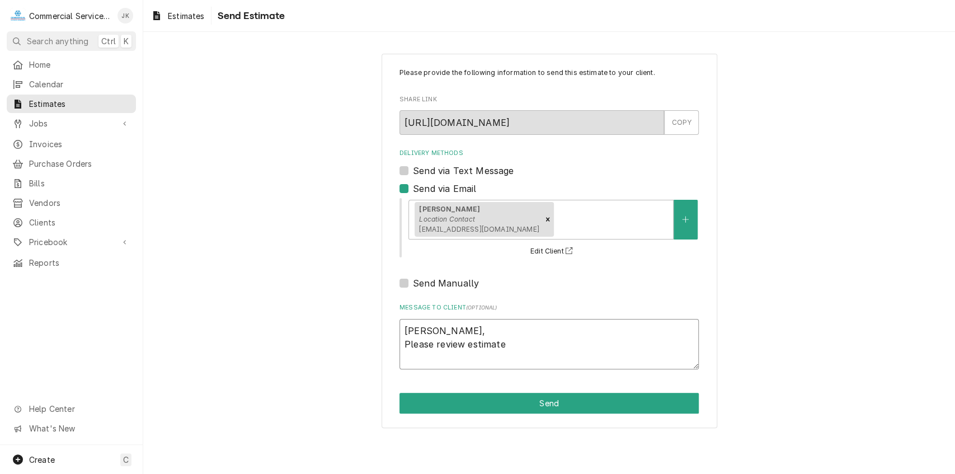
type textarea "x"
type textarea "Ely, Please review estimate"
type textarea "x"
type textarea "Ely, Please review estimate f"
type textarea "x"
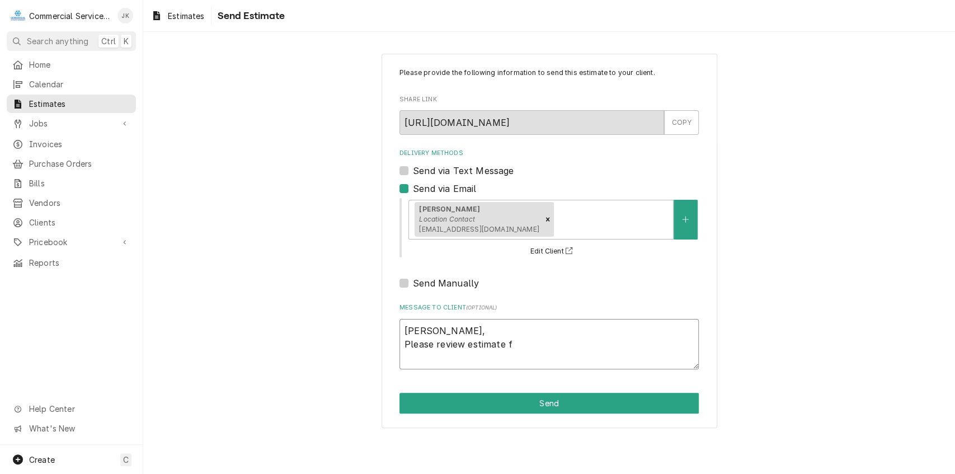
type textarea "Ely, Please review estimate fo"
type textarea "x"
type textarea "Ely, Please review estimate for"
type textarea "x"
type textarea "Ely, Please review estimate for"
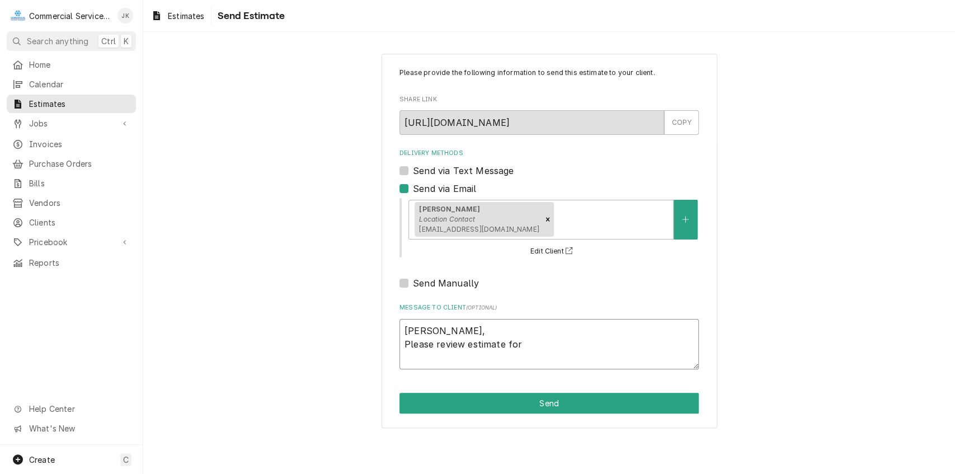
type textarea "x"
type textarea "Ely, Please review estimate for r"
type textarea "x"
type textarea "Ely, Please review estimate for re"
type textarea "x"
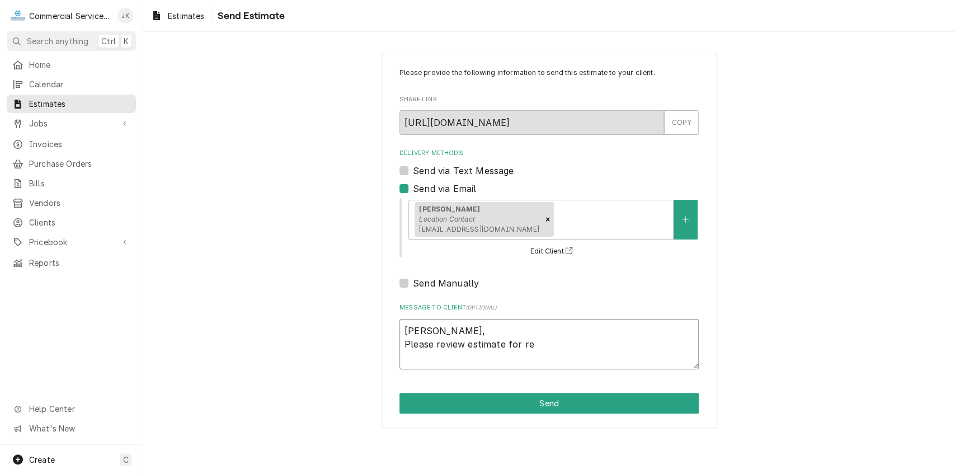
type textarea "Ely, Please review estimate for rep"
type textarea "x"
type textarea "Ely, Please review estimate for repa"
type textarea "x"
type textarea "Ely, Please review estimate for repai"
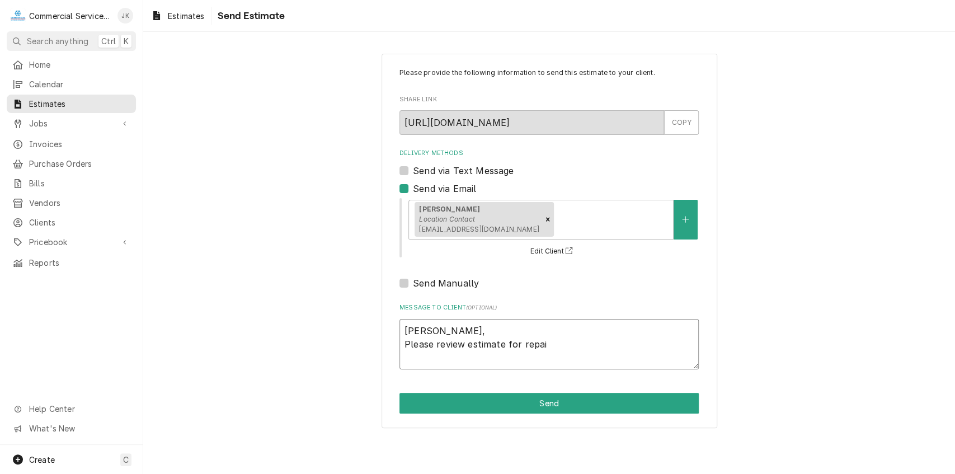
type textarea "x"
type textarea "Ely, Please review estimate for repair"
type textarea "x"
type textarea "Ely, Please review estimate for repairs"
type textarea "x"
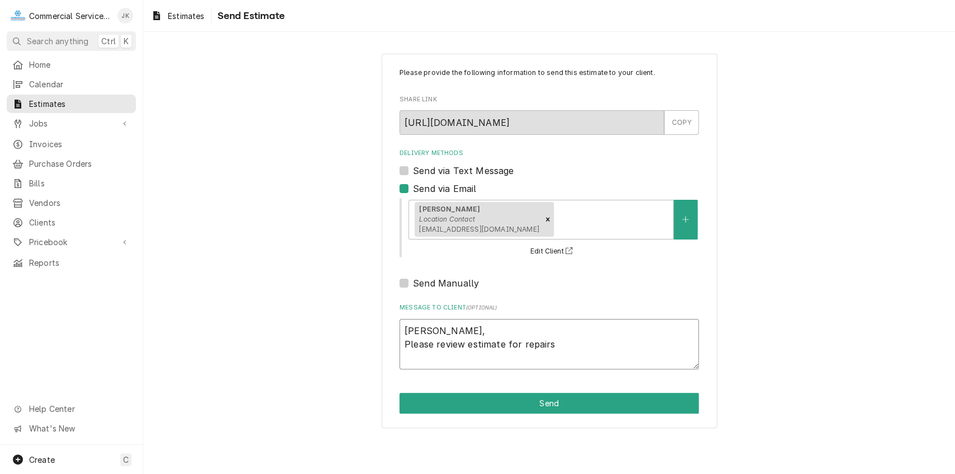
type textarea "Ely, Please review estimate for repairs"
type textarea "x"
type textarea "Ely, Please review estimate for repairs o"
type textarea "x"
type textarea "Ely, Please review estimate for repairs on"
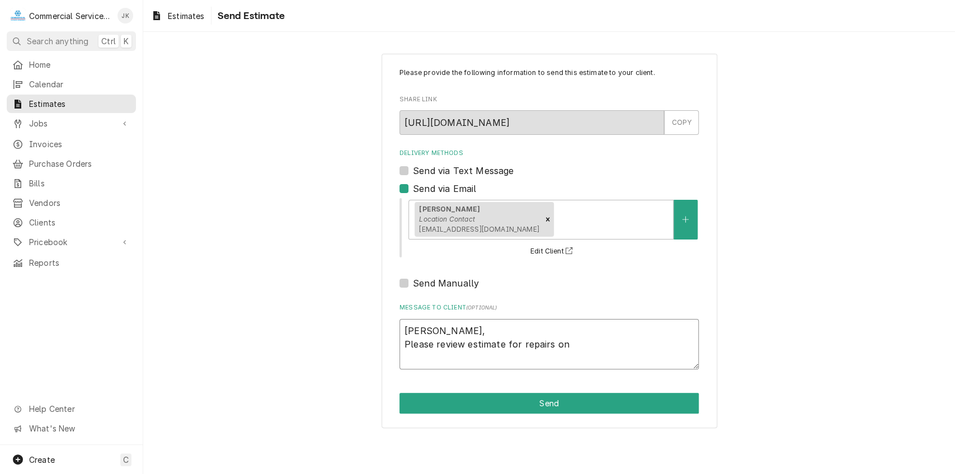
type textarea "x"
type textarea "Ely, Please review estimate for repairs on"
type textarea "x"
type textarea "Ely, Please review estimate for repairs on A"
type textarea "x"
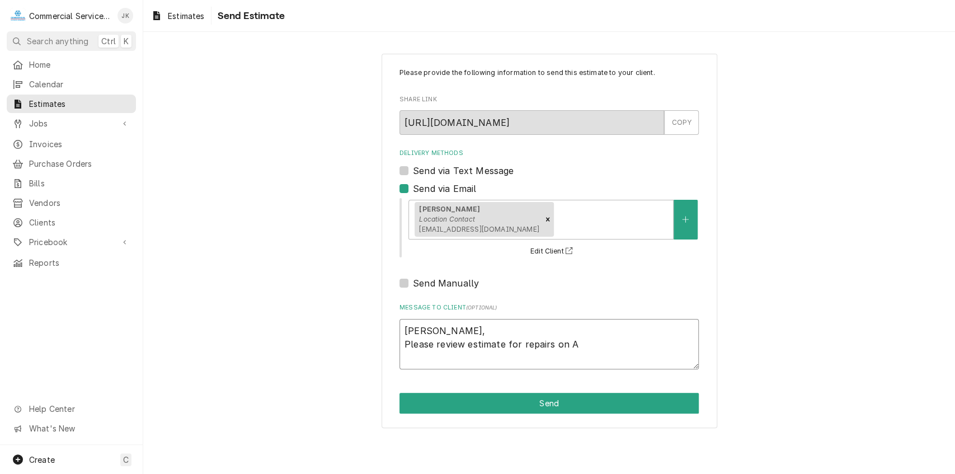
type textarea "Ely, Please review estimate for repairs on Ae"
type textarea "x"
type textarea "Ely, Please review estimate for repairs on Aer"
type textarea "x"
type textarea "Ely, Please review estimate for repairs on Aero"
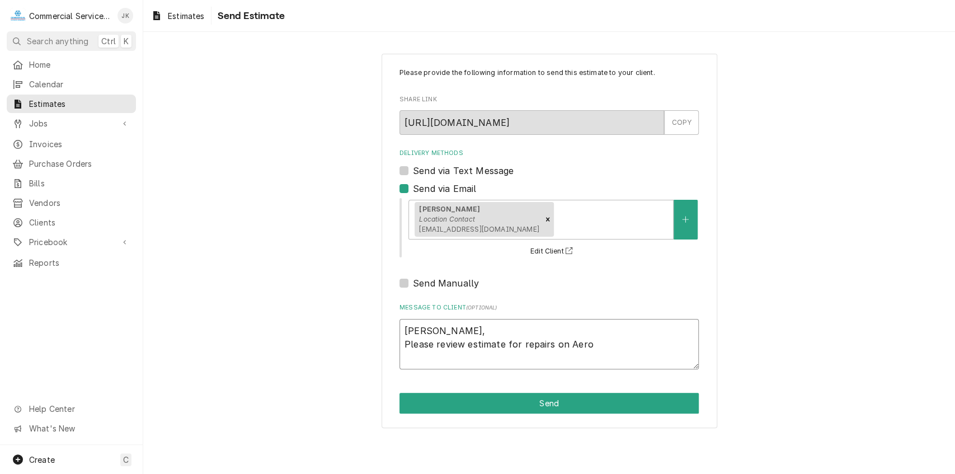
type textarea "x"
type textarea "Ely, Please review estimate for repairs on AeroC"
type textarea "x"
type textarea "Ely, Please review estimate for repairs on AeroCo"
type textarea "x"
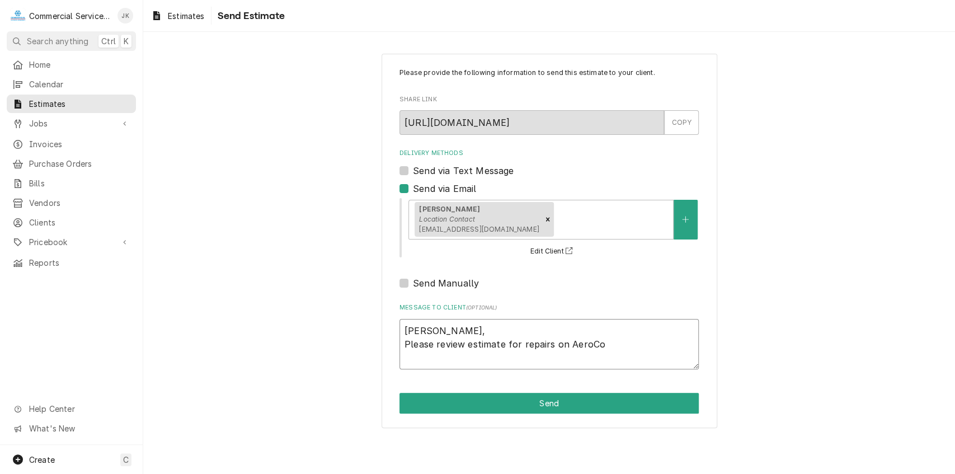
type textarea "Ely, Please review estimate for repairs on AeroCoo"
type textarea "x"
type textarea "Ely, Please review estimate for repairs on AeroCool"
type textarea "x"
type textarea "Ely, Please review estimate for repairs on AeroCool"
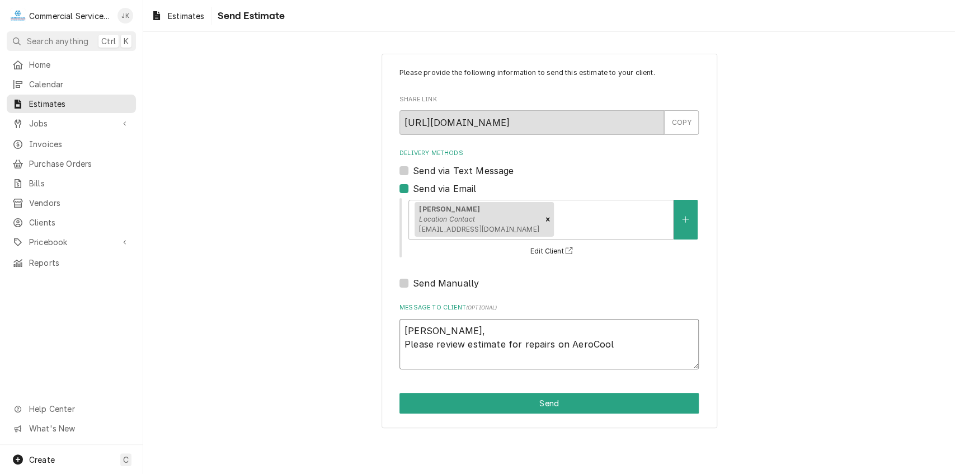
type textarea "x"
type textarea "Ely, Please review estimate for repairs on AeroCool M"
type textarea "x"
type textarea "Ely, Please review estimate for repairs on AeroCool MA"
type textarea "x"
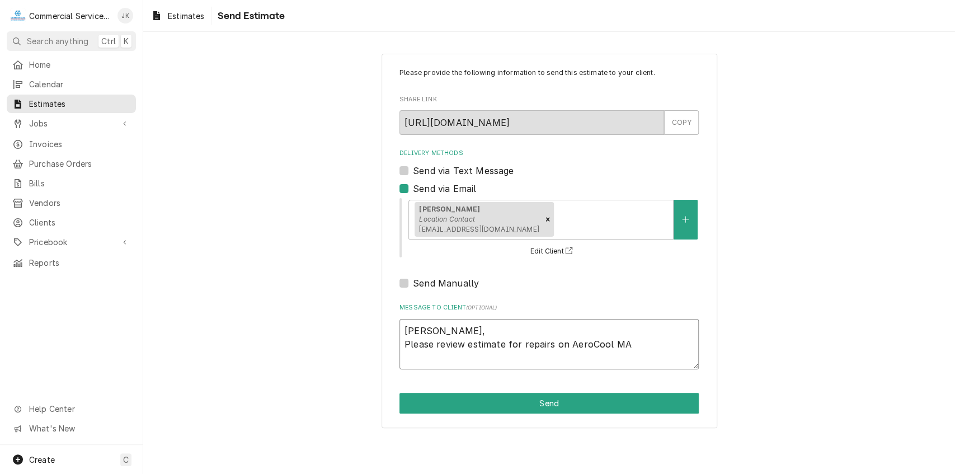
type textarea "Ely, Please review estimate for repairs on AeroCool MAU"
click at [610, 340] on textarea "Ely, Please review estimate for repairs on AeroCool MAU" at bounding box center [548, 344] width 299 height 51
type textarea "x"
type textarea "Ely, Please review estimate for repairs on AeroCool (MAU"
click at [635, 344] on textarea "Ely, Please review estimate for repairs on AeroCool (MAU" at bounding box center [548, 344] width 299 height 51
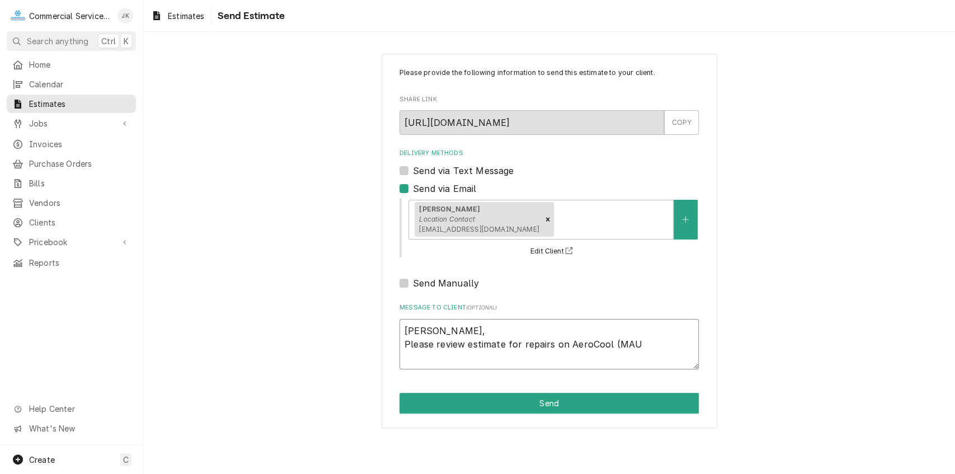
type textarea "x"
type textarea "Ely, Please review estimate for repairs on AeroCool (MAU)"
type textarea "x"
type textarea "Ely, Please review estimate for repairs on AeroCool (MAU)"
type textarea "x"
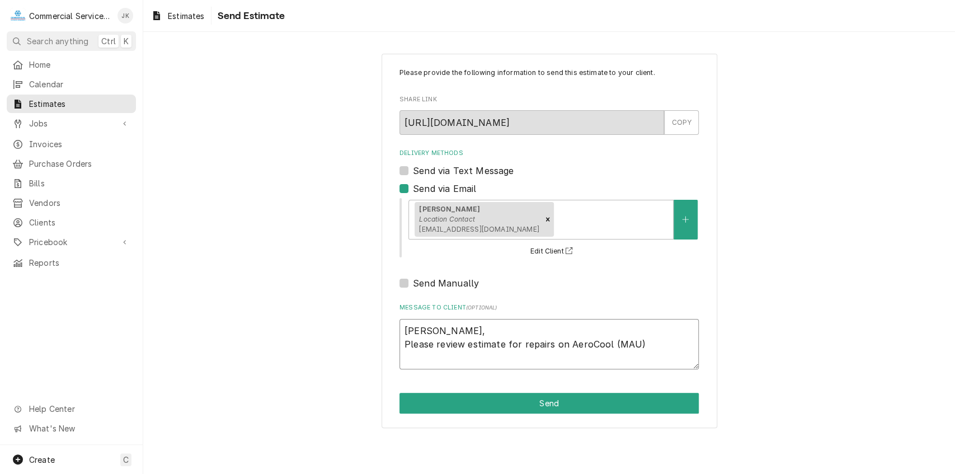
type textarea "Ely, Please review estimate for repairs on AeroCool (MAU)"
type textarea "x"
type textarea "Ely, Please review estimate for repairs on AeroCool (MAU"
type textarea "x"
type textarea "Ely, Please review estimate for repairs on AeroCool (MA"
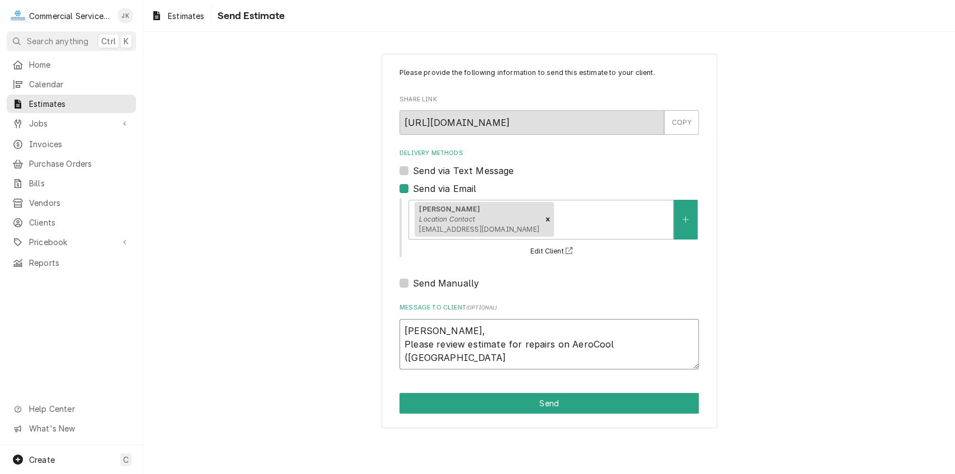
type textarea "x"
type textarea "Ely, Please review estimate for repairs on AeroCool (M"
type textarea "x"
type textarea "Ely, Please review estimate for repairs on AeroCool ("
type textarea "x"
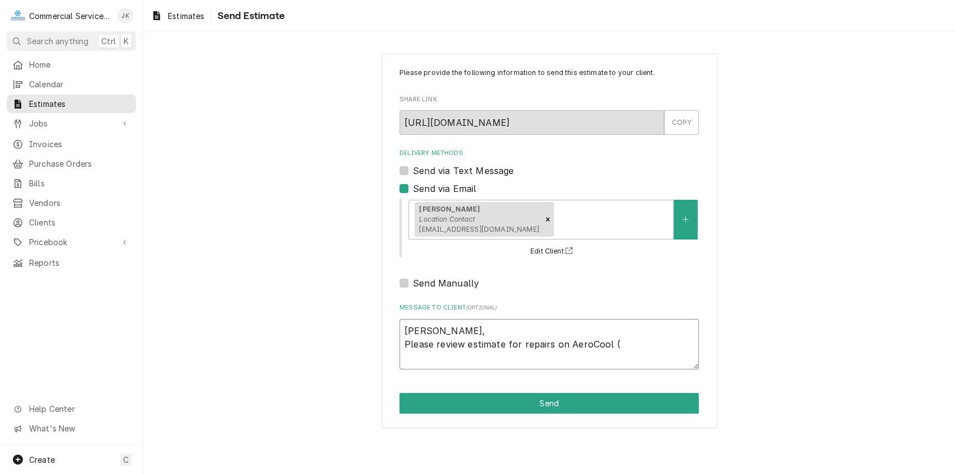
type textarea "Ely, Please review estimate for repairs on AeroCool"
click at [564, 342] on textarea "Ely, Please review estimate for repairs on AeroCool" at bounding box center [548, 344] width 299 height 51
type textarea "x"
type textarea "Ely, Please review estimate for repairs on AeroCool"
type textarea "x"
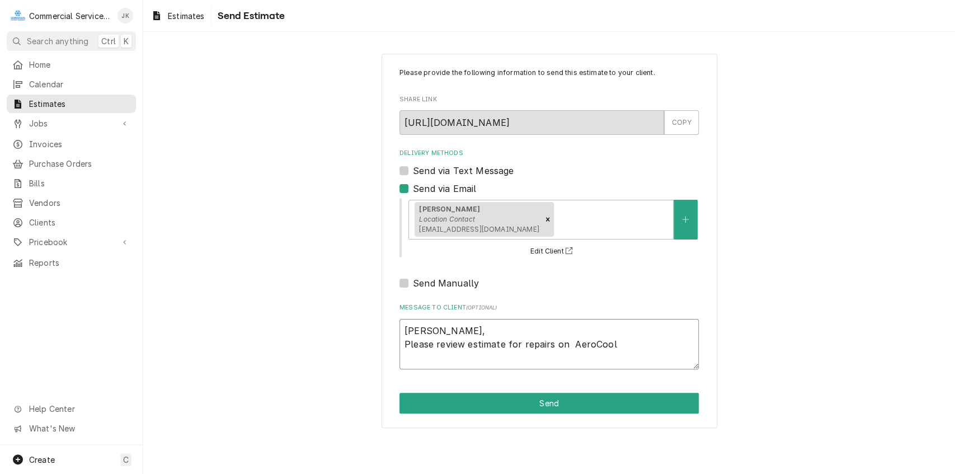
type textarea "Ely, Please review estimate for repairs on ( AeroCool"
type textarea "x"
type textarea "Ely, Please review estimate for repairs on (3 AeroCool"
type textarea "x"
type textarea "Ely, Please review estimate for repairs on (3) AeroCool"
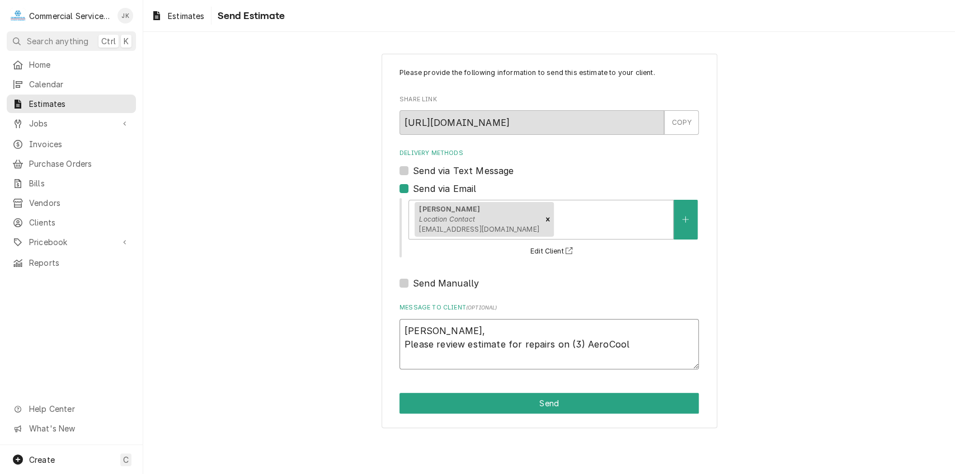
click at [634, 347] on textarea "Ely, Please review estimate for repairs on (3) AeroCool" at bounding box center [548, 344] width 299 height 51
type textarea "x"
type textarea "Ely, Please review estimate for repairs on (3) AeroCool M"
type textarea "x"
type textarea "Ely, Please review estimate for repairs on (3) AeroCool MA"
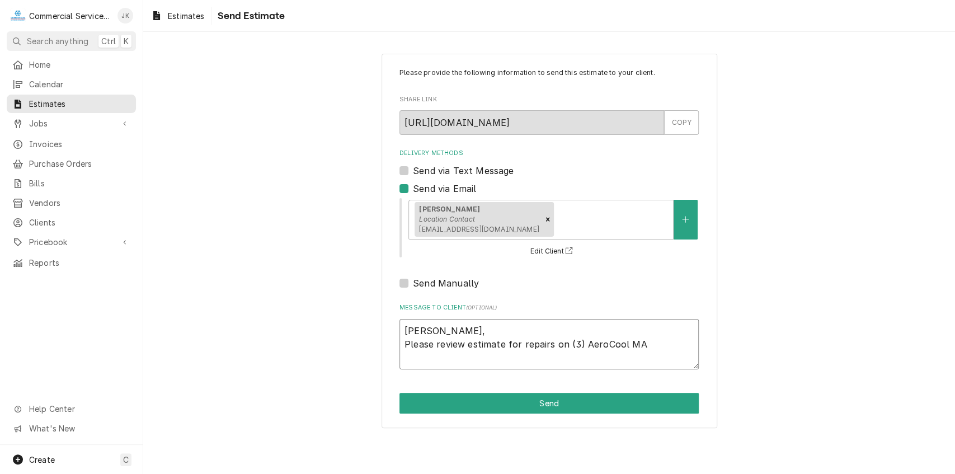
type textarea "x"
type textarea "Ely, Please review estimate for repairs on (3) AeroCool M"
type textarea "x"
type textarea "Ely, Please review estimate for repairs on (3) AeroCool Ma"
type textarea "x"
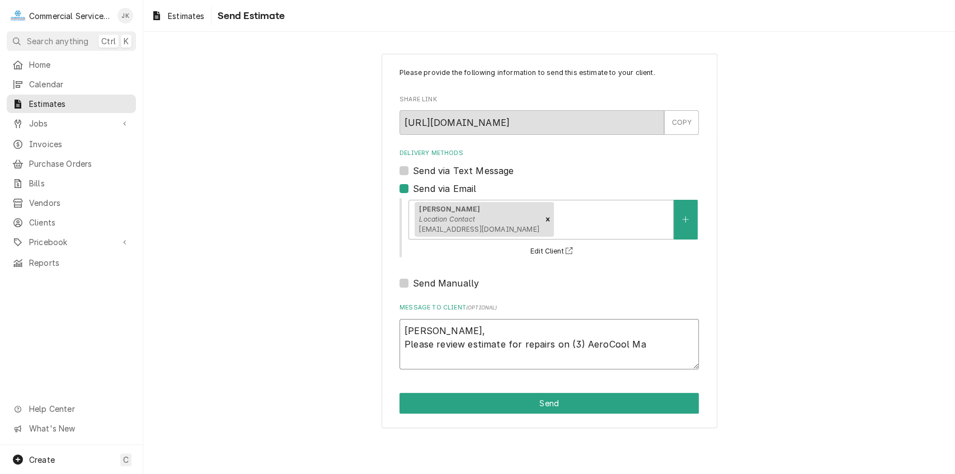
type textarea "Ely, Please review estimate for repairs on (3) AeroCool Mak"
type textarea "x"
type textarea "Ely, Please review estimate for repairs on (3) AeroCool Make"
type textarea "x"
type textarea "Ely, Please review estimate for repairs on (3) AeroCool Make"
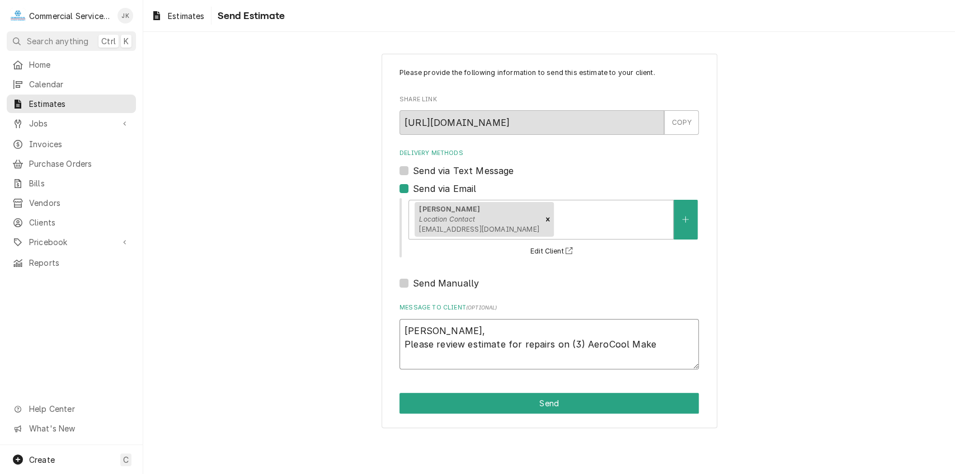
type textarea "x"
type textarea "Ely, Please review estimate for repairs on (3) AeroCool Make A"
type textarea "x"
type textarea "Ely, Please review estimate for repairs on (3) AeroCool Make Ai"
type textarea "x"
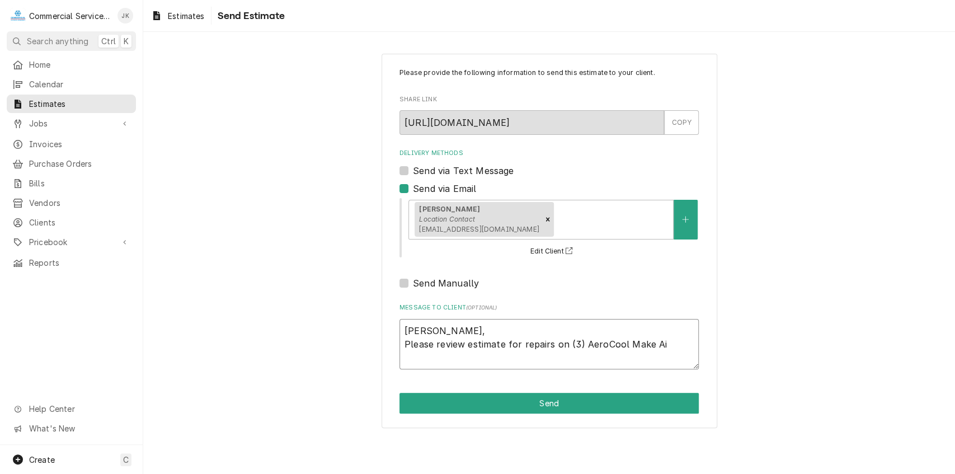
type textarea "Ely, Please review estimate for repairs on (3) AeroCool Make Air"
type textarea "x"
type textarea "Ely, Please review estimate for repairs on (3) AeroCool Make Air"
type textarea "x"
type textarea "Ely, Please review estimate for repairs on (3) AeroCool Make Air u"
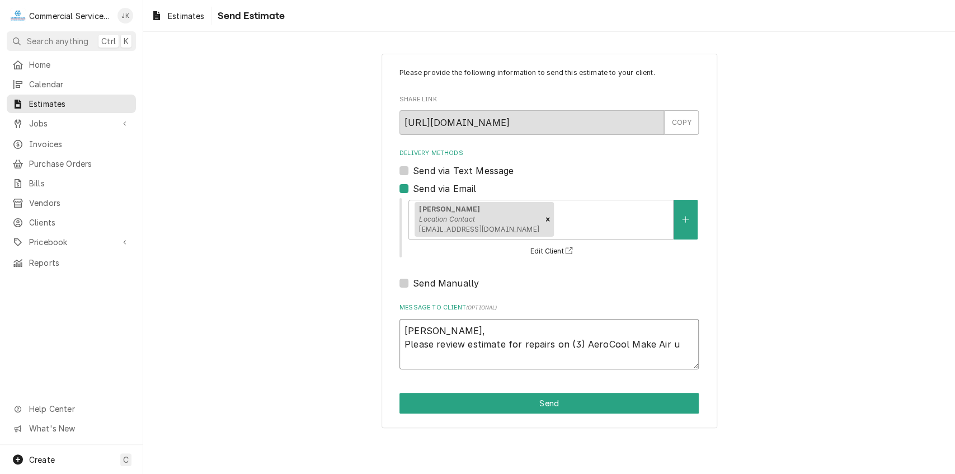
type textarea "x"
type textarea "Ely, Please review estimate for repairs on (3) AeroCool Make Air un"
type textarea "x"
type textarea "Ely, Please review estimate for repairs on (3) AeroCool Make Air uni"
type textarea "x"
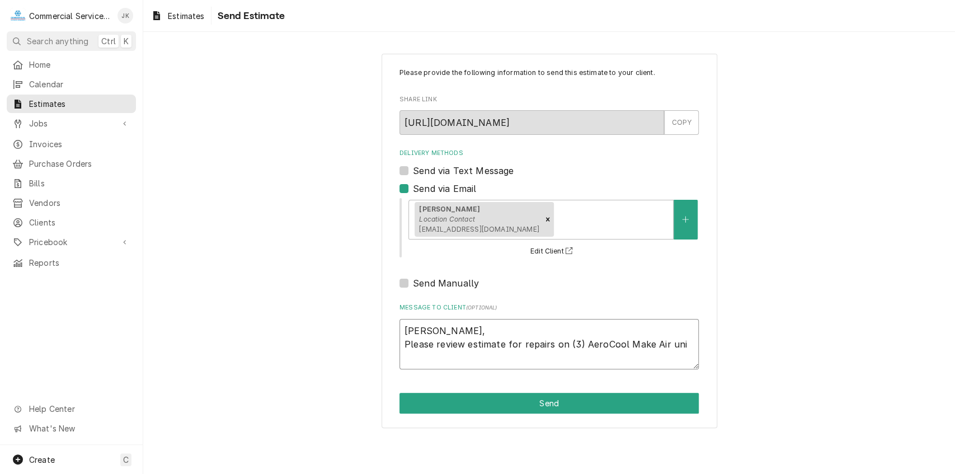
type textarea "Ely, Please review estimate for repairs on (3) AeroCool Make Air unit"
type textarea "x"
type textarea "Ely, Please review estimate for repairs on (3) AeroCool Make Air units"
type textarea "x"
type textarea "Ely, Please review estimate for repairs on (3) AeroCool Make Air unit"
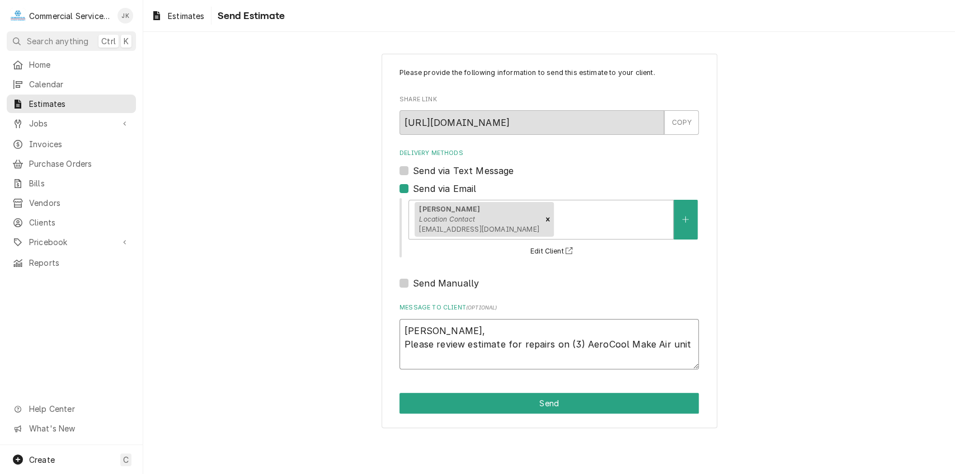
type textarea "x"
type textarea "Ely, Please review estimate for repairs on (3) AeroCool Make Air uni"
type textarea "x"
type textarea "Ely, Please review estimate for repairs on (3) AeroCool Make Air un"
type textarea "x"
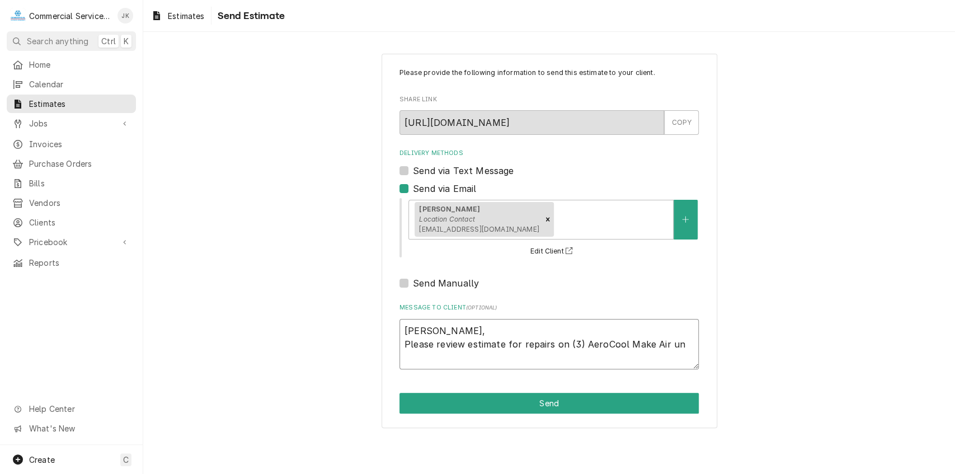
type textarea "Ely, Please review estimate for repairs on (3) AeroCool Make Air u"
type textarea "x"
type textarea "Ely, Please review estimate for repairs on (3) AeroCool Make Air"
type textarea "x"
type textarea "Ely, Please review estimate for repairs on (3) AeroCool Make Air U"
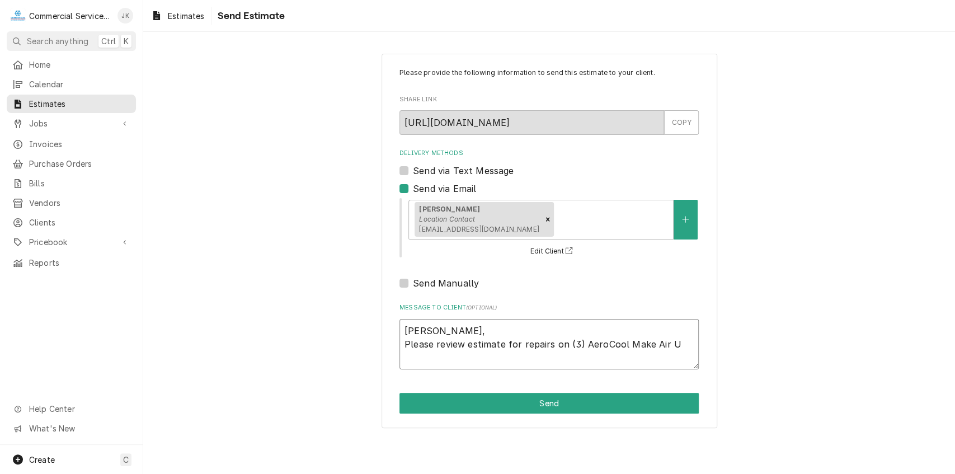
type textarea "x"
type textarea "Ely, Please review estimate for repairs on (3) AeroCool Make Air Un"
type textarea "x"
type textarea "Ely, Please review estimate for repairs on (3) AeroCool Make Air Uni"
type textarea "x"
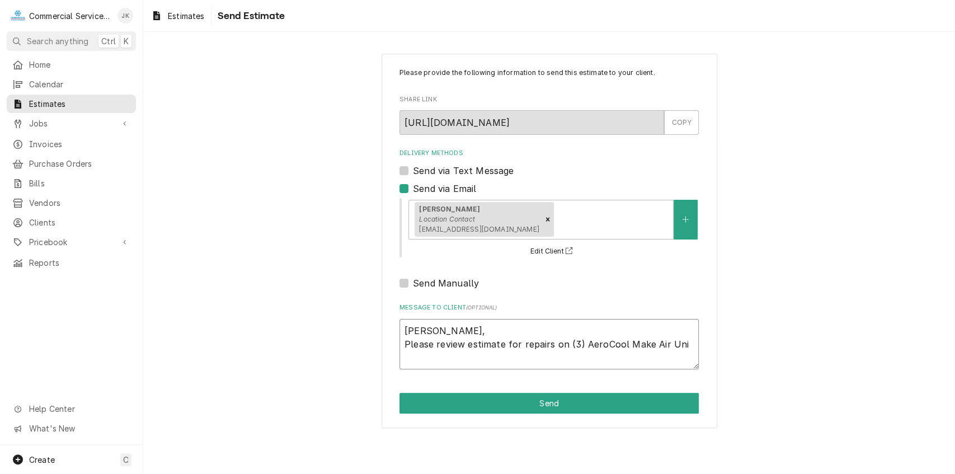
type textarea "Ely, Please review estimate for repairs on (3) AeroCool Make Air Unit"
type textarea "x"
type textarea "Ely, Please review estimate for repairs on (3) AeroCool Make Air Units"
type textarea "x"
type textarea "Ely, Please review estimate for repairs on (3) AeroCool Make Air Units."
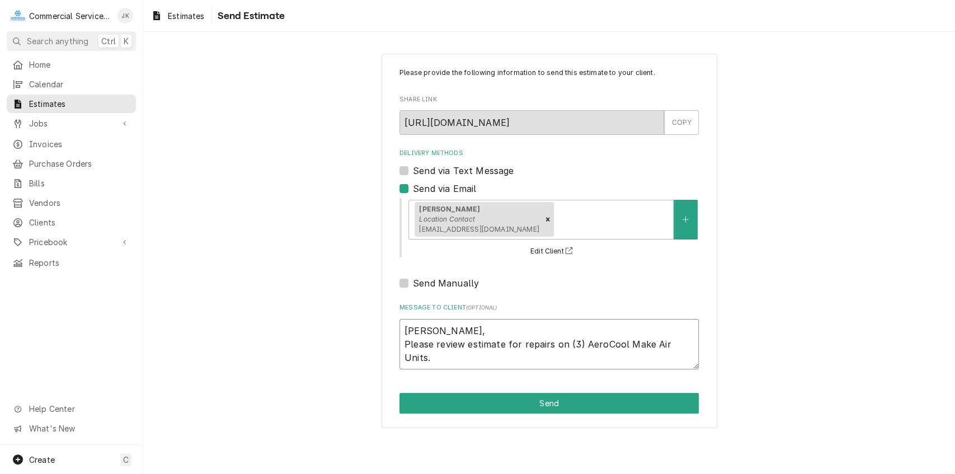
type textarea "x"
type textarea "Ely, Please review estimate for repairs on (3) AeroCool Make Air Units"
type textarea "x"
type textarea "Ely, Please review estimate for repairs on (3) AeroCool Make Air Units,"
type textarea "x"
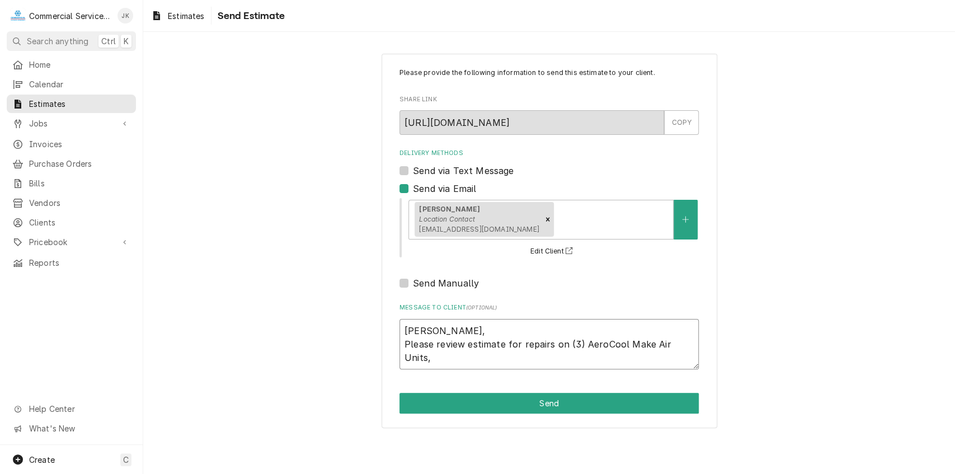
type textarea "Ely, Please review estimate for repairs on (3) AeroCool Make Air Units,"
type textarea "x"
type textarea "Ely, Please review estimate for repairs on (3) AeroCool Make Air Units, a"
type textarea "x"
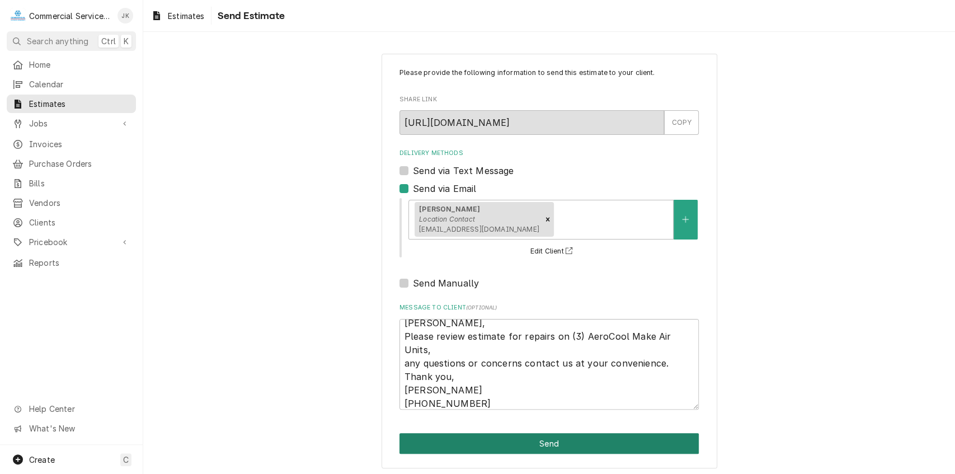
click at [530, 445] on button "Send" at bounding box center [548, 443] width 299 height 21
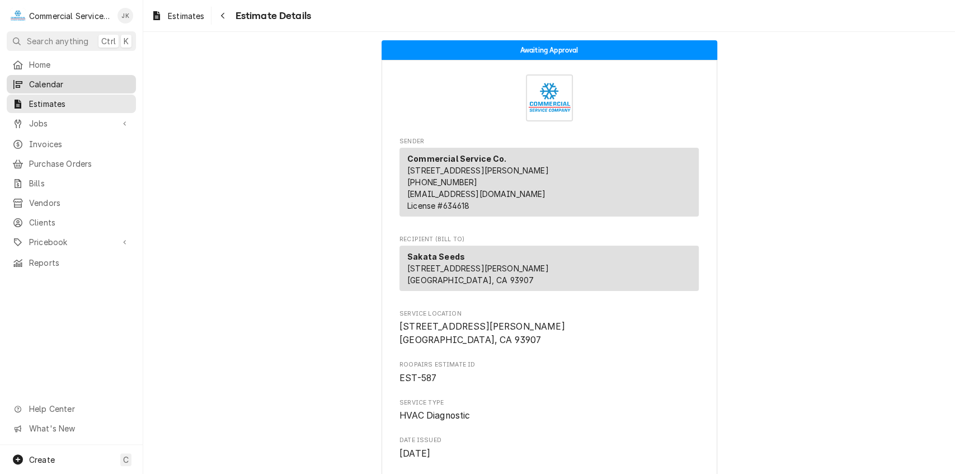
click at [67, 79] on span "Calendar" at bounding box center [79, 84] width 101 height 12
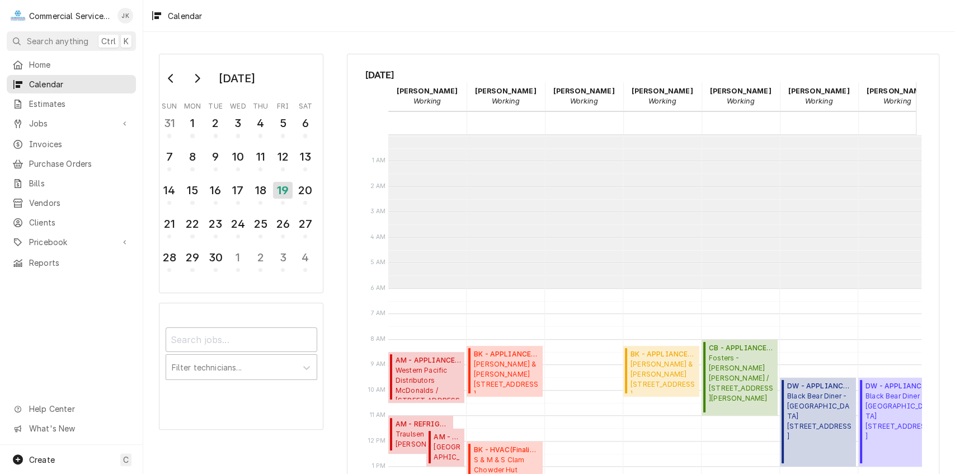
scroll to position [153, 0]
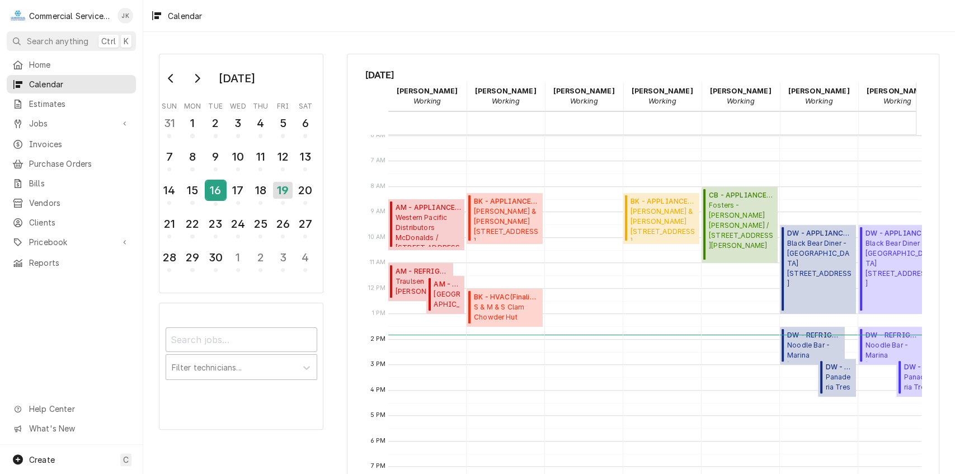
click at [215, 185] on div "16" at bounding box center [216, 190] width 20 height 19
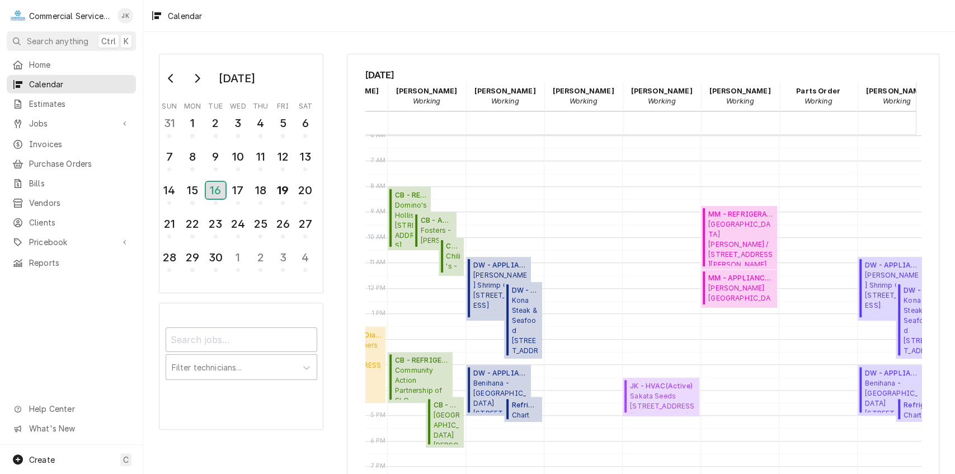
scroll to position [0, 316]
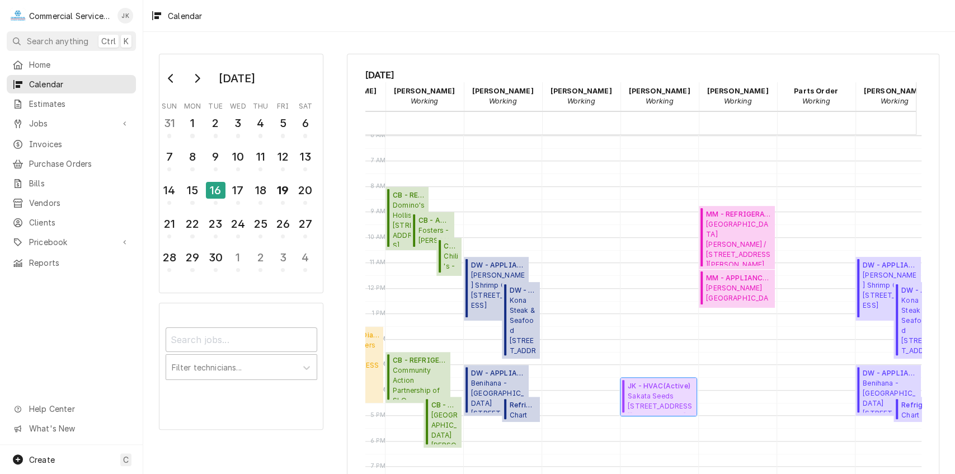
click at [656, 393] on span "Sakata Seeds 105 Boronda Rd., Salinas, CA 93907" at bounding box center [660, 401] width 65 height 21
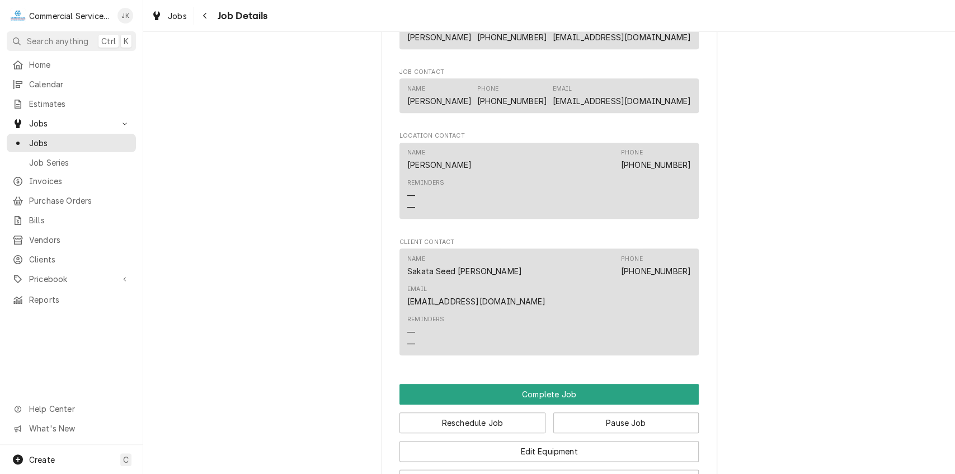
scroll to position [700, 0]
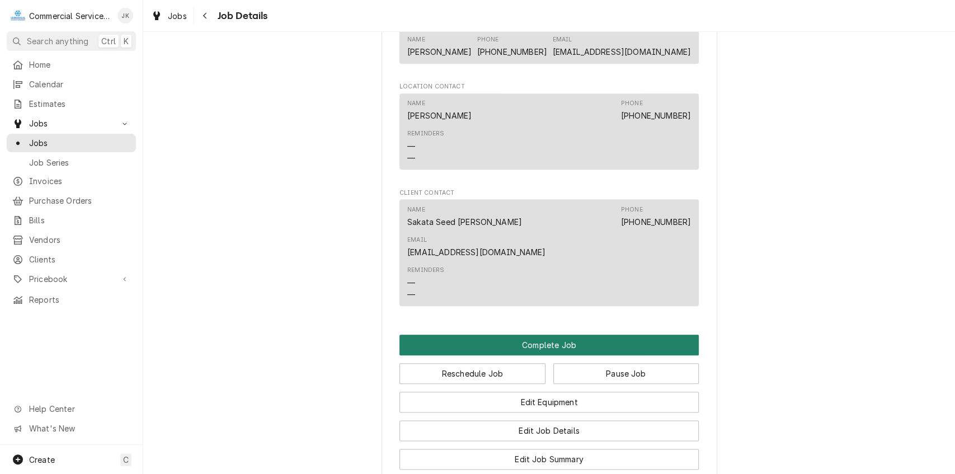
click at [538, 335] on button "Complete Job" at bounding box center [548, 345] width 299 height 21
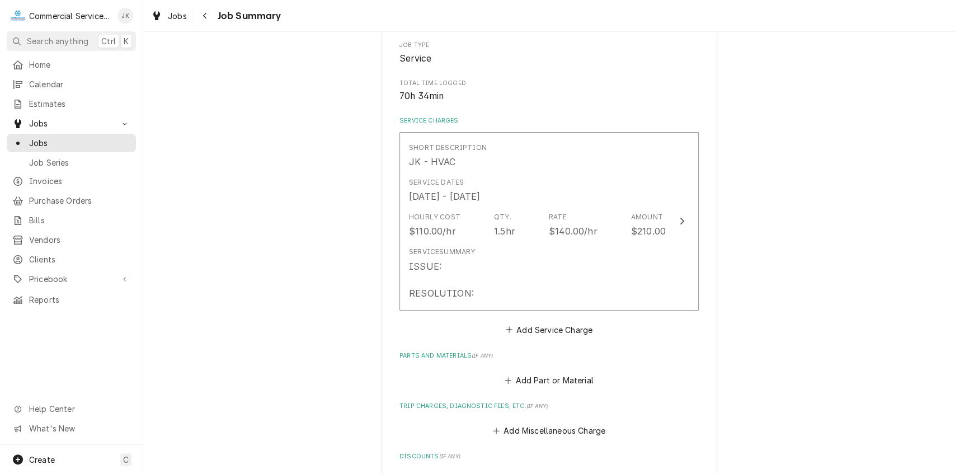
scroll to position [264, 0]
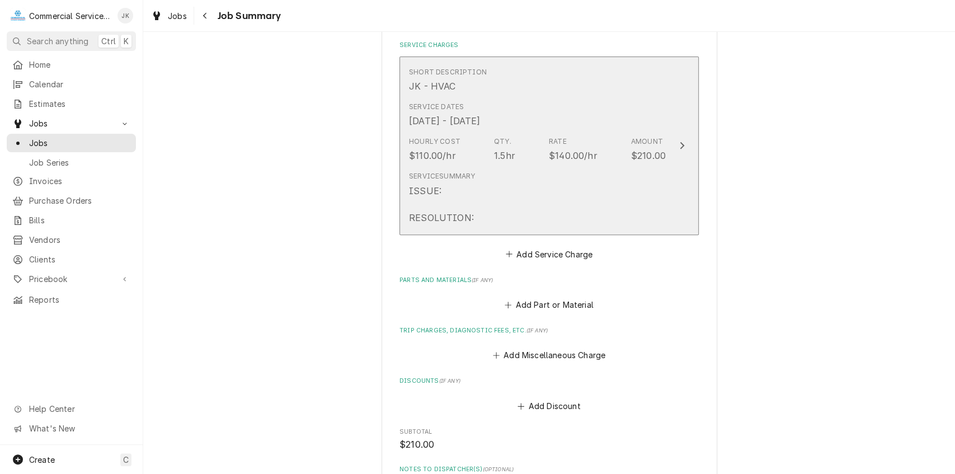
click at [450, 189] on div "ISSUE: RESOLUTION:" at bounding box center [441, 204] width 65 height 40
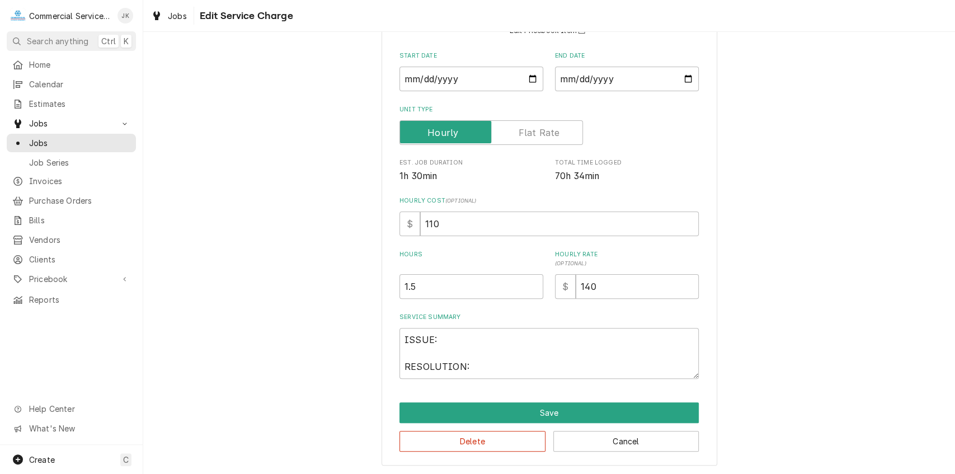
scroll to position [115, 0]
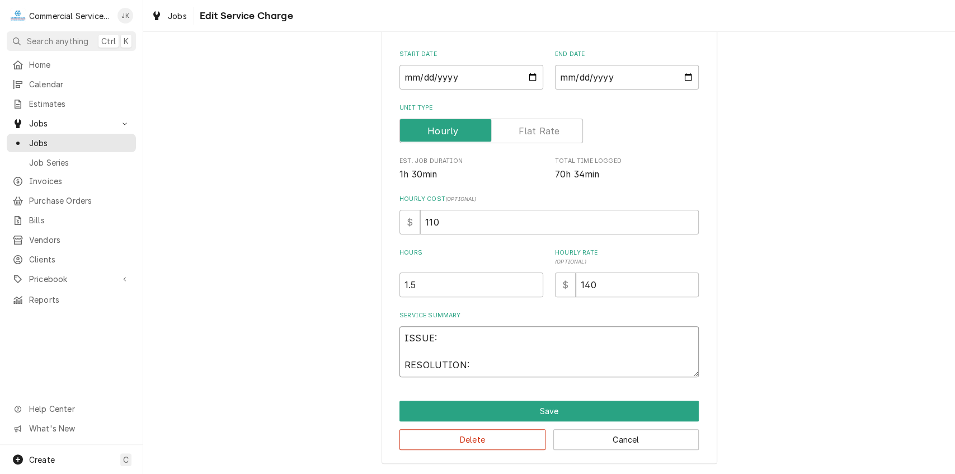
click at [444, 335] on textarea "ISSUE: RESOLUTION:" at bounding box center [548, 351] width 299 height 51
type textarea "x"
type textarea "ISSUE: RESOLUTION:"
type textarea "x"
type textarea "ISSUE: C RESOLUTION:"
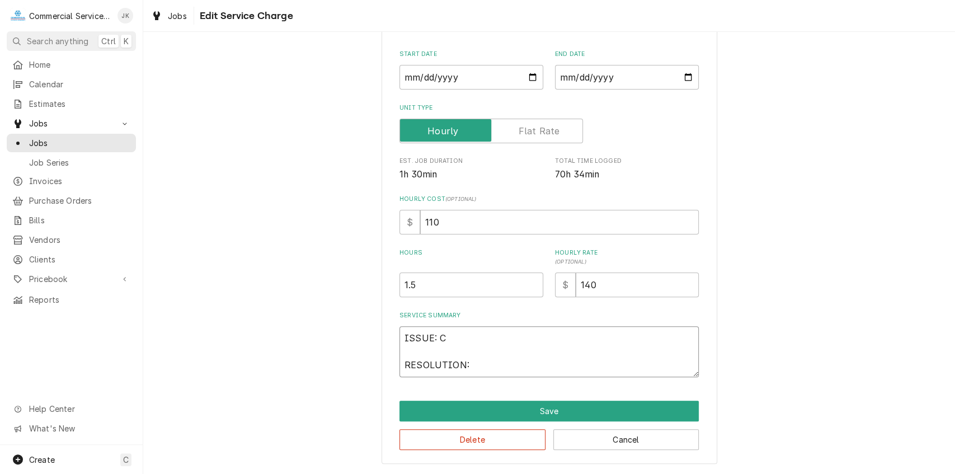
type textarea "x"
type textarea "ISSUE: Ch RESOLUTION:"
type textarea "x"
type textarea "ISSUE: Che RESOLUTION:"
type textarea "x"
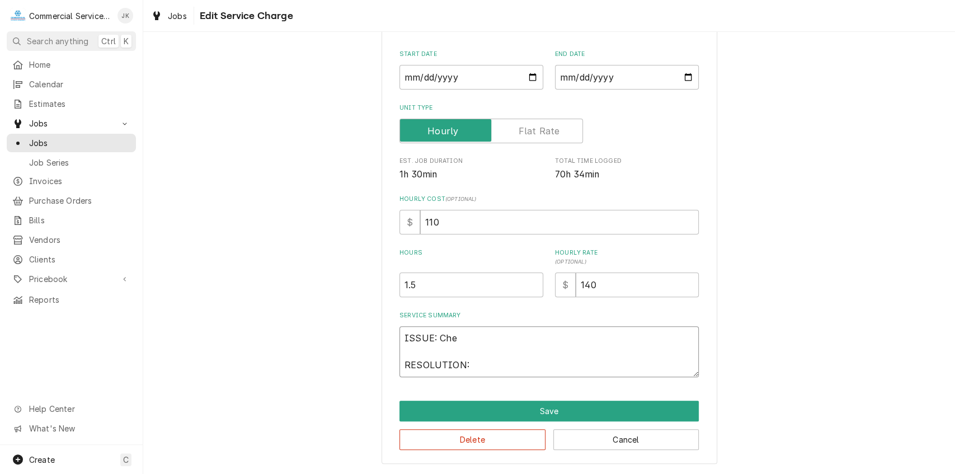
type textarea "ISSUE: Chec RESOLUTION:"
type textarea "x"
type textarea "ISSUE: Check RESOLUTION:"
type textarea "x"
type textarea "ISSUE: Check RESOLUTION:"
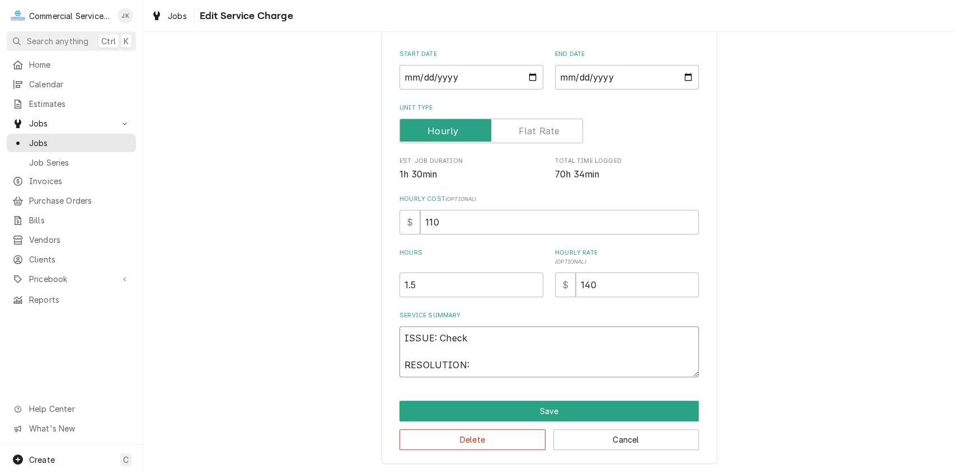
type textarea "x"
type textarea "ISSUE: Check A RESOLUTION:"
type textarea "x"
type textarea "ISSUE: Check Ae RESOLUTION:"
type textarea "x"
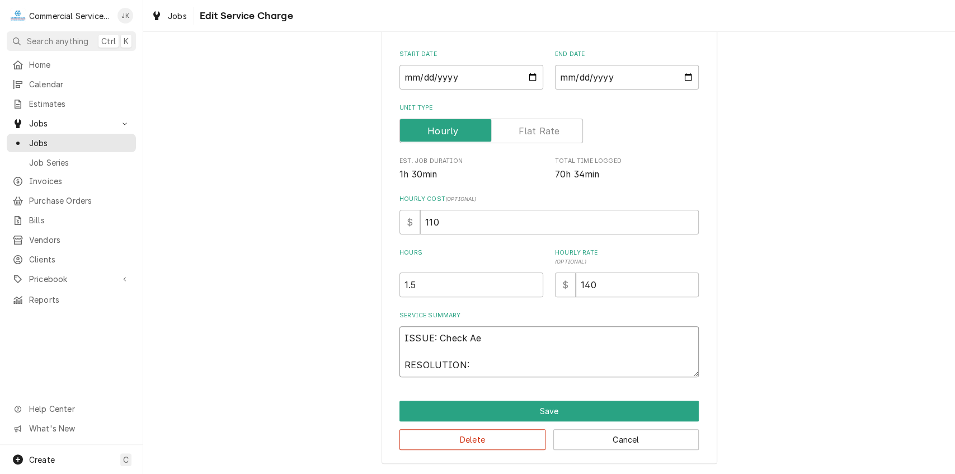
type textarea "ISSUE: Check Aer RESOLUTION:"
type textarea "x"
type textarea "ISSUE: Check Aero RESOLUTION:"
type textarea "x"
type textarea "ISSUE: Check AeroC RESOLUTION:"
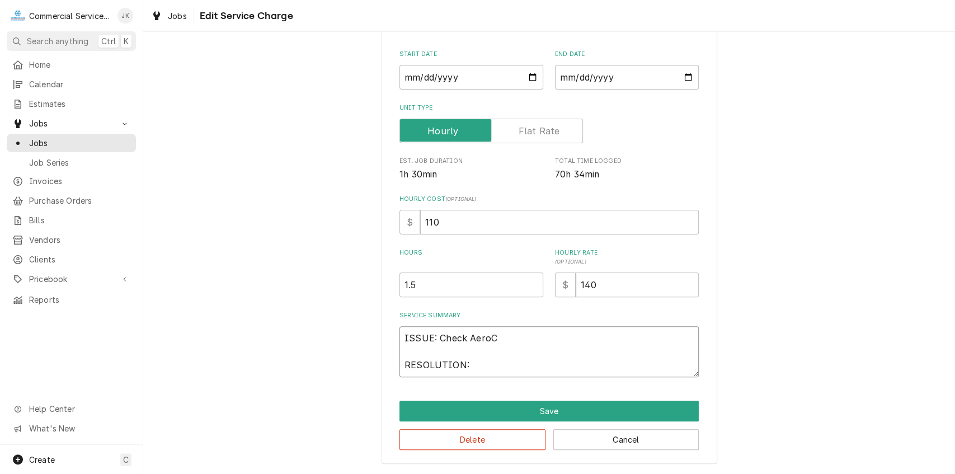
type textarea "x"
type textarea "ISSUE: Check AeroCo RESOLUTION:"
type textarea "x"
type textarea "ISSUE: Check AeroCoo RESOLUTION:"
type textarea "x"
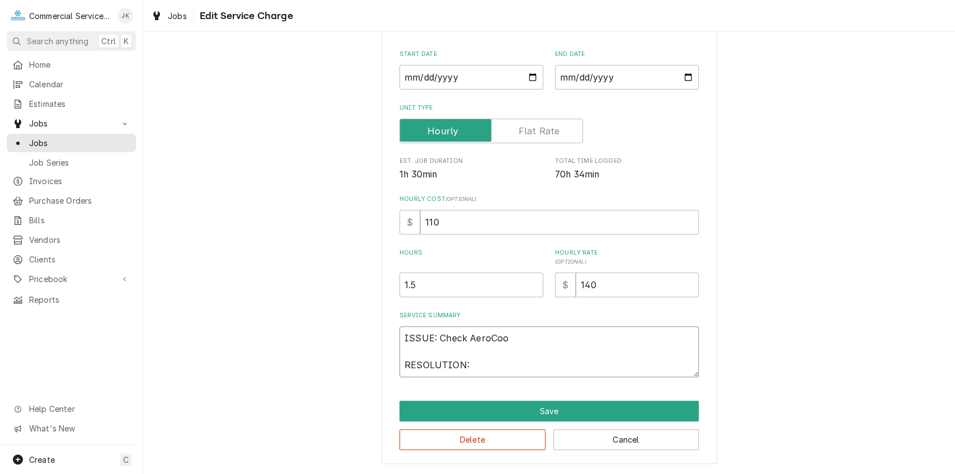
type textarea "ISSUE: Check AeroCool RESOLUTION:"
type textarea "x"
type textarea "ISSUE: Check AeroCool RESOLUTION:"
type textarea "x"
type textarea "ISSUE: Check AeroCool M RESOLUTION:"
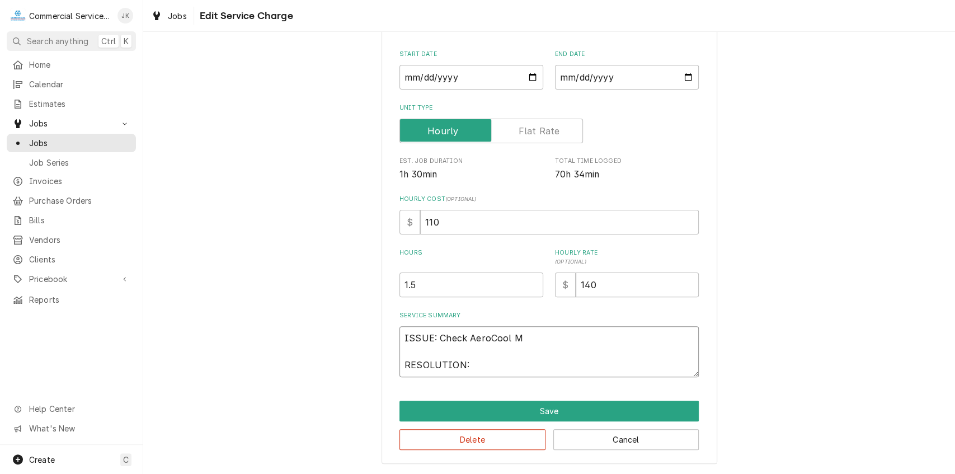
type textarea "x"
type textarea "ISSUE: Check AeroCool MA RESOLUTION:"
type textarea "x"
type textarea "ISSUE: Check AeroCool MAU RESOLUTION:"
type textarea "x"
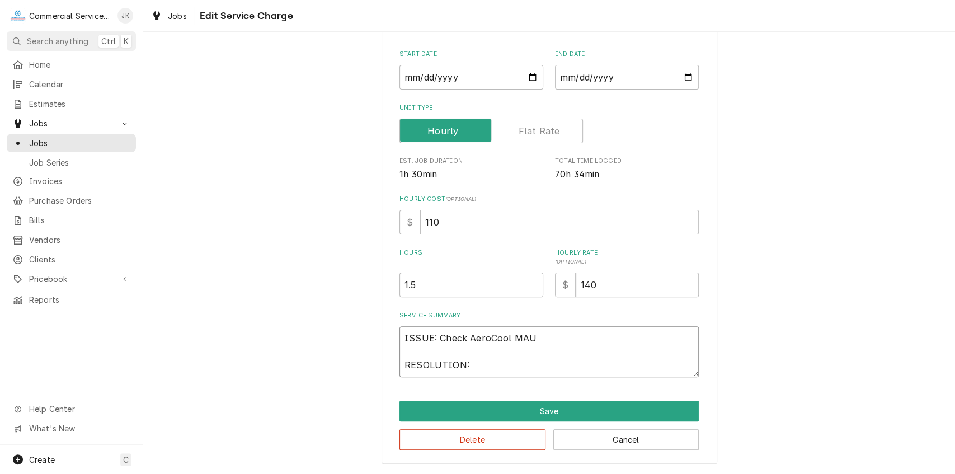
type textarea "ISSUE: Check AeroCool MAU RESOLUTION:"
type textarea "x"
type textarea "ISSUE: Check AeroCool MAU t RESOLUTION:"
type textarea "x"
type textarea "ISSUE: Check AeroCool MAU to RESOLUTION:"
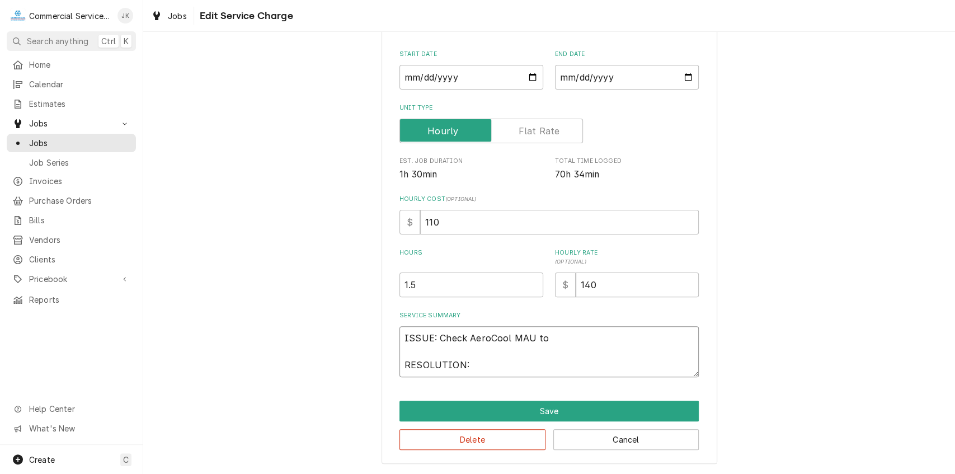
type textarea "x"
type textarea "ISSUE: Check AeroCool MAU to RESOLUTION:"
type textarea "x"
type textarea "ISSUE: Check AeroCool MAU to g RESOLUTION:"
type textarea "x"
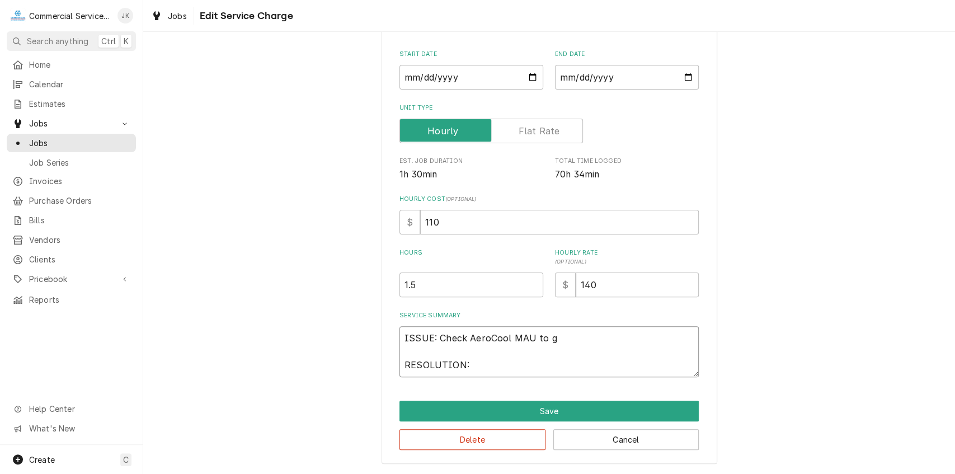
type textarea "ISSUE: Check AeroCool MAU to gr RESOLUTION:"
type textarea "x"
type textarea "ISSUE: Check AeroCool MAU to gre RESOLUTION:"
type textarea "x"
type textarea "ISSUE: Check AeroCool MAU to gree RESOLUTION:"
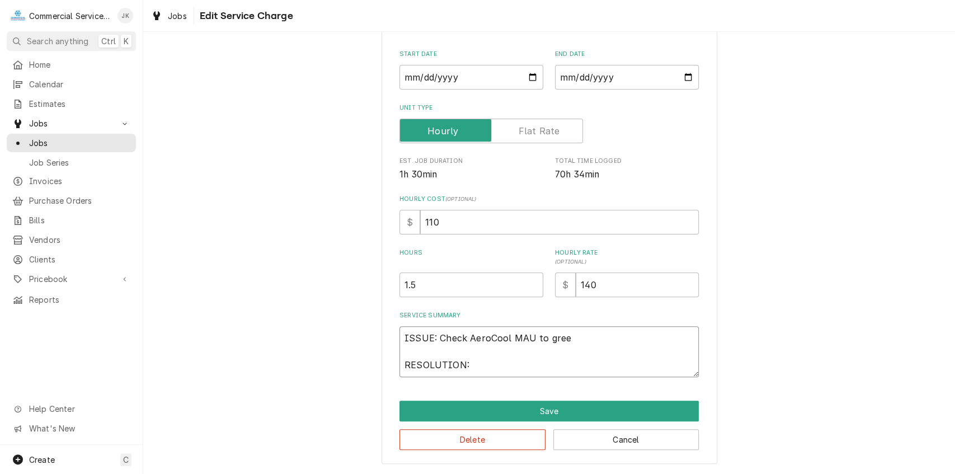
type textarea "x"
type textarea "ISSUE: Check AeroCool MAU to green RESOLUTION:"
type textarea "x"
type textarea "ISSUE: Check AeroCool MAU to greenh RESOLUTION:"
type textarea "x"
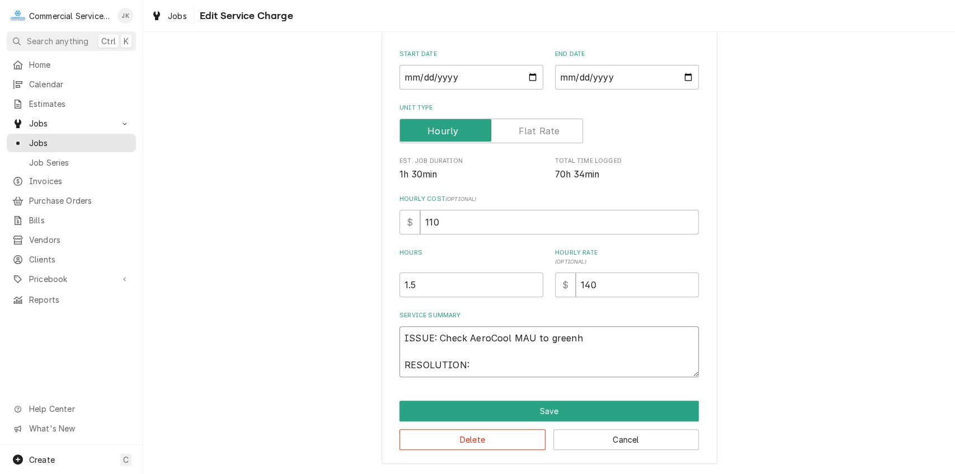
type textarea "ISSUE: Check AeroCool MAU to greenho RESOLUTION:"
type textarea "x"
type textarea "ISSUE: Check AeroCool MAU to greenhou RESOLUTION:"
type textarea "x"
type textarea "ISSUE: Check AeroCool MAU to greenhous RESOLUTION:"
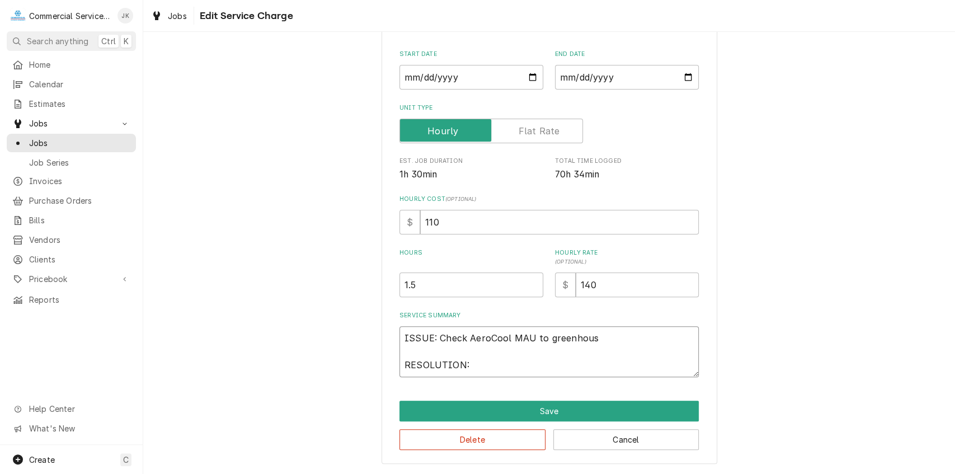
type textarea "x"
type textarea "ISSUE: Check AeroCool MAU to greenhouse RESOLUTION:"
click at [474, 364] on textarea "ISSUE: Check AeroCool MAU to greenhouse RESOLUTION:" at bounding box center [548, 351] width 299 height 51
type textarea "x"
type textarea "ISSUE: Check AeroCool MAU to greenhouse RESOLUTION:"
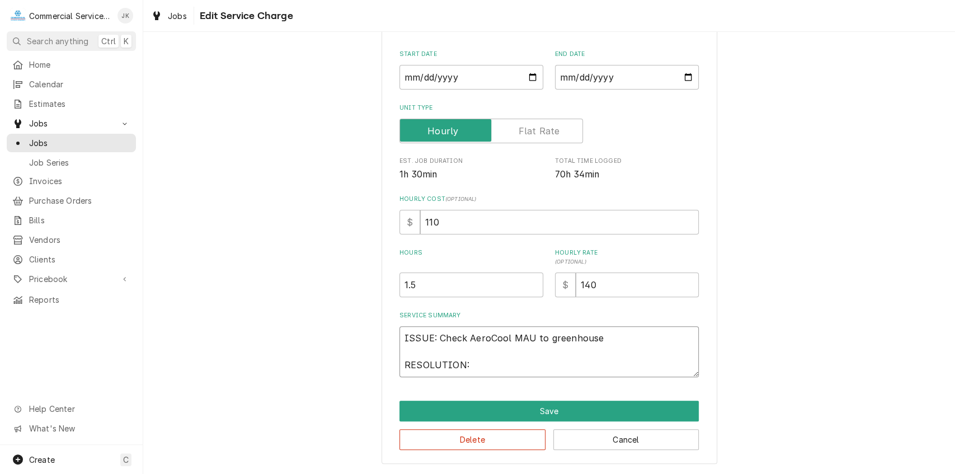
type textarea "x"
type textarea "ISSUE: Check AeroCool MAU to greenhouse RESOLUTION: A"
type textarea "x"
type textarea "ISSUE: Check AeroCool MAU to greenhouse RESOLUTION: Ad"
type textarea "x"
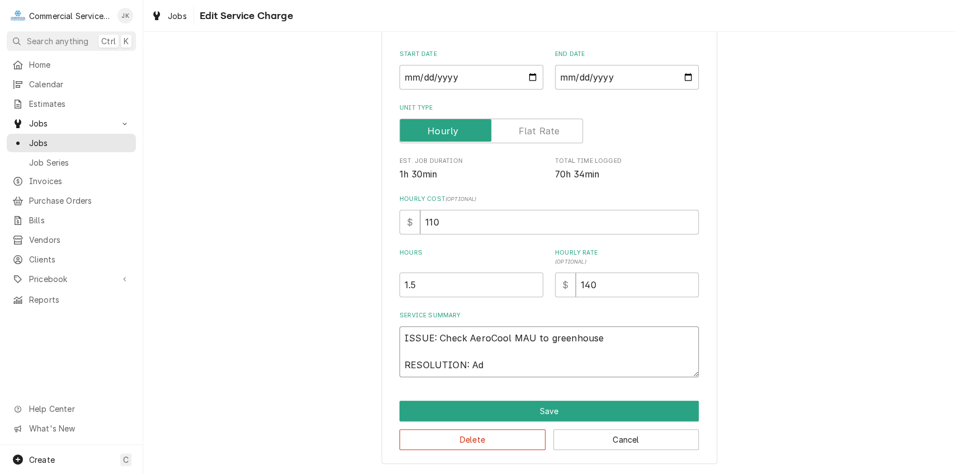
type textarea "ISSUE: Check AeroCool MAU to greenhouse RESOLUTION: Adv"
type textarea "x"
type textarea "ISSUE: Check AeroCool MAU to greenhouse RESOLUTION: Advi"
type textarea "x"
type textarea "ISSUE: Check AeroCool MAU to greenhouse RESOLUTION: Advis"
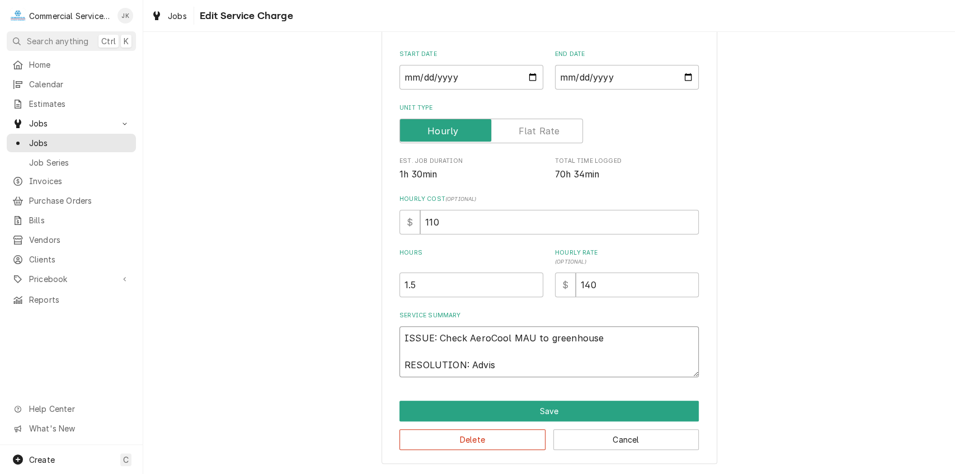
type textarea "x"
type textarea "ISSUE: Check AeroCool MAU to greenhouse RESOLUTION: Advist"
type textarea "x"
type textarea "ISSUE: Check AeroCool MAU to greenhouse RESOLUTION: Advis"
type textarea "x"
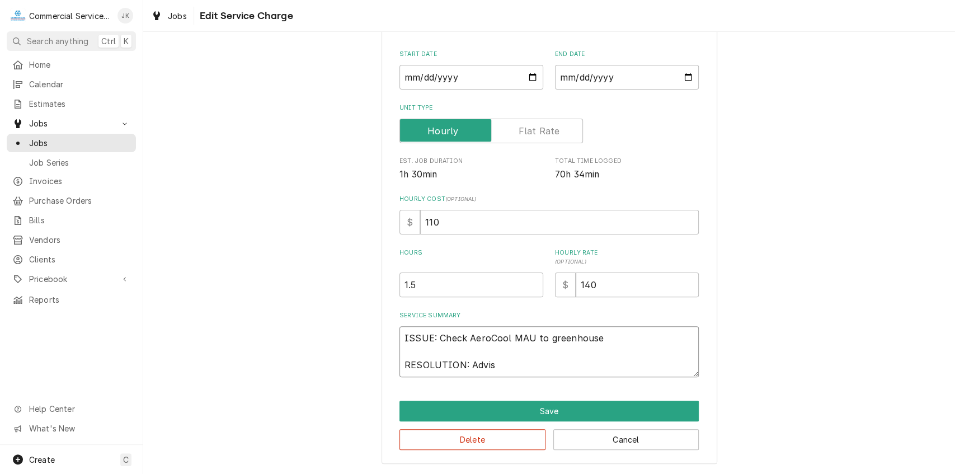
type textarea "ISSUE: Check AeroCool MAU to greenhouse RESOLUTION: Advise"
type textarea "x"
type textarea "ISSUE: Check AeroCool MAU to greenhouse RESOLUTION: Advise"
type textarea "x"
type textarea "ISSUE: Check AeroCool MAU to greenhouse RESOLUTION: Advise b"
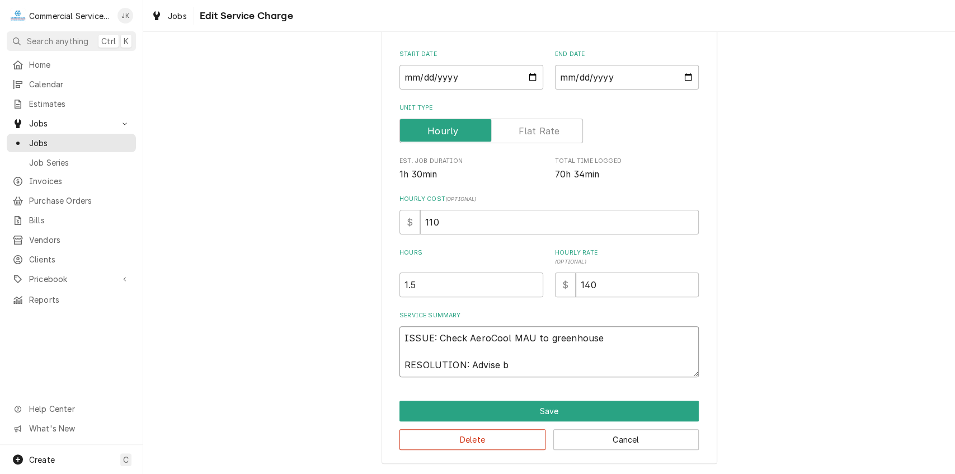
type textarea "x"
type textarea "ISSUE: Check AeroCool MAU to greenhouse RESOLUTION: Advise br"
type textarea "x"
type textarea "ISSUE: Check AeroCool MAU to greenhouse RESOLUTION: Advise bre"
type textarea "x"
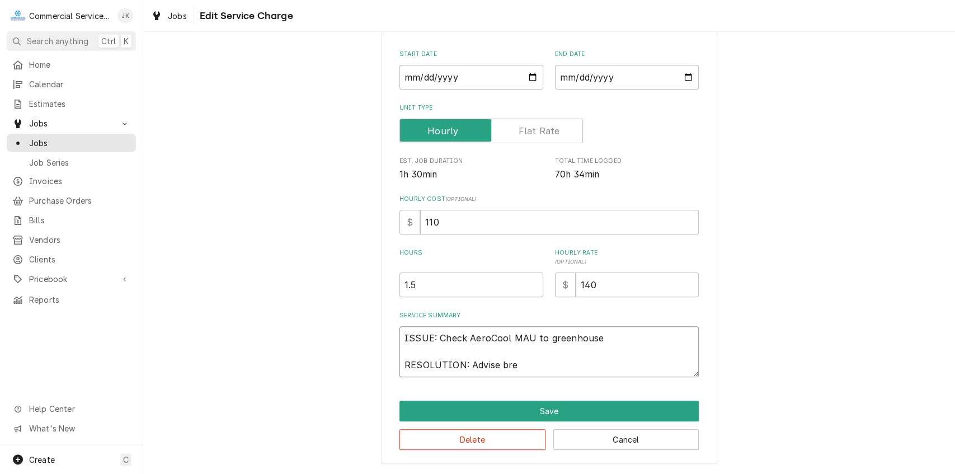
type textarea "ISSUE: Check AeroCool MAU to greenhouse RESOLUTION: Advise brea"
type textarea "x"
type textarea "ISSUE: Check AeroCool MAU to greenhouse RESOLUTION: Advise break"
type textarea "x"
type textarea "ISSUE: Check AeroCool MAU to greenhouse RESOLUTION: Advise breake"
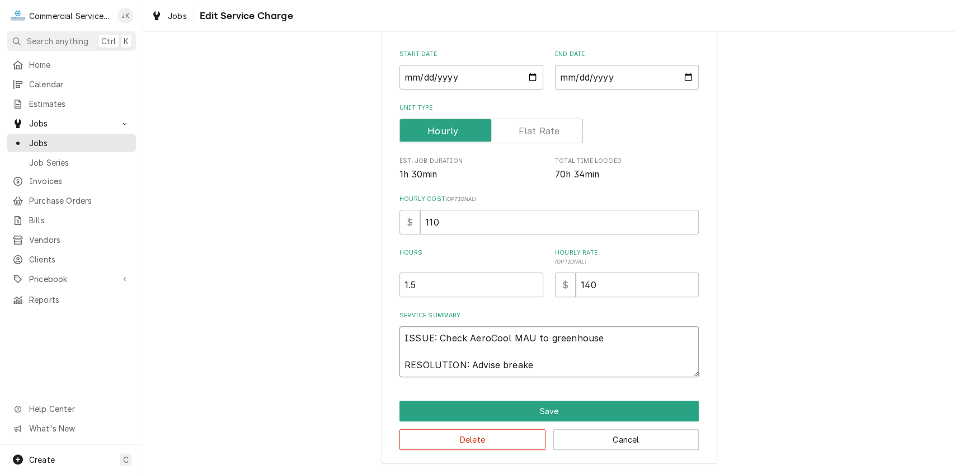
type textarea "x"
type textarea "ISSUE: Check AeroCool MAU to greenhouse RESOLUTION: Advise breaker"
type textarea "x"
type textarea "ISSUE: Check AeroCool MAU to greenhouse RESOLUTION: Advise breaker"
type textarea "x"
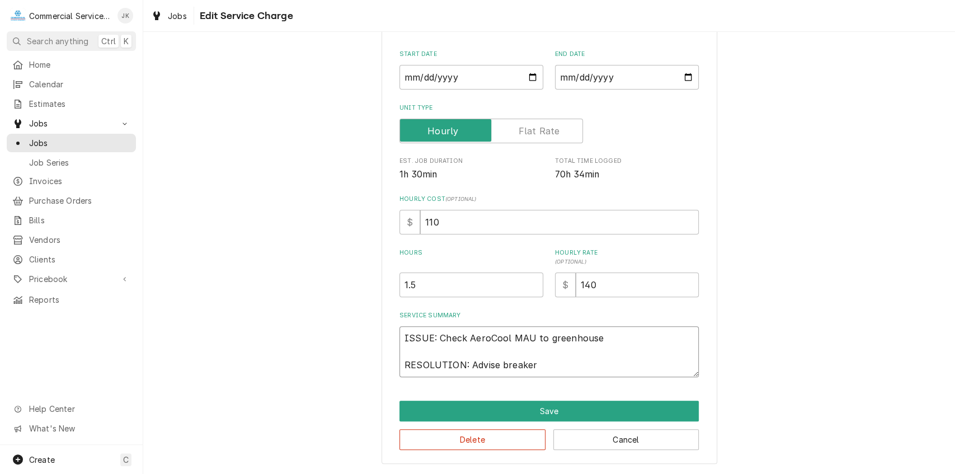
type textarea "ISSUE: Check AeroCool MAU to greenhouse RESOLUTION: Advise breaker t"
type textarea "x"
type textarea "ISSUE: Check AeroCool MAU to greenhouse RESOLUTION: Advise breaker tr"
type textarea "x"
type textarea "ISSUE: Check AeroCool MAU to greenhouse RESOLUTION: Advise breaker tri"
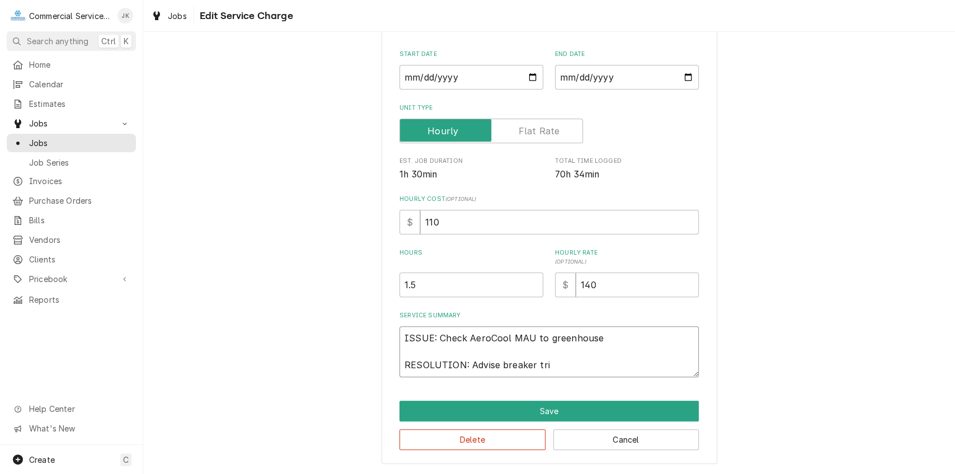
type textarea "x"
type textarea "ISSUE: Check AeroCool MAU to greenhouse RESOLUTION: Advise breaker trip"
type textarea "x"
type textarea "ISSUE: Check AeroCool MAU to greenhouse RESOLUTION: Advise breaker tripp"
type textarea "x"
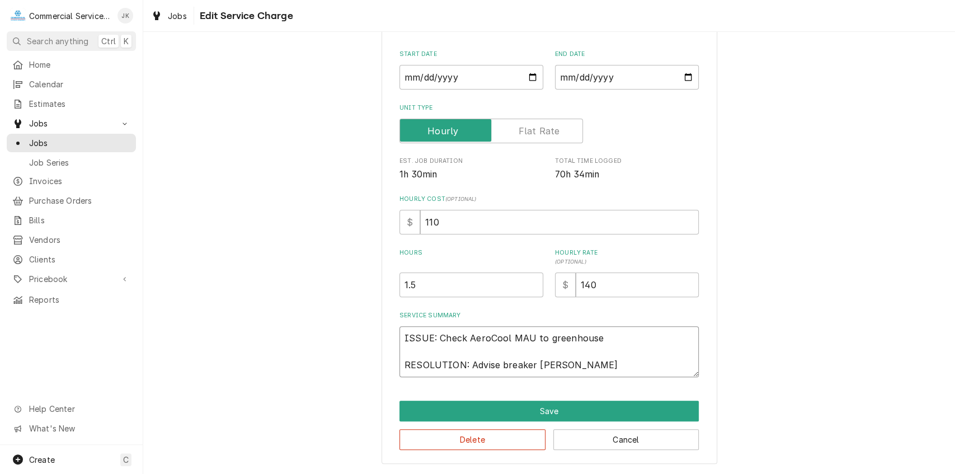
type textarea "ISSUE: Check AeroCool MAU to greenhouse RESOLUTION: Advise breaker trippe"
type textarea "x"
type textarea "ISSUE: Check AeroCool MAU to greenhouse RESOLUTION: Advise breaker tripp"
type textarea "x"
type textarea "ISSUE: Check AeroCool MAU to greenhouse RESOLUTION: Advise breaker trip"
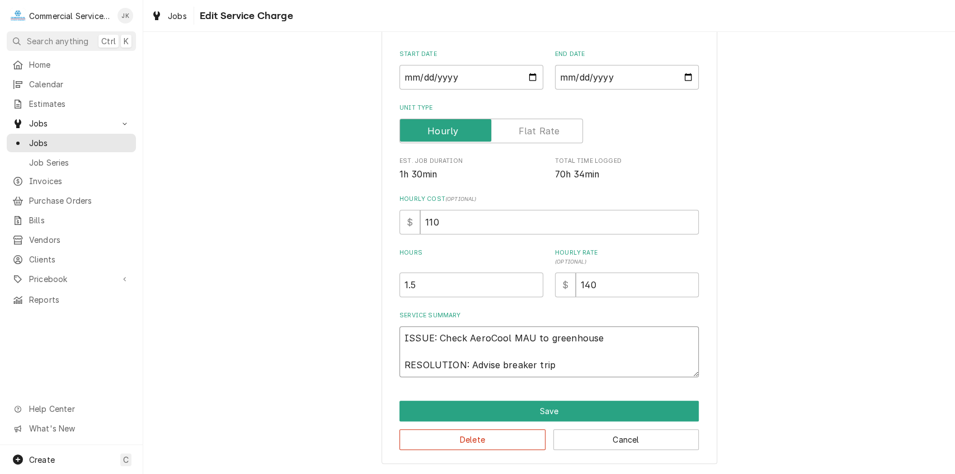
type textarea "x"
type textarea "ISSUE: Check AeroCool MAU to greenhouse RESOLUTION: Advise breaker tri"
type textarea "x"
type textarea "ISSUE: Check AeroCool MAU to greenhouse RESOLUTION: Advise breaker tr"
type textarea "x"
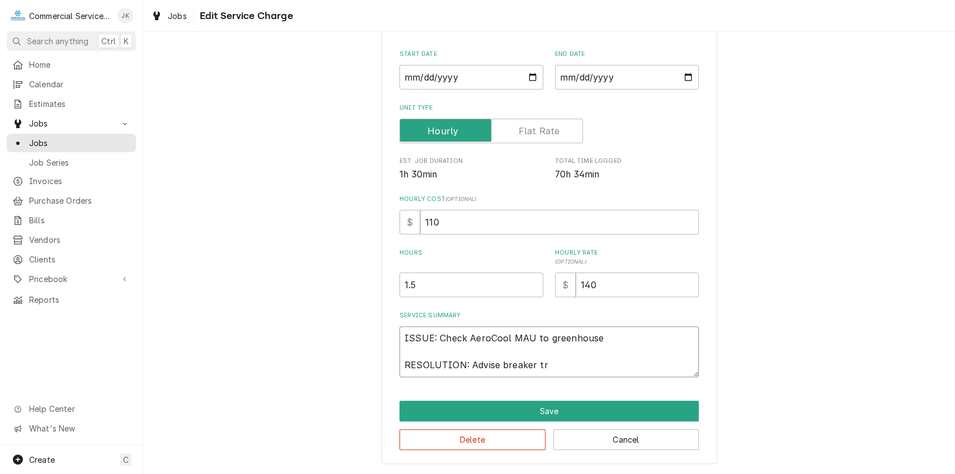
type textarea "ISSUE: Check AeroCool MAU to greenhouse RESOLUTION: Advise breaker t"
type textarea "x"
type textarea "ISSUE: Check AeroCool MAU to greenhouse RESOLUTION: Advise breaker"
type textarea "x"
type textarea "ISSUE: Check AeroCool MAU to greenhouse RESOLUTION: Advise breaker"
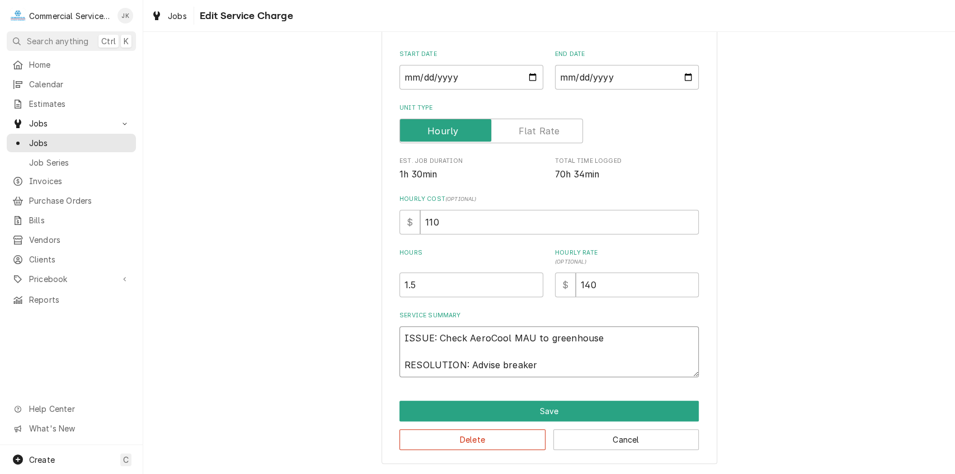
type textarea "x"
type textarea "ISSUE: Check AeroCool MAU to greenhouse RESOLUTION: Advise breake"
type textarea "x"
type textarea "ISSUE: Check AeroCool MAU to greenhouse RESOLUTION: Advise break"
type textarea "x"
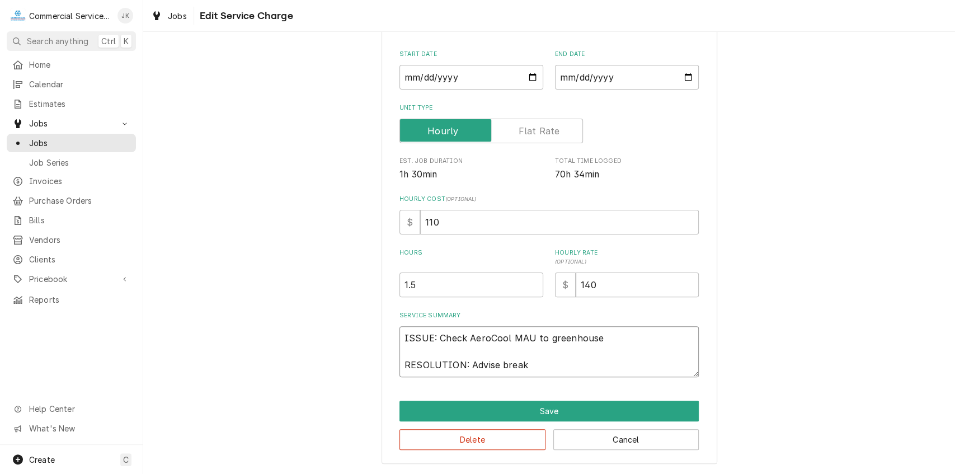
type textarea "ISSUE: Check AeroCool MAU to greenhouse RESOLUTION: Advise brea"
type textarea "x"
type textarea "ISSUE: Check AeroCool MAU to greenhouse RESOLUTION: Advise bre"
type textarea "x"
type textarea "ISSUE: Check AeroCool MAU to greenhouse RESOLUTION: Advise br"
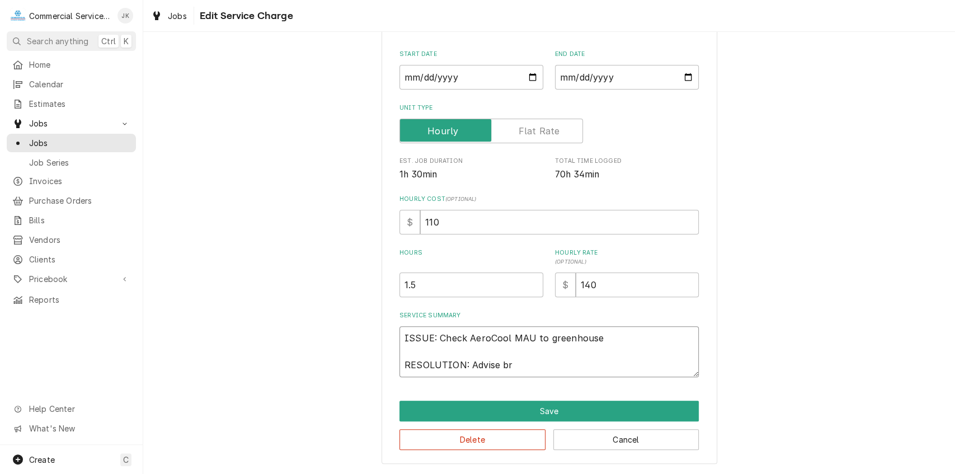
type textarea "x"
type textarea "ISSUE: Check AeroCool MAU to greenhouse RESOLUTION: Advise b"
type textarea "x"
type textarea "ISSUE: Check AeroCool MAU to greenhouse RESOLUTION: Advise"
type textarea "x"
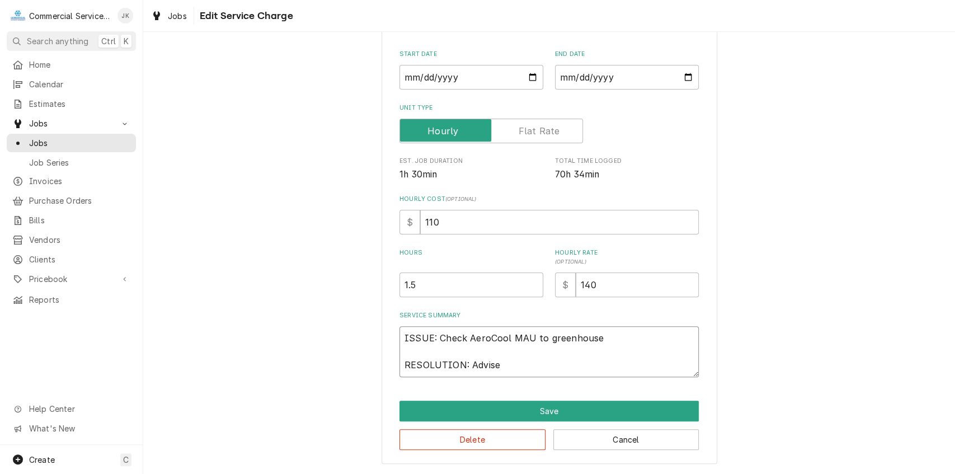
type textarea "ISSUE: Check AeroCool MAU to greenhouse RESOLUTION: Advise"
type textarea "x"
type textarea "ISSUE: Check AeroCool MAU to greenhouse RESOLUTION: Advis"
type textarea "x"
type textarea "ISSUE: Check AeroCool MAU to greenhouse RESOLUTION: Advi"
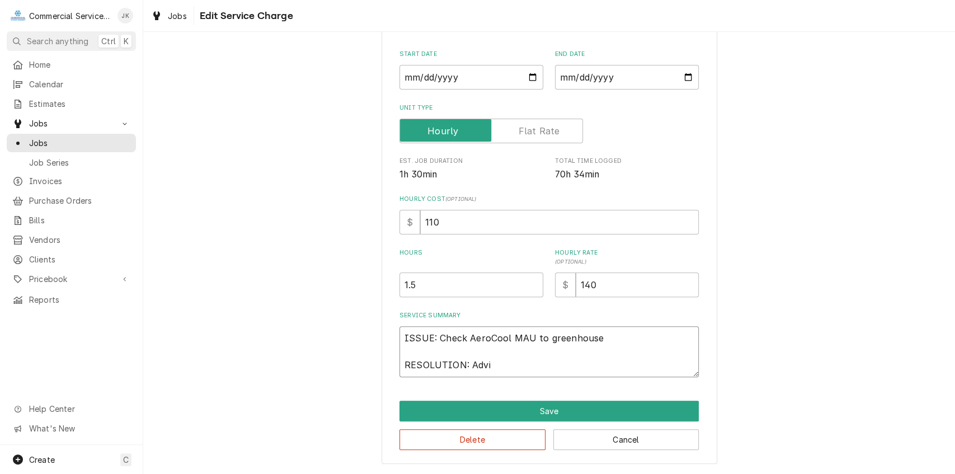
type textarea "x"
type textarea "ISSUE: Check AeroCool MAU to greenhouse RESOLUTION: Adv"
type textarea "x"
type textarea "ISSUE: Check AeroCool MAU to greenhouse RESOLUTION: Ad"
type textarea "x"
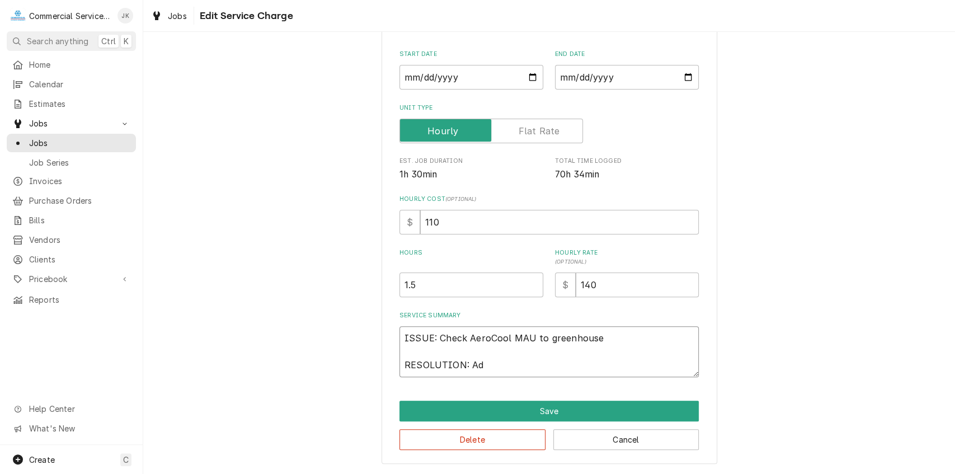
type textarea "ISSUE: Check AeroCool MAU to greenhouse RESOLUTION: A"
type textarea "x"
type textarea "ISSUE: Check AeroCool MAU to greenhouse RESOLUTION:"
click at [596, 338] on textarea "ISSUE: Check AeroCool MAU to greenhouse RESOLUTION:" at bounding box center [548, 351] width 299 height 51
type textarea "x"
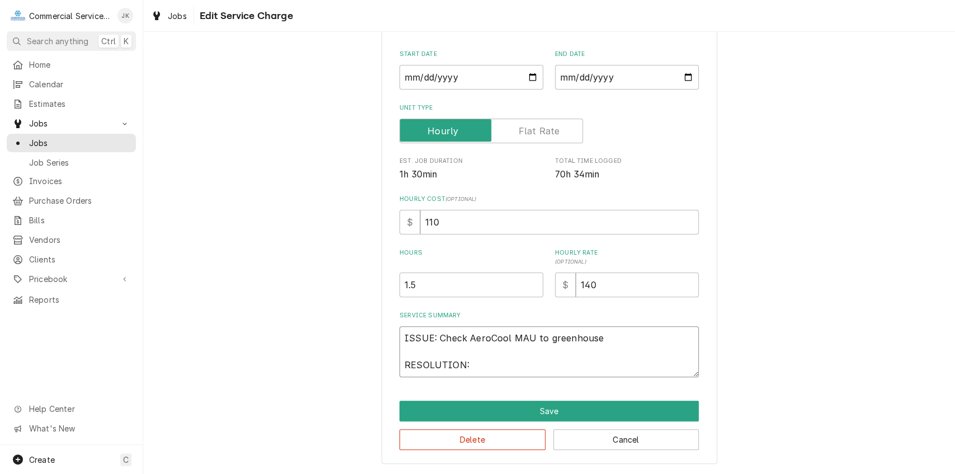
type textarea "ISSUE: Check AeroCool MAU to greenhouse, RESOLUTION:"
type textarea "x"
type textarea "ISSUE: Check AeroCool MAU to greenhouse, RESOLUTION:"
type textarea "x"
type textarea "ISSUE: Check AeroCool MAU to greenhouse, C RESOLUTION:"
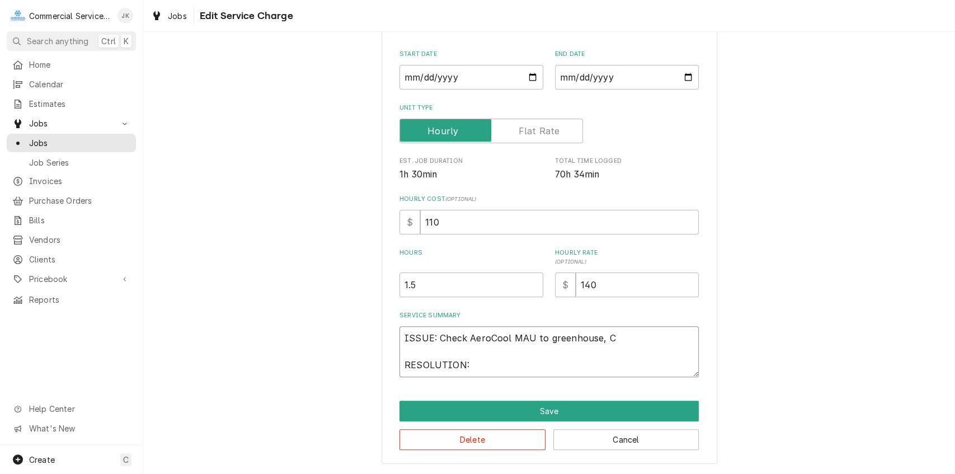
type textarea "x"
type textarea "ISSUE: Check AeroCool MAU to greenhouse, Cc RESOLUTION:"
type textarea "x"
type textarea "ISSUE: Check AeroCool MAU to greenhouse, C RESOLUTION:"
type textarea "x"
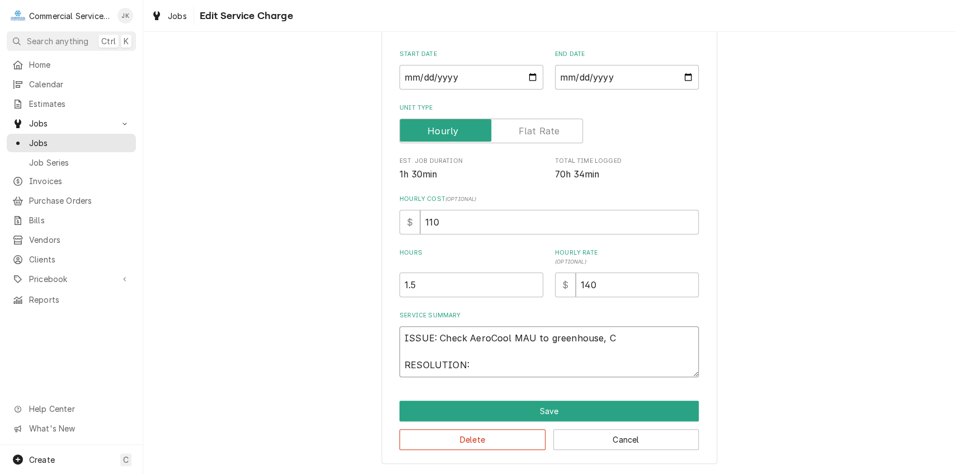
type textarea "ISSUE: Check AeroCool MAU to greenhouse, RESOLUTION:"
type textarea "x"
type textarea "ISSUE: Check AeroCool MAU to greenhouse, c RESOLUTION:"
type textarea "x"
type textarea "ISSUE: Check AeroCool MAU to greenhouse, ce RESOLUTION:"
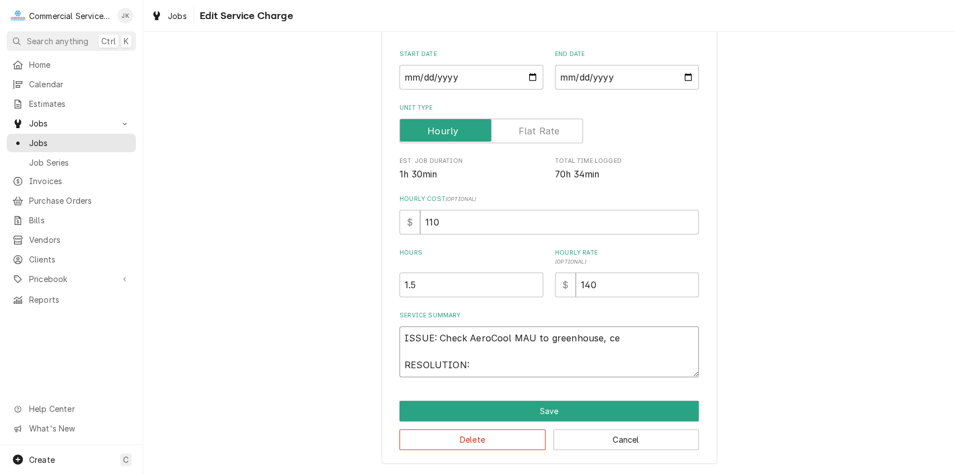
type textarea "x"
type textarea "ISSUE: Check AeroCool MAU to greenhouse, cen RESOLUTION:"
type textarea "x"
type textarea "ISSUE: Check AeroCool MAU to greenhouse, cent RESOLUTION:"
type textarea "x"
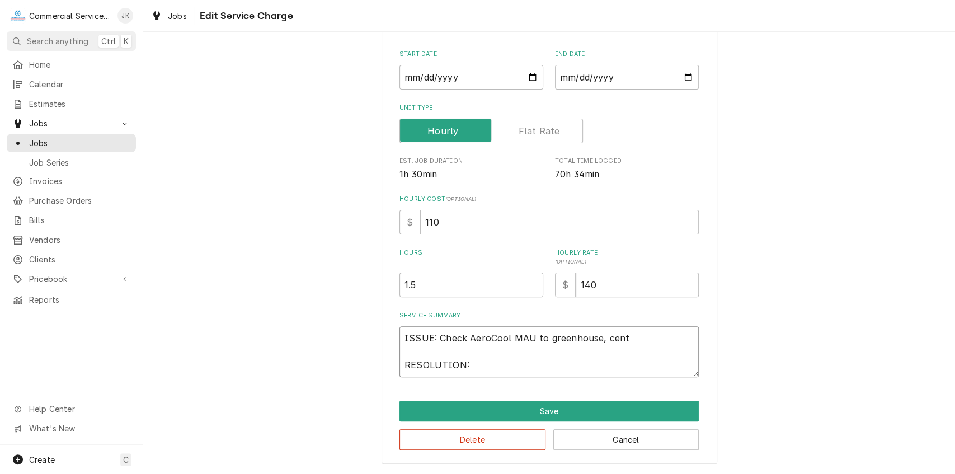
type textarea "ISSUE: Check AeroCool MAU to greenhouse, cente RESOLUTION:"
type textarea "x"
type textarea "ISSUE: Check AeroCool MAU to greenhouse, center RESOLUTION:"
type textarea "x"
type textarea "ISSUE: Check AeroCool MAU to greenhouse, center RESOLUTION:"
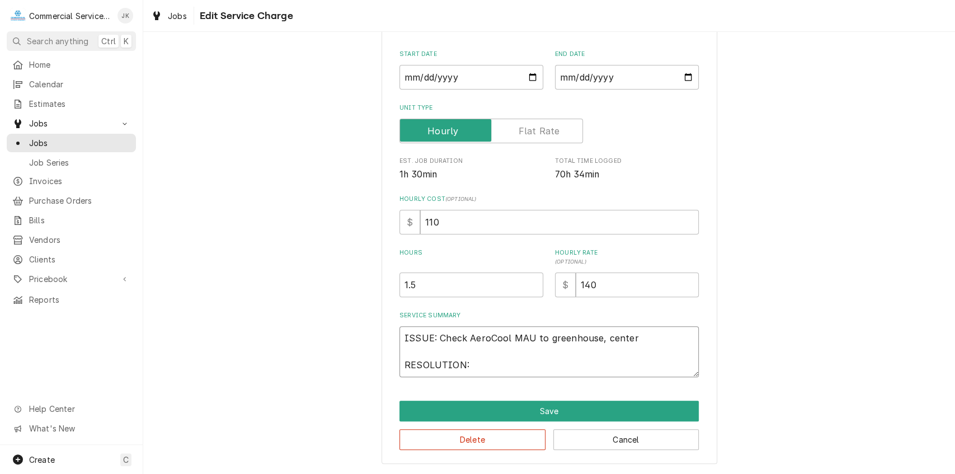
type textarea "x"
type textarea "ISSUE: Check AeroCool MAU to greenhouse, center u RESOLUTION:"
type textarea "x"
type textarea "ISSUE: Check AeroCool MAU to greenhouse, center un RESOLUTION:"
type textarea "x"
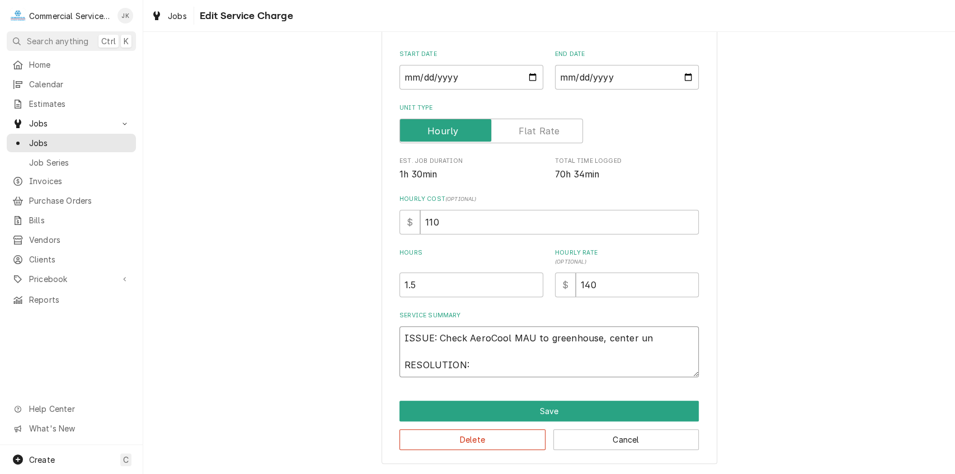
type textarea "ISSUE: Check AeroCool MAU to greenhouse, center uni RESOLUTION:"
type textarea "x"
type textarea "ISSUE: Check AeroCool MAU to greenhouse, center unit RESOLUTION:"
type textarea "x"
type textarea "ISSUE: Check AeroCool MAU to greenhouse, center unit RESOLUTION:"
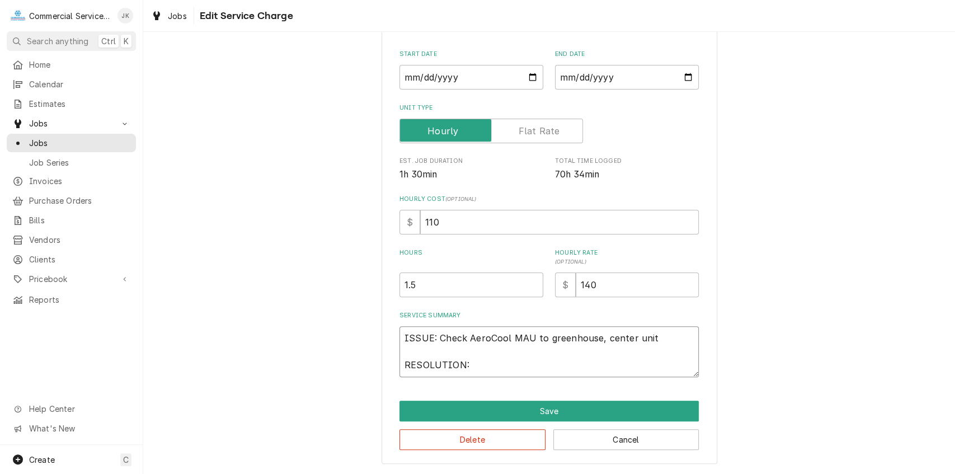
type textarea "x"
type textarea "ISSUE: Check AeroCool MAU to greenhouse, center unit m RESOLUTION:"
type textarea "x"
type textarea "ISSUE: Check AeroCool MAU to greenhouse, center unit mo RESOLUTION:"
type textarea "x"
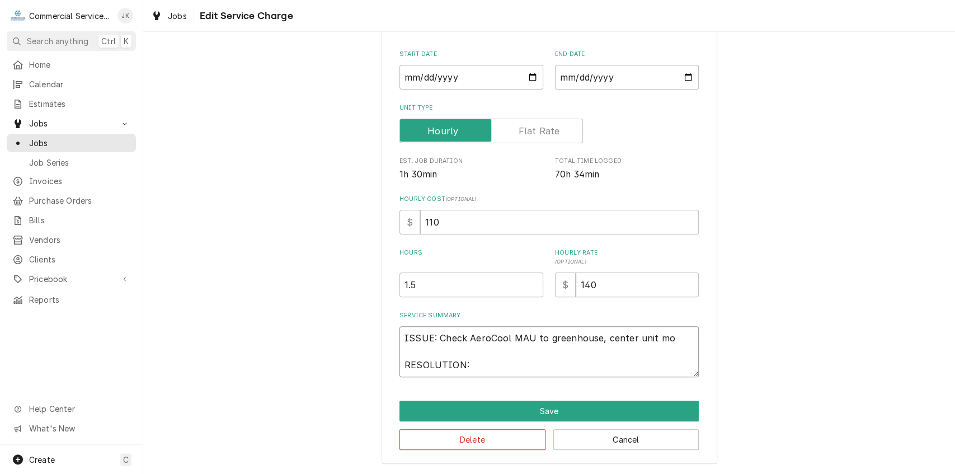
type textarea "ISSUE: Check AeroCool MAU to greenhouse, center unit mot RESOLUTION:"
type textarea "x"
type textarea "ISSUE: Check AeroCool MAU to greenhouse, center unit moto RESOLUTION:"
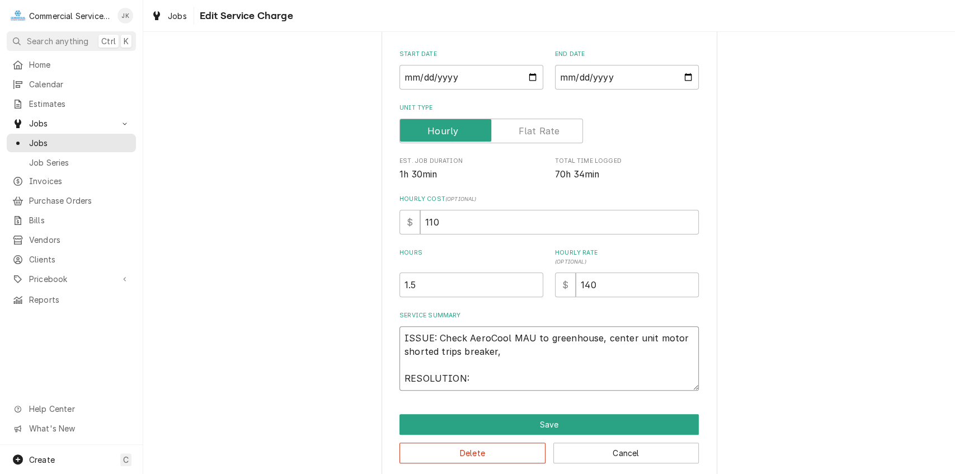
click at [646, 336] on textarea "ISSUE: Check AeroCool MAU to greenhouse, center unit motor shorted trips breake…" at bounding box center [548, 358] width 299 height 64
click at [495, 349] on textarea "ISSUE: Check AeroCool MAU to greenhouse, center unit (1) motor shorted trips br…" at bounding box center [548, 358] width 299 height 64
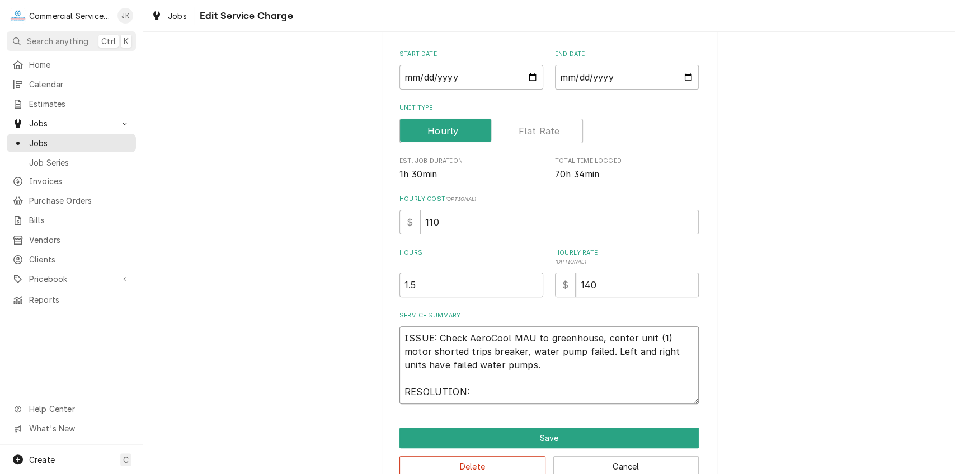
click at [472, 392] on textarea "ISSUE: Check AeroCool MAU to greenhouse, center unit (1) motor shorted trips br…" at bounding box center [548, 365] width 299 height 78
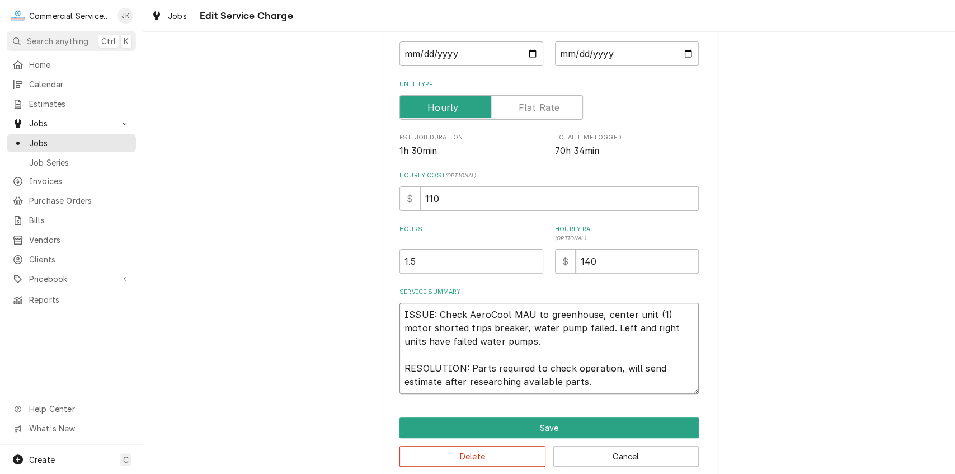
scroll to position [155, 0]
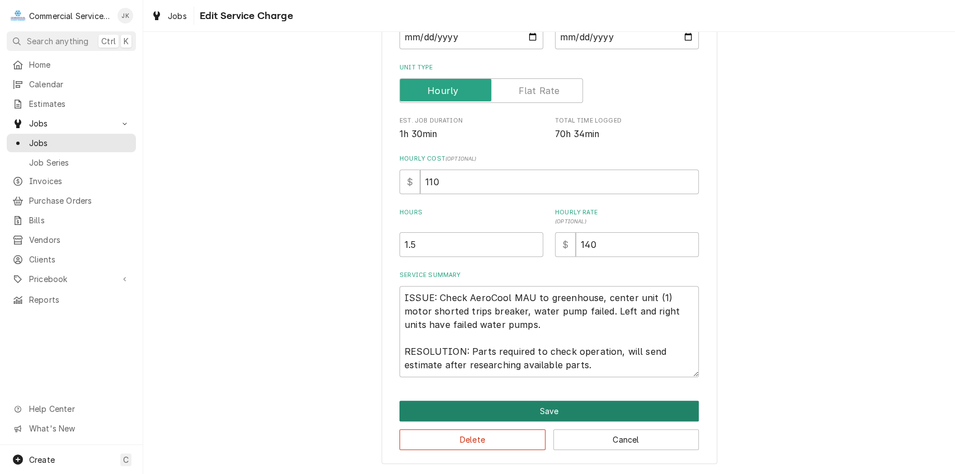
click at [544, 413] on button "Save" at bounding box center [548, 411] width 299 height 21
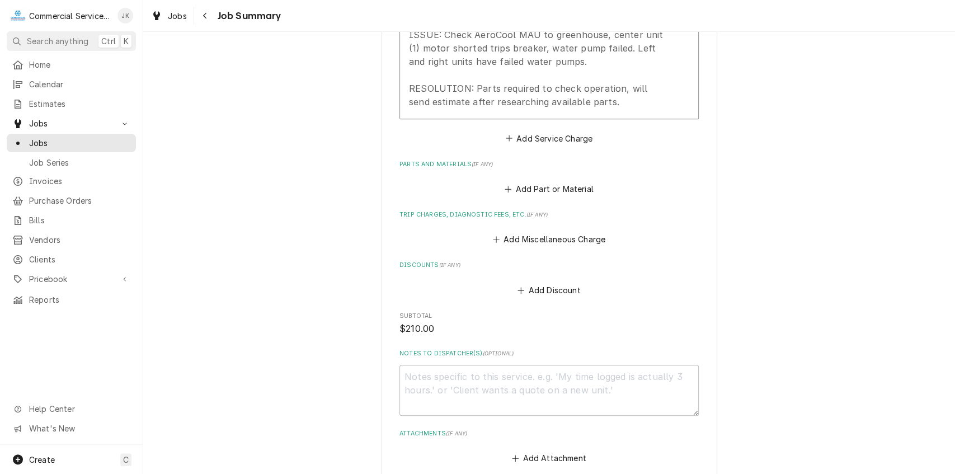
scroll to position [434, 0]
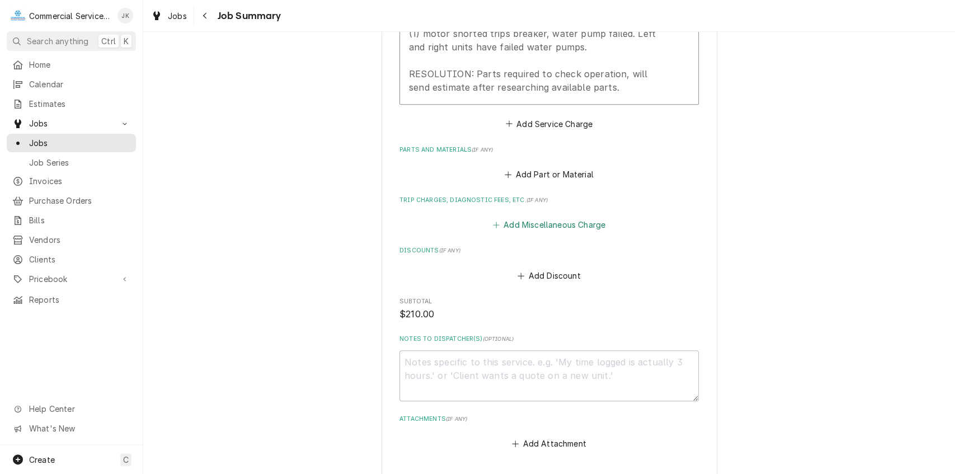
click at [530, 226] on button "Add Miscellaneous Charge" at bounding box center [549, 225] width 116 height 16
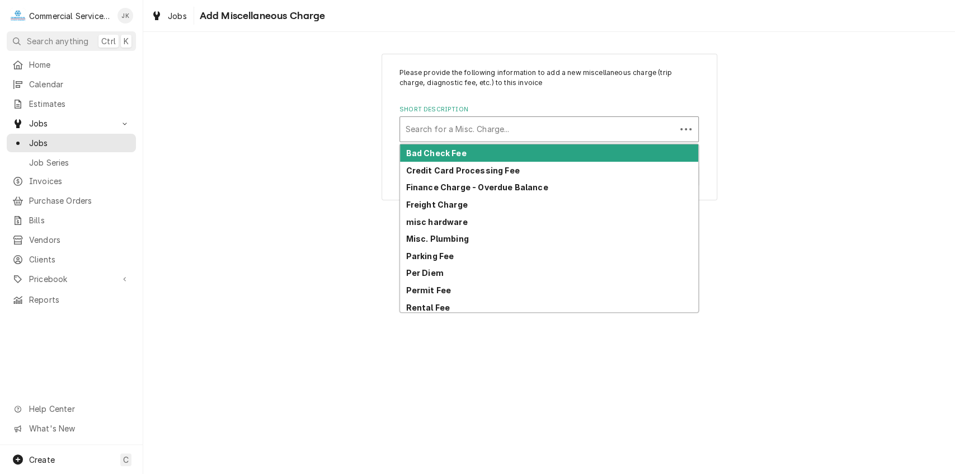
click at [431, 126] on div "Short Description" at bounding box center [538, 129] width 265 height 20
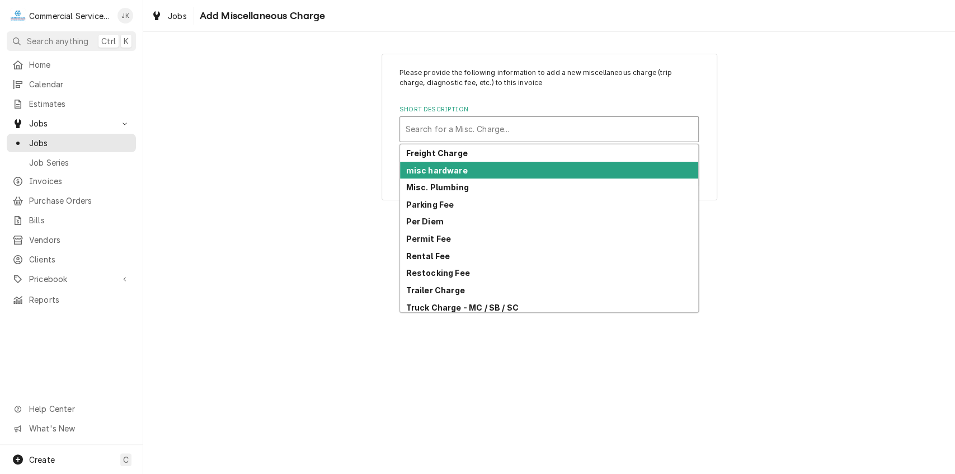
scroll to position [89, 0]
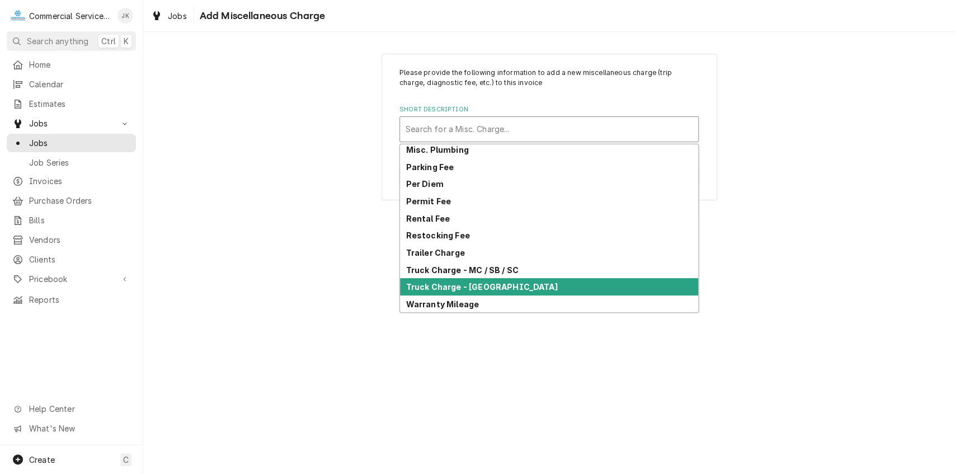
click at [424, 281] on div "Truck Charge - Salinas" at bounding box center [549, 286] width 298 height 17
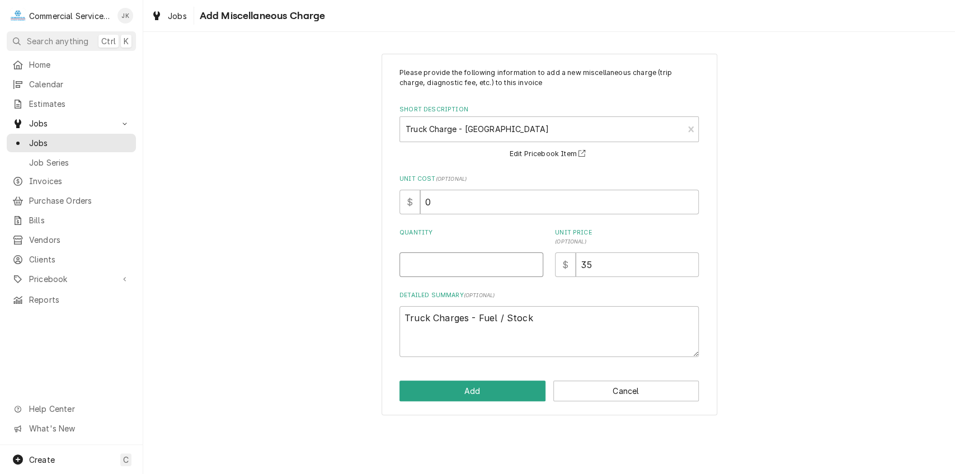
click at [411, 264] on input "Quantity" at bounding box center [471, 264] width 144 height 25
click at [451, 398] on button "Add" at bounding box center [472, 390] width 146 height 21
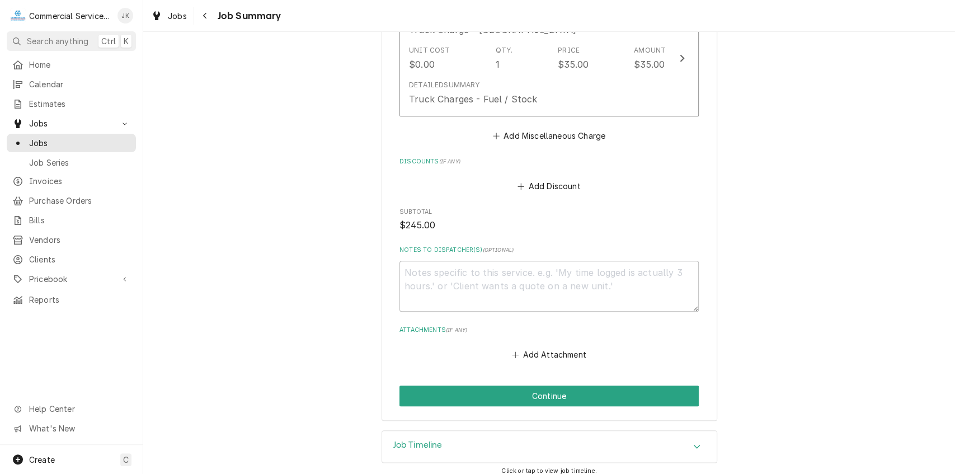
scroll to position [655, 0]
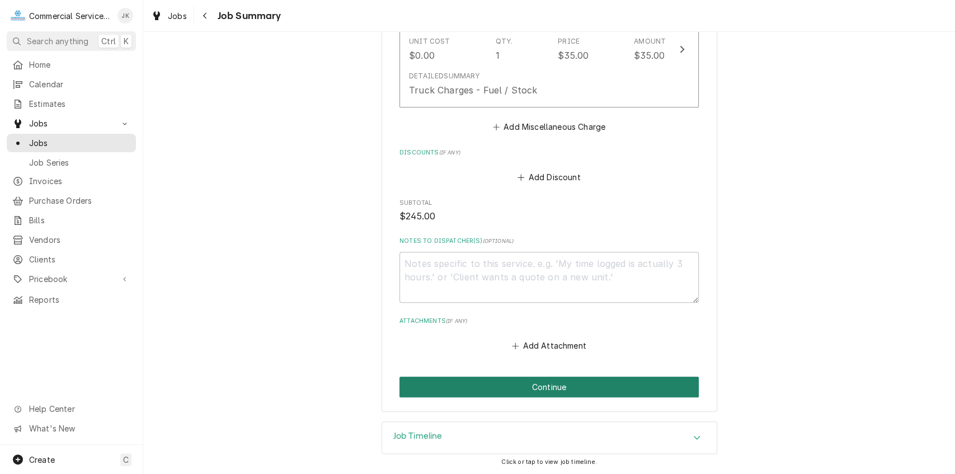
click at [529, 385] on button "Continue" at bounding box center [548, 387] width 299 height 21
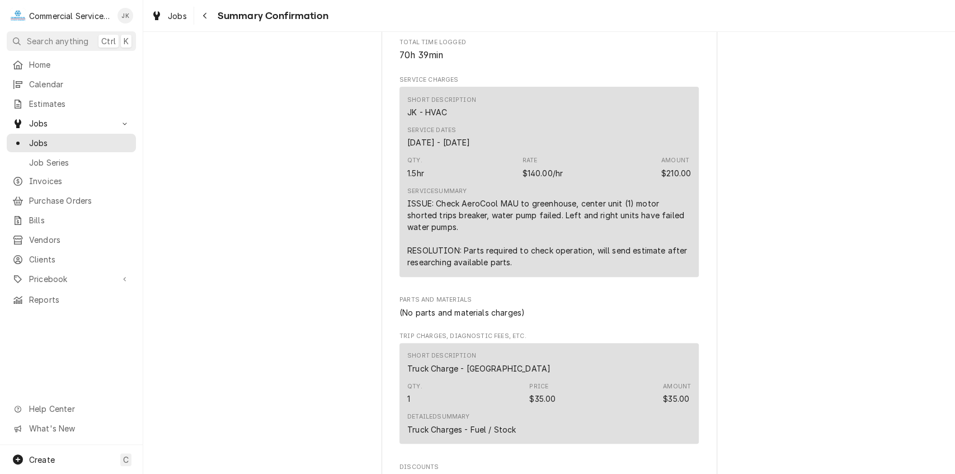
scroll to position [257, 0]
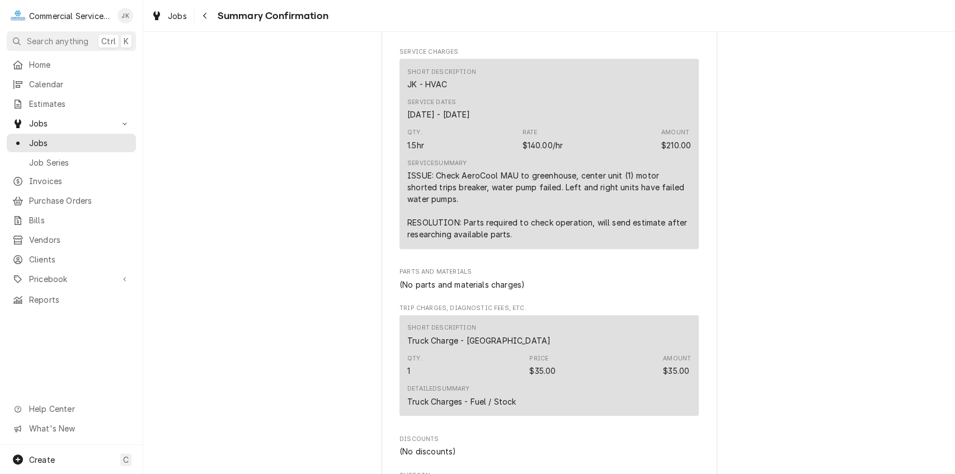
click at [439, 147] on div "Qty. 1.5hr Rate $140.00/hr Amount $210.00" at bounding box center [549, 139] width 284 height 30
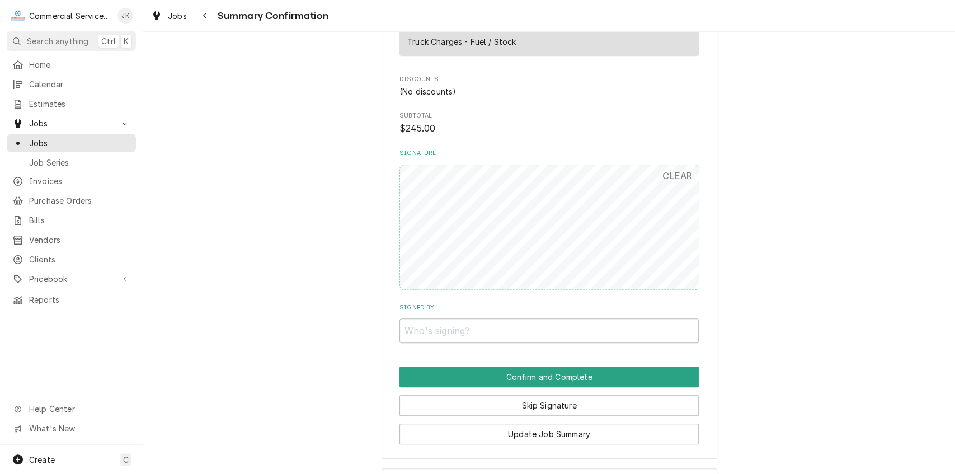
scroll to position [664, 0]
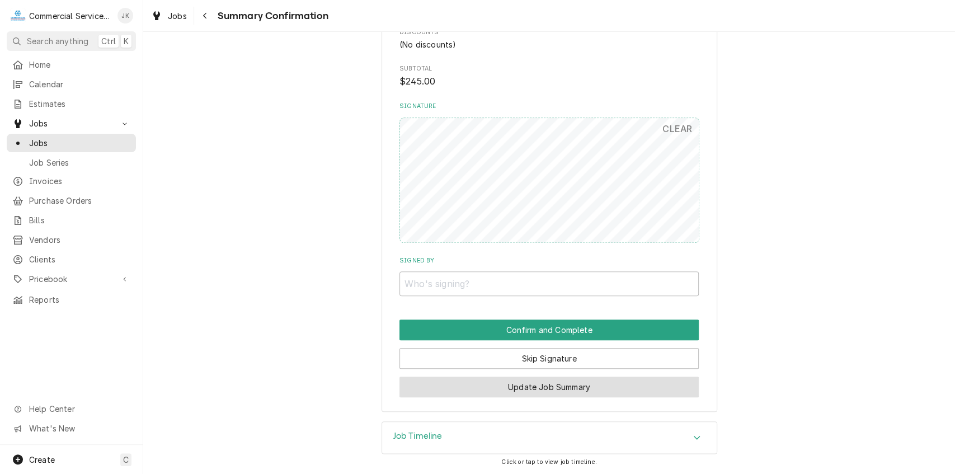
click at [570, 383] on button "Update Job Summary" at bounding box center [548, 387] width 299 height 21
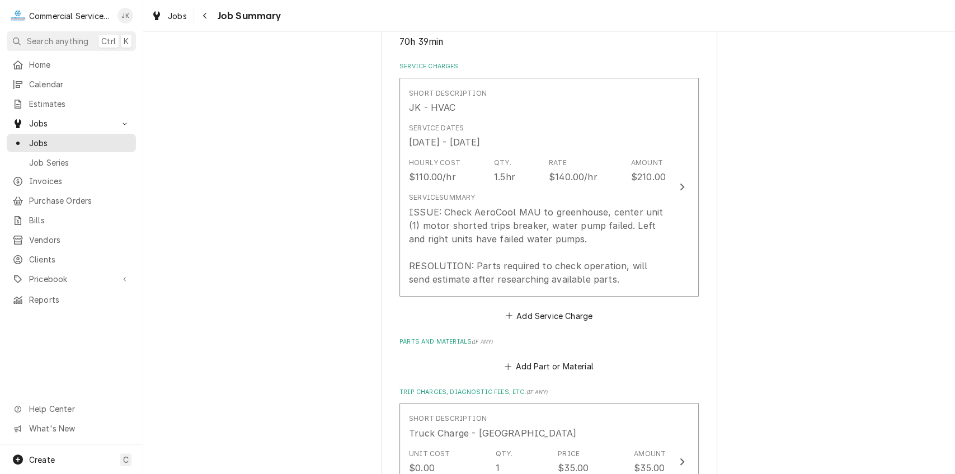
scroll to position [243, 0]
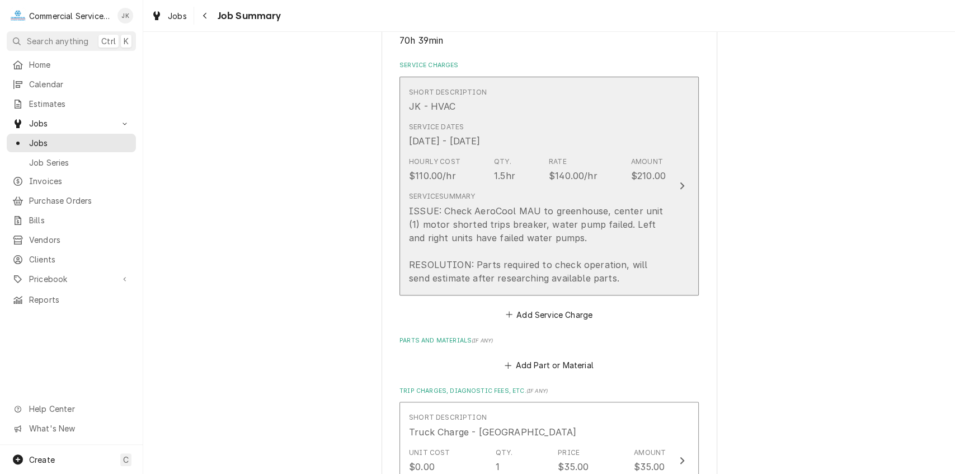
click at [519, 182] on div "Hourly Cost $110.00/hr Qty. 1.5hr Rate $140.00/hr Amount $210.00" at bounding box center [537, 169] width 257 height 35
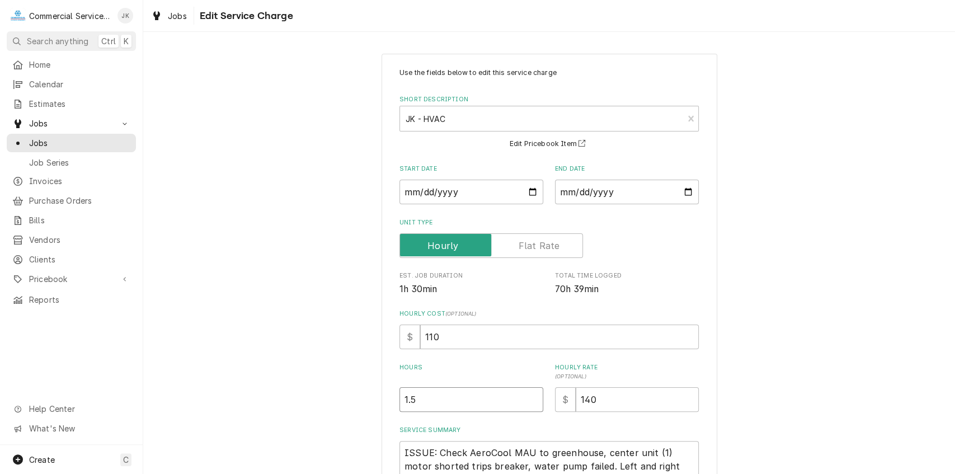
click at [422, 396] on input "1.5" at bounding box center [471, 399] width 144 height 25
type textarea "x"
type input "1"
type textarea "x"
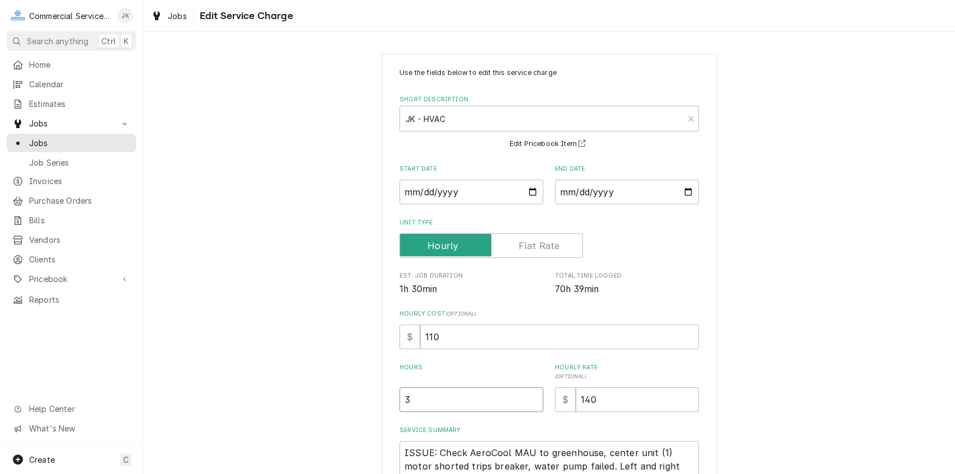
scroll to position [155, 0]
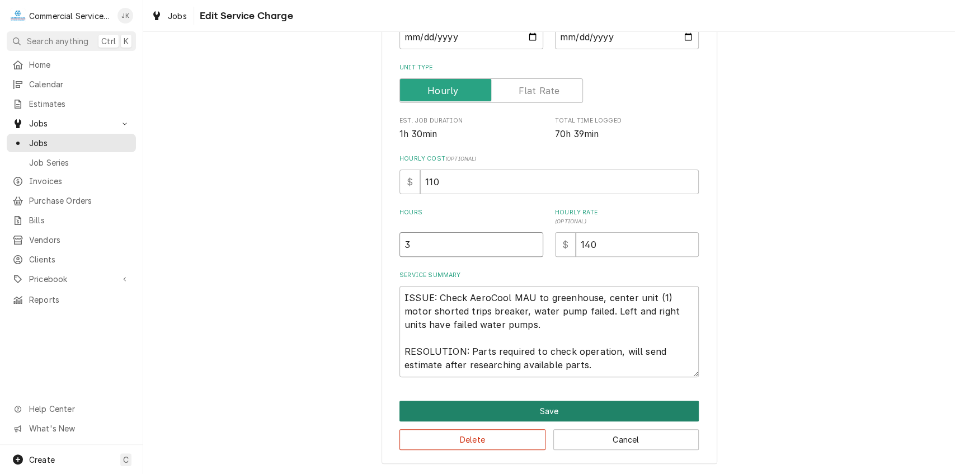
type input "3"
click at [509, 417] on button "Save" at bounding box center [548, 411] width 299 height 21
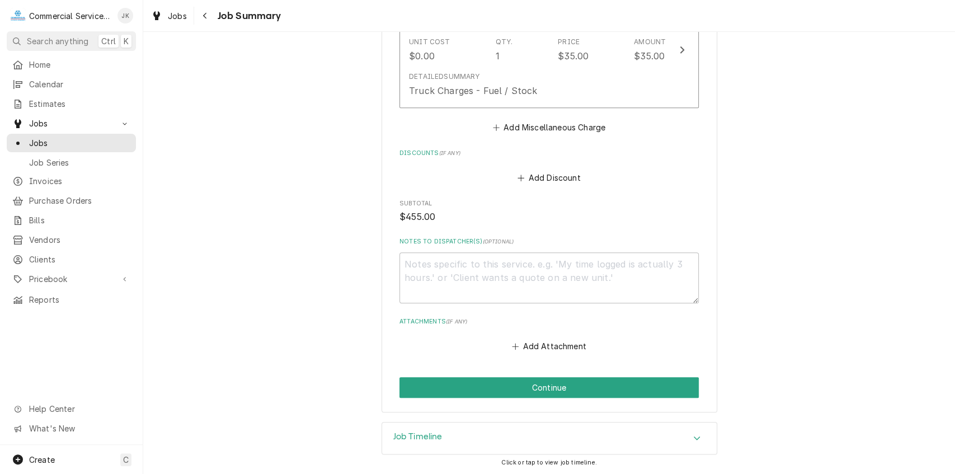
scroll to position [655, 0]
click at [553, 381] on button "Continue" at bounding box center [548, 387] width 299 height 21
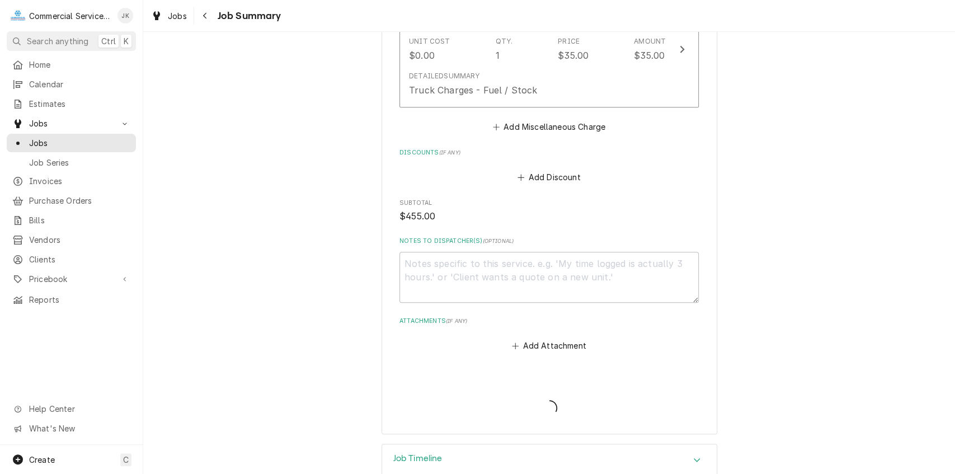
type textarea "x"
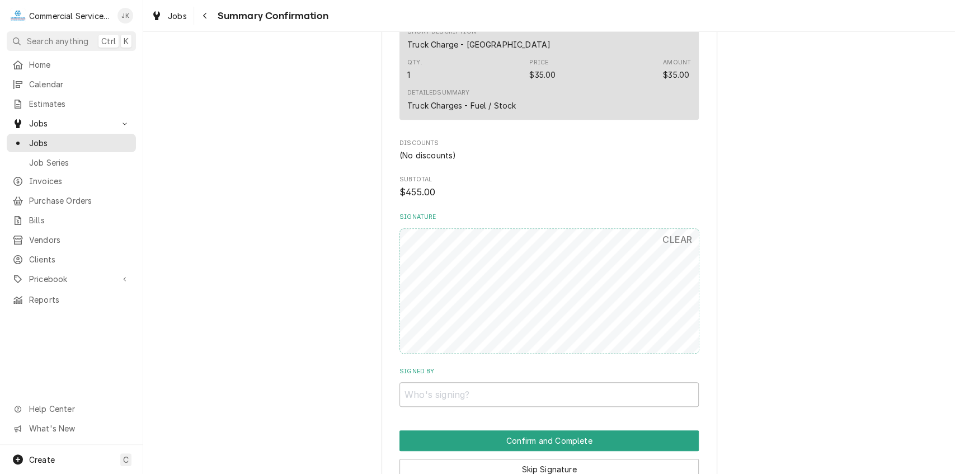
scroll to position [664, 0]
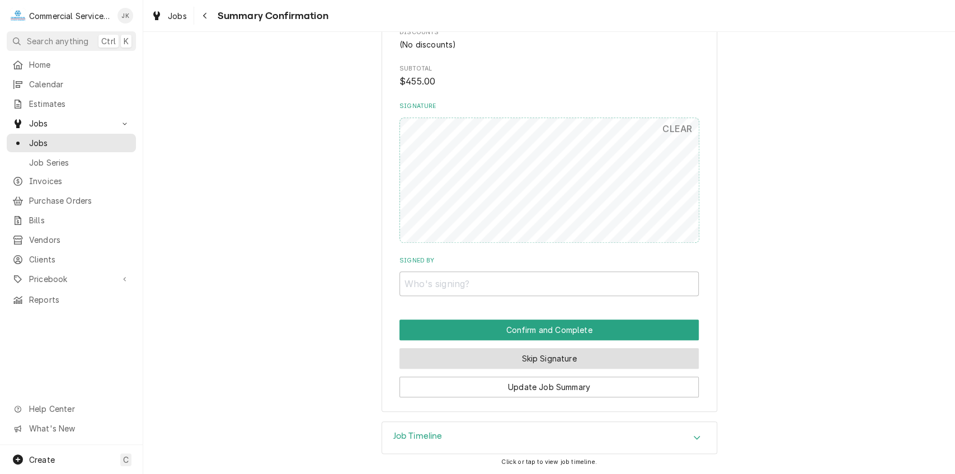
click at [520, 363] on button "Skip Signature" at bounding box center [548, 358] width 299 height 21
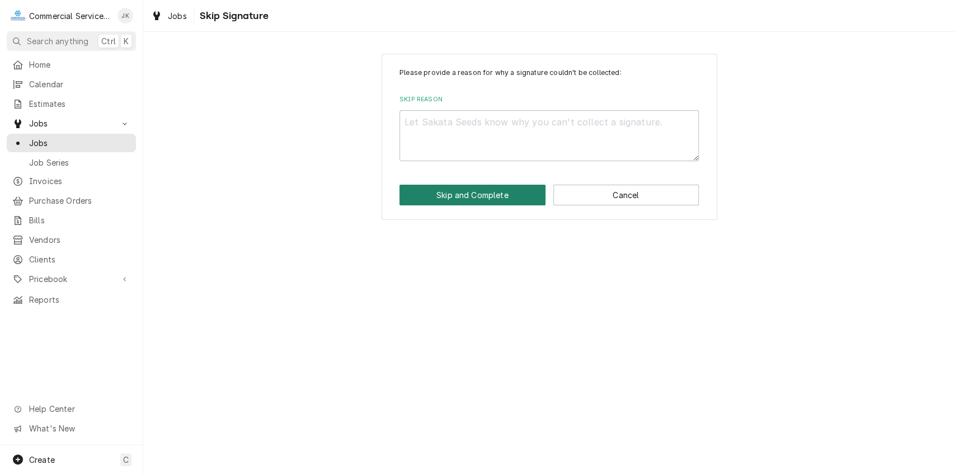
click at [481, 195] on button "Skip and Complete" at bounding box center [472, 195] width 146 height 21
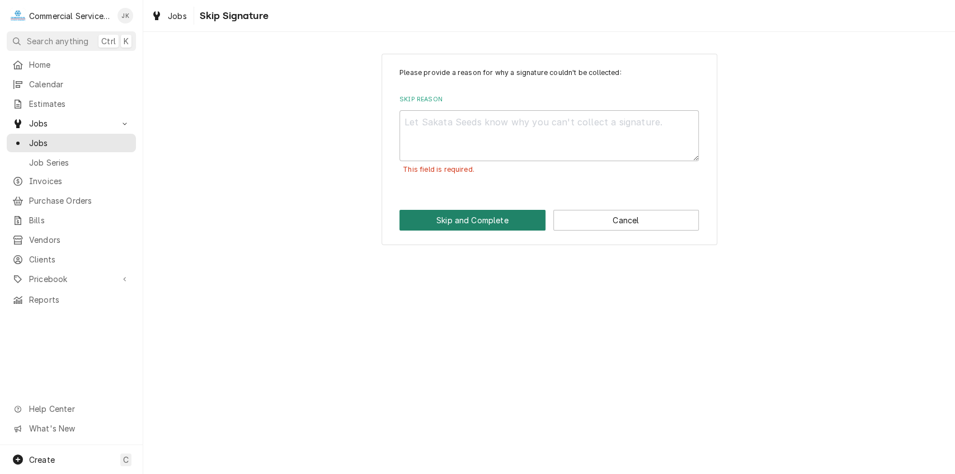
click at [485, 227] on button "Skip and Complete" at bounding box center [472, 220] width 146 height 21
click at [435, 126] on textarea "Skip Reason" at bounding box center [548, 135] width 299 height 51
type textarea "x"
type textarea "V"
type textarea "x"
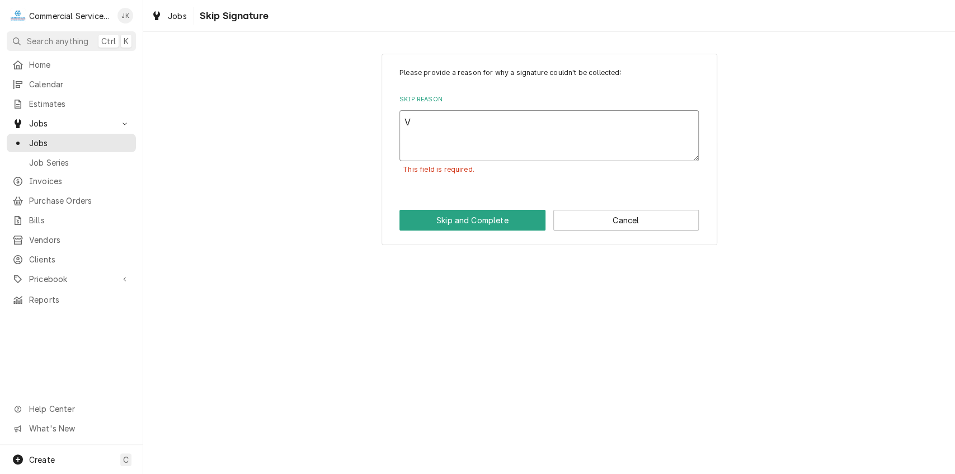
type textarea "Ve"
type textarea "x"
type textarea "Ver"
type textarea "x"
type textarea "Verb"
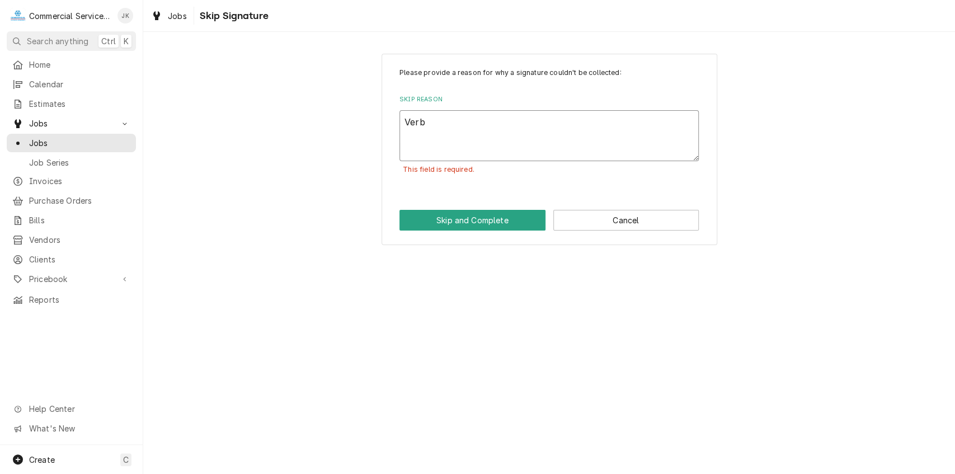
type textarea "x"
type textarea "Verba"
type textarea "x"
type textarea "Verbal"
click at [467, 222] on button "Skip and Complete" at bounding box center [472, 220] width 146 height 21
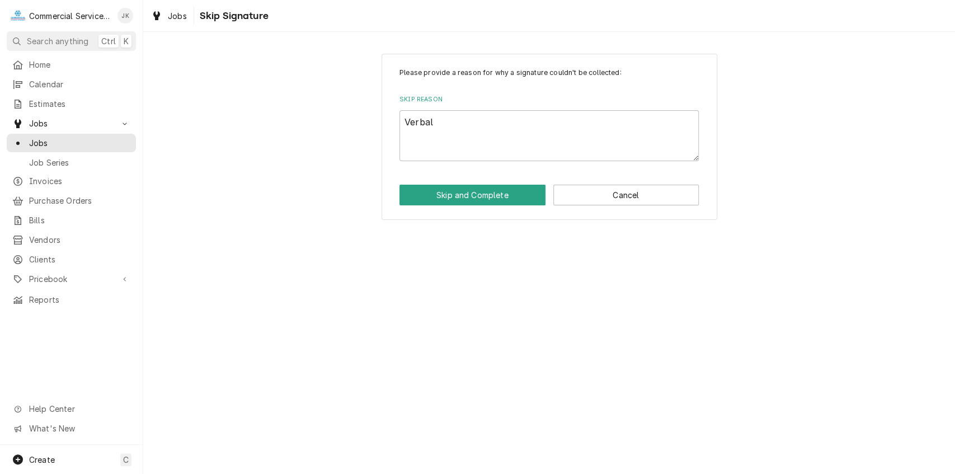
type textarea "x"
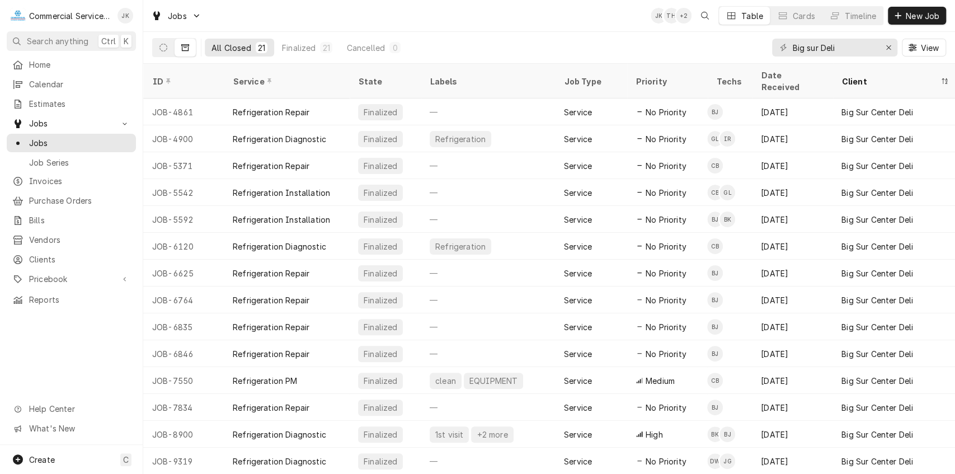
scroll to position [180, 0]
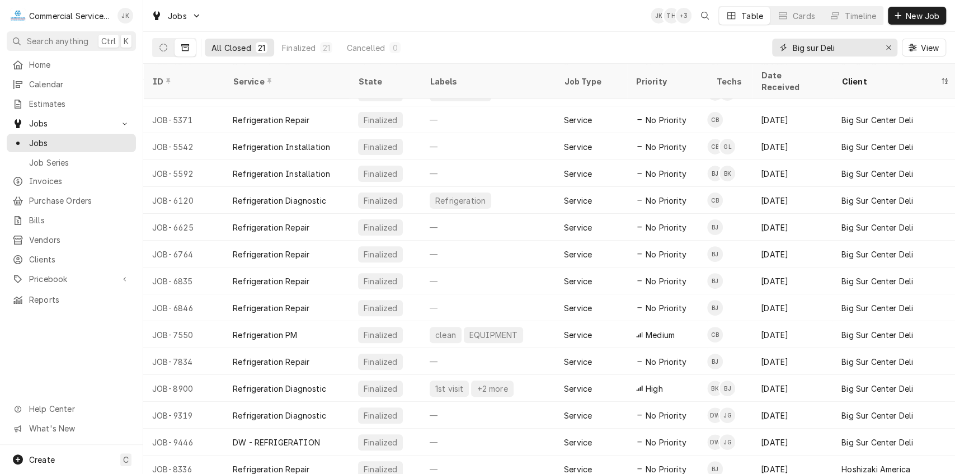
click at [845, 45] on input "Big sur Deli" at bounding box center [834, 48] width 84 height 18
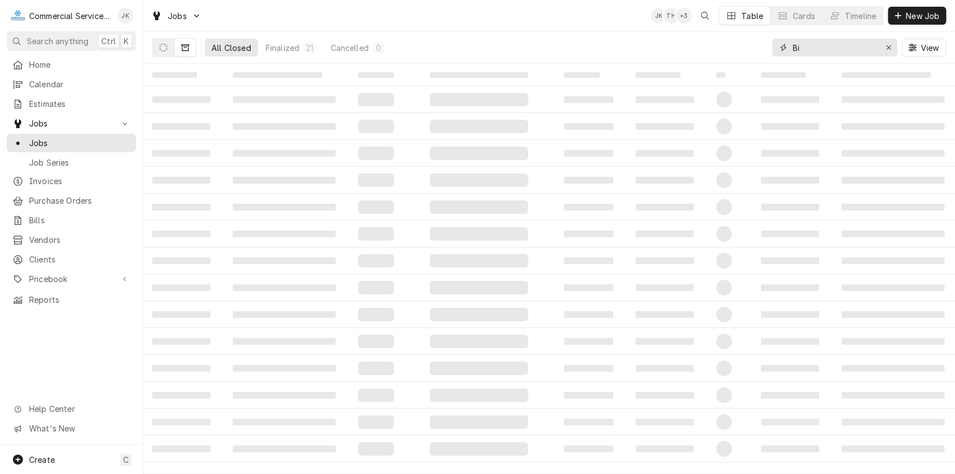
type input "B"
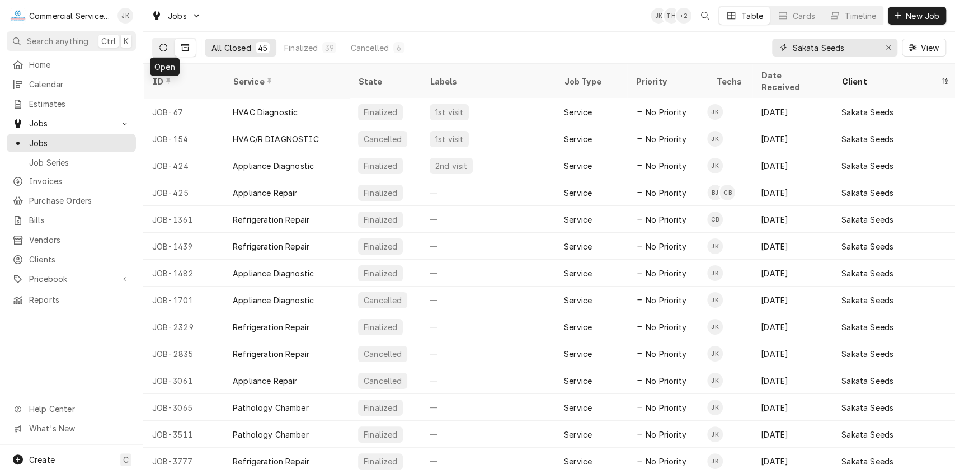
type input "Sakata Seeds"
click at [164, 47] on icon "Dynamic Content Wrapper" at bounding box center [163, 48] width 8 height 8
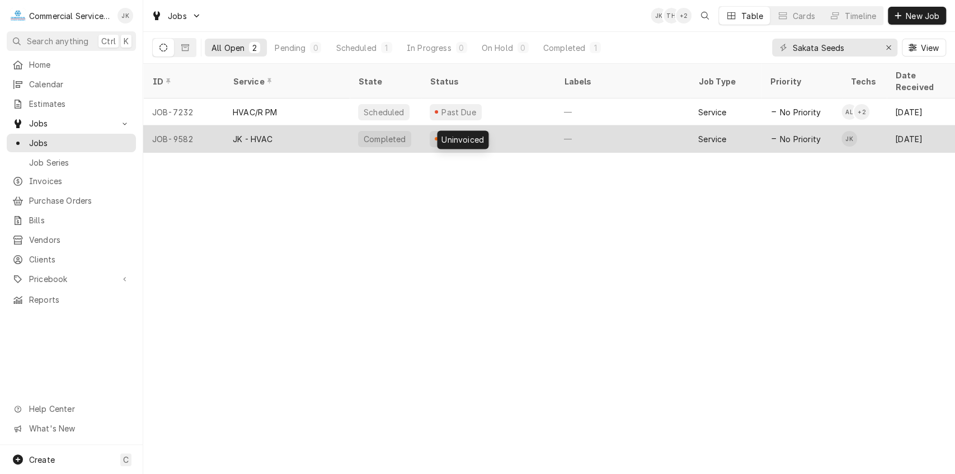
click at [460, 133] on div "Uninvoiced" at bounding box center [462, 139] width 45 height 12
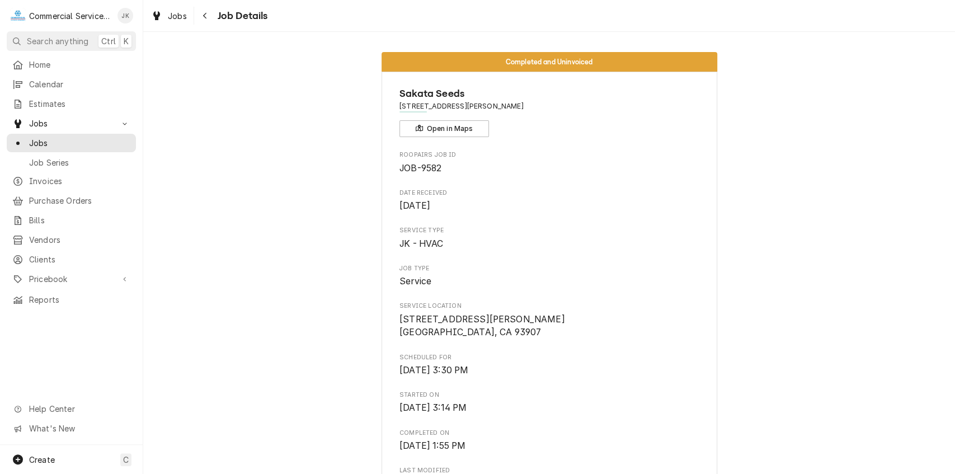
scroll to position [963, 0]
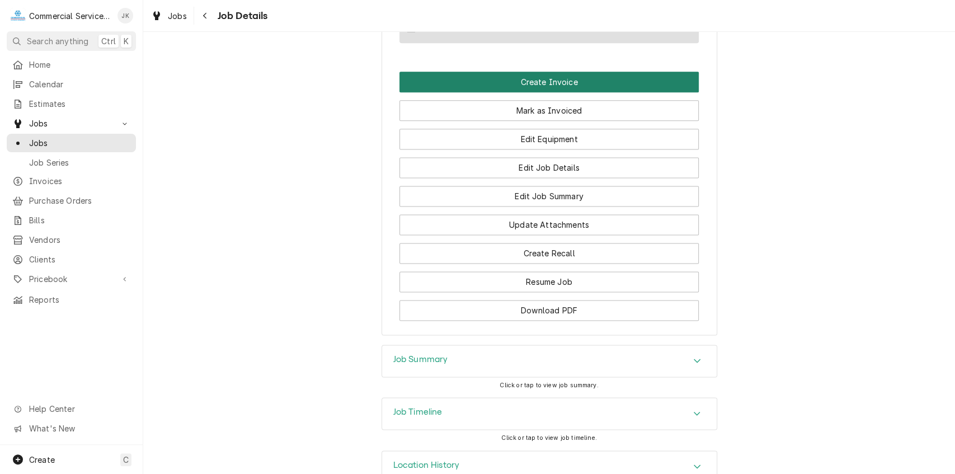
click at [546, 72] on button "Create Invoice" at bounding box center [548, 82] width 299 height 21
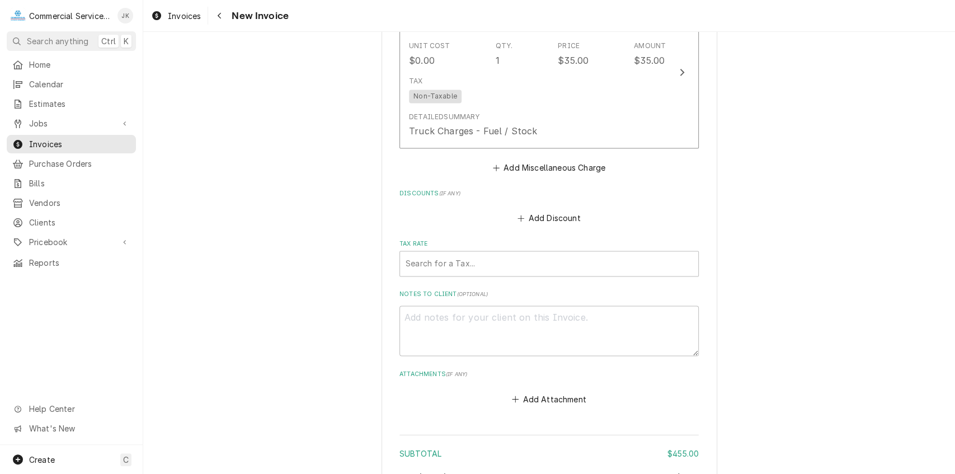
scroll to position [1067, 0]
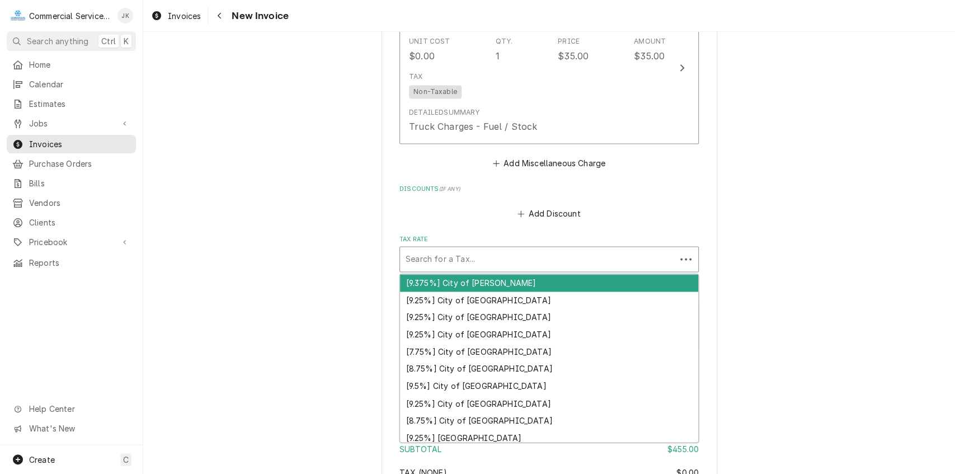
click at [474, 253] on div "Tax Rate" at bounding box center [538, 259] width 265 height 20
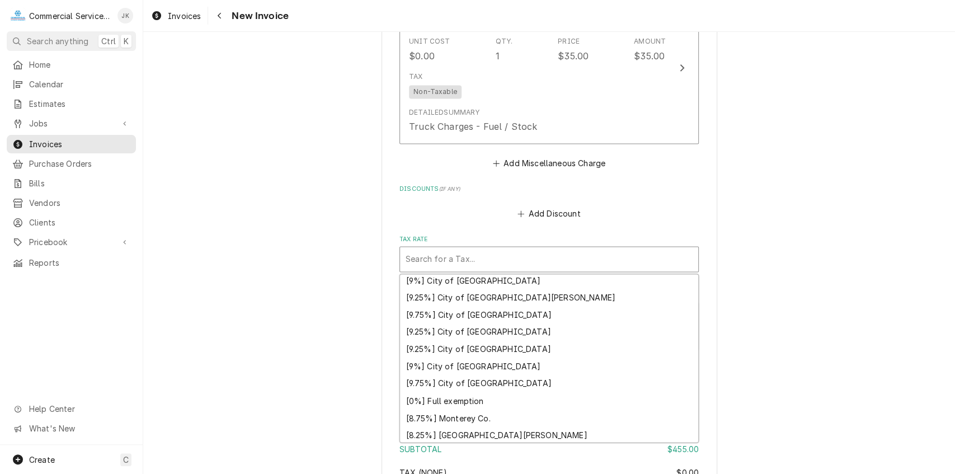
scroll to position [266, 0]
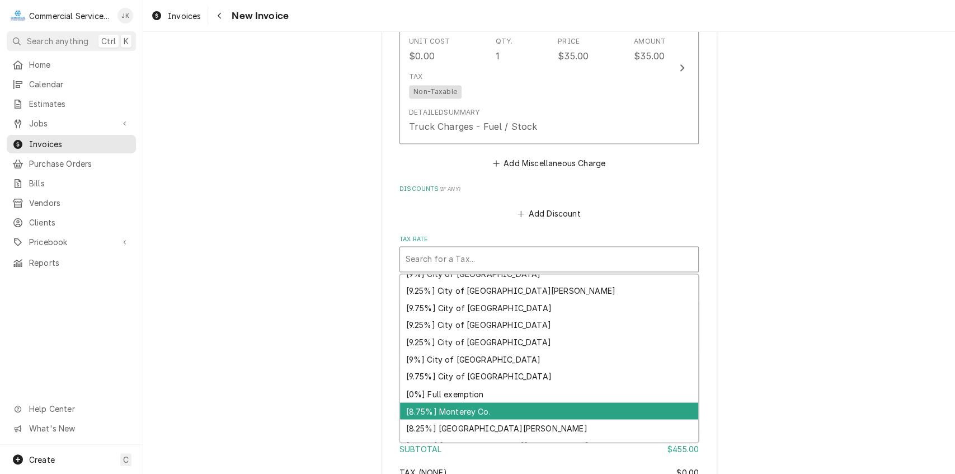
click at [480, 416] on div "[8.75%] Monterey Co." at bounding box center [549, 410] width 298 height 17
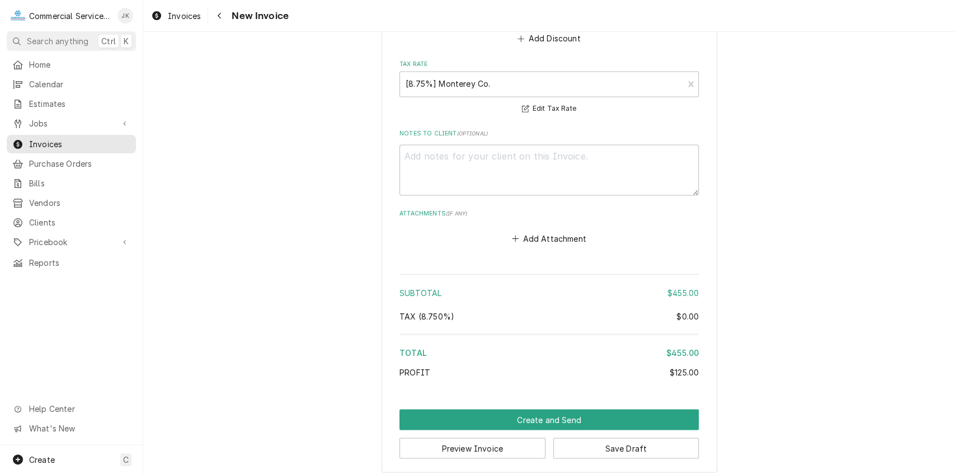
scroll to position [1252, 0]
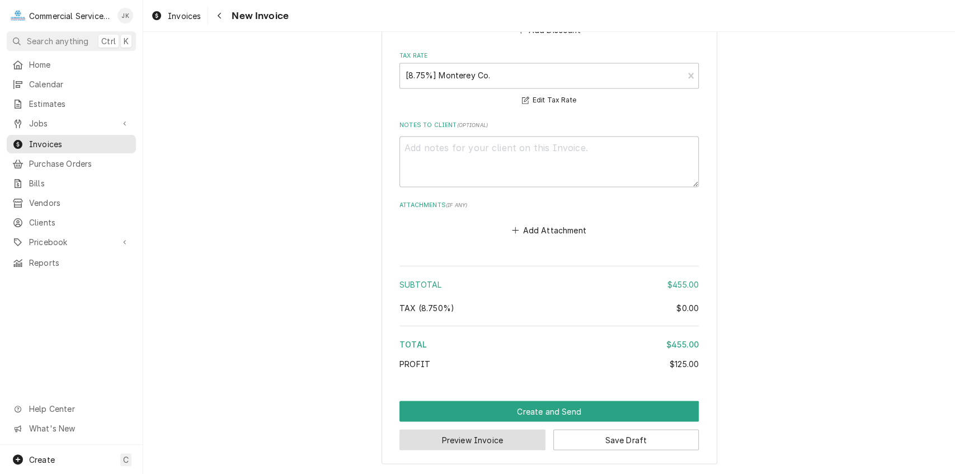
click at [474, 438] on button "Preview Invoice" at bounding box center [472, 439] width 146 height 21
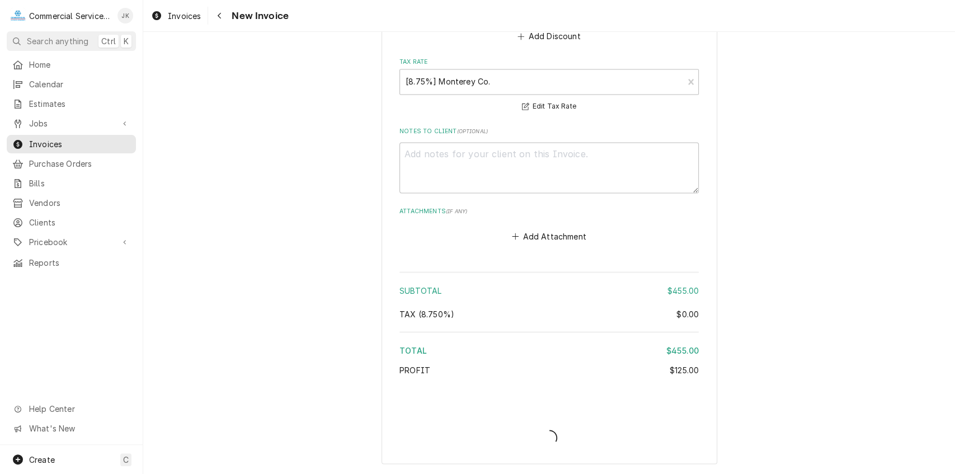
type textarea "x"
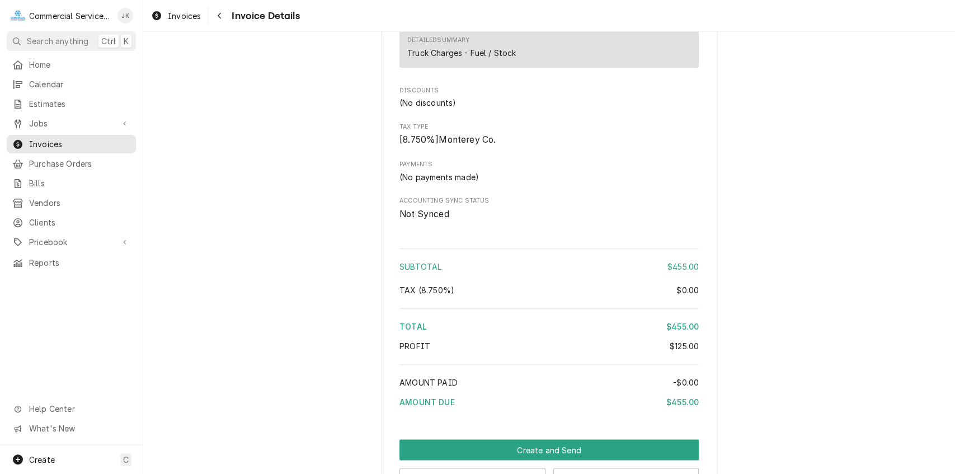
scroll to position [1098, 0]
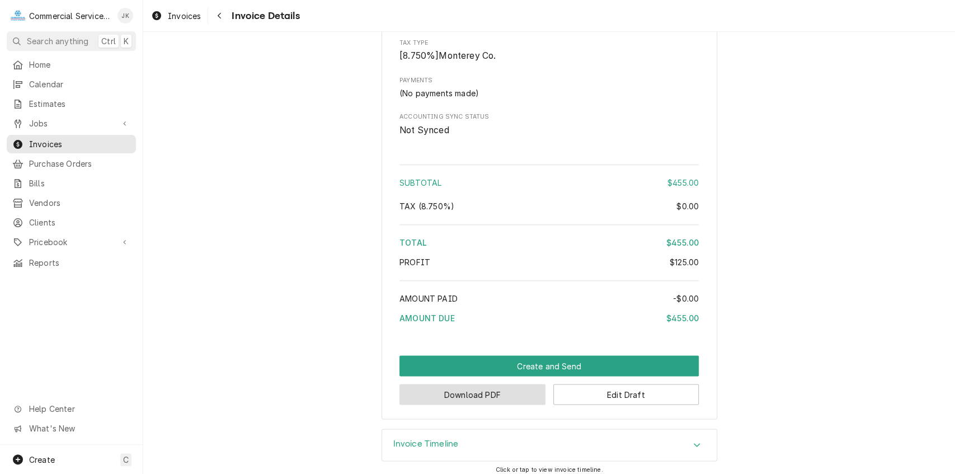
click at [509, 402] on button "Download PDF" at bounding box center [472, 394] width 146 height 21
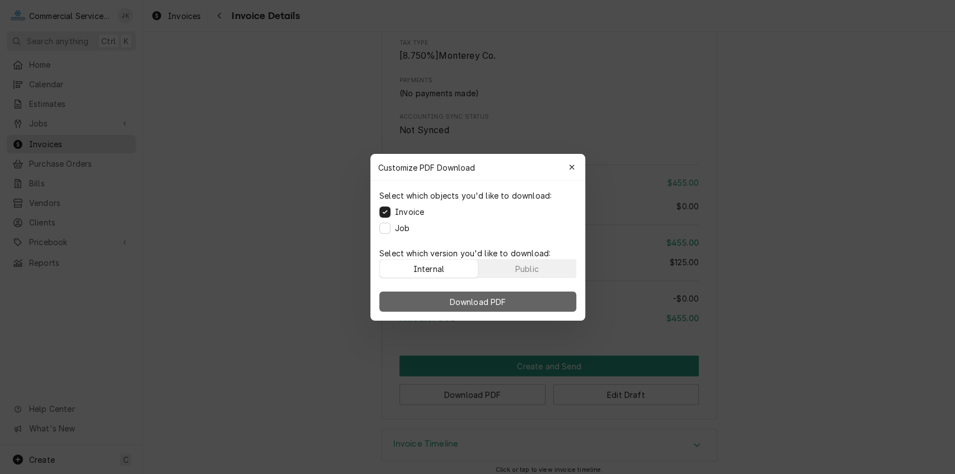
click at [455, 305] on span "Download PDF" at bounding box center [477, 301] width 61 height 12
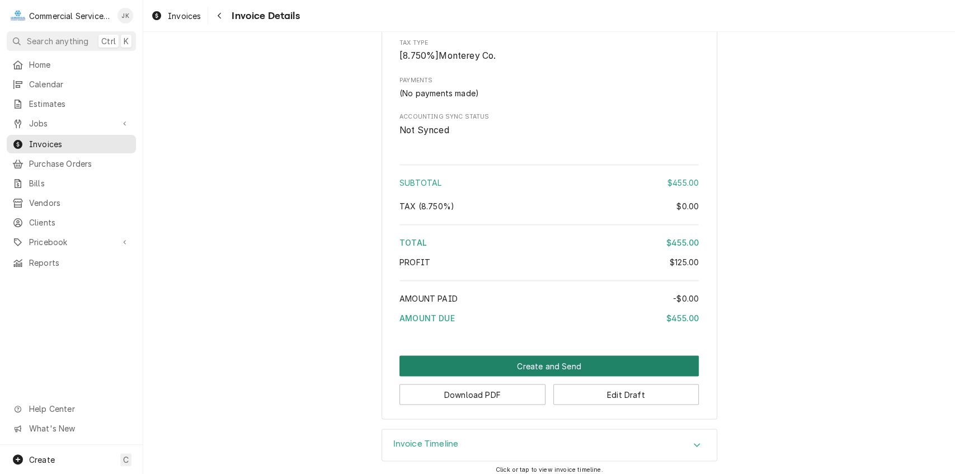
click at [539, 370] on button "Create and Send" at bounding box center [548, 365] width 299 height 21
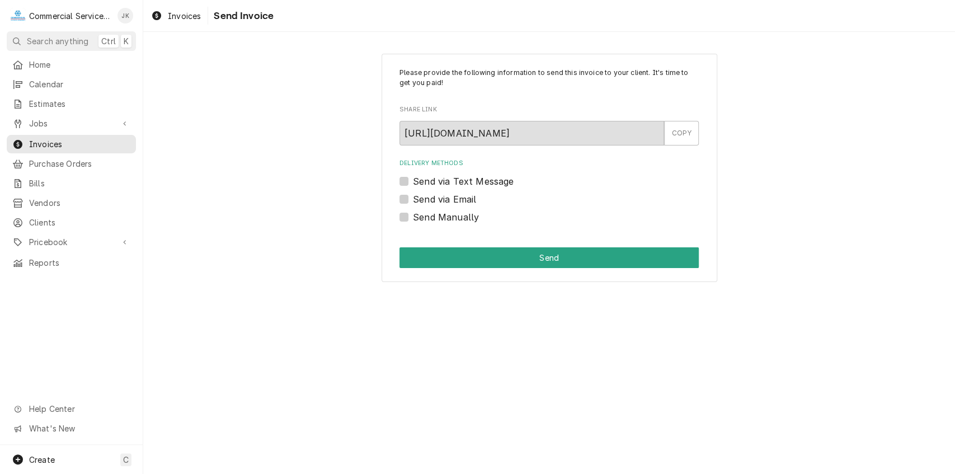
click at [413, 201] on label "Send via Email" at bounding box center [444, 198] width 63 height 13
click at [413, 201] on input "Send via Email" at bounding box center [562, 204] width 299 height 25
checkbox input "true"
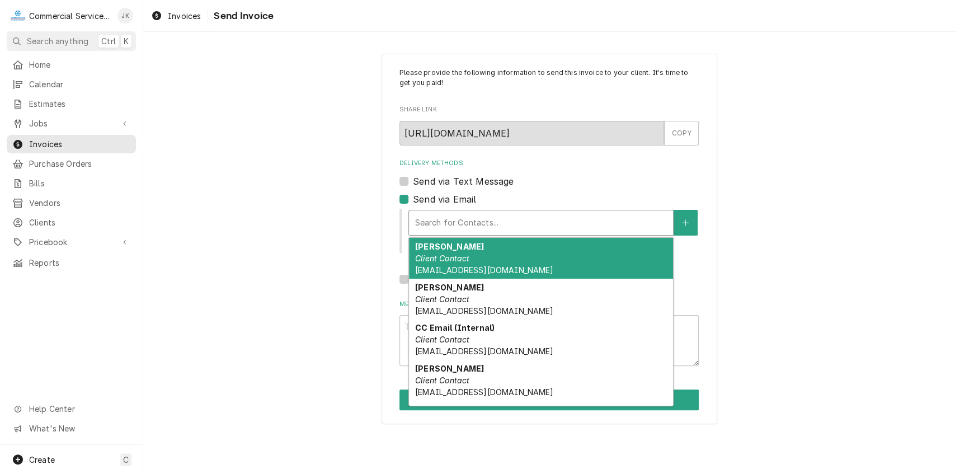
click at [440, 227] on div "Delivery Methods" at bounding box center [541, 223] width 253 height 20
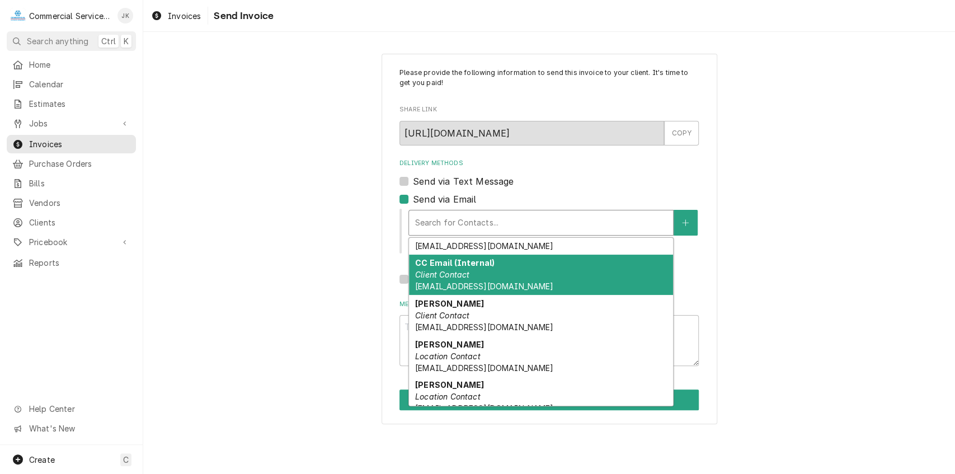
scroll to position [110, 0]
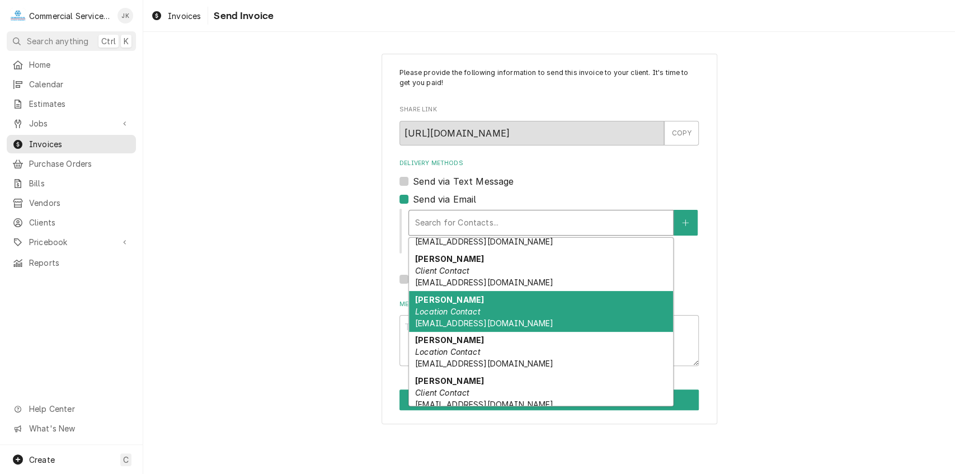
click at [453, 314] on em "Location Contact" at bounding box center [447, 312] width 65 height 10
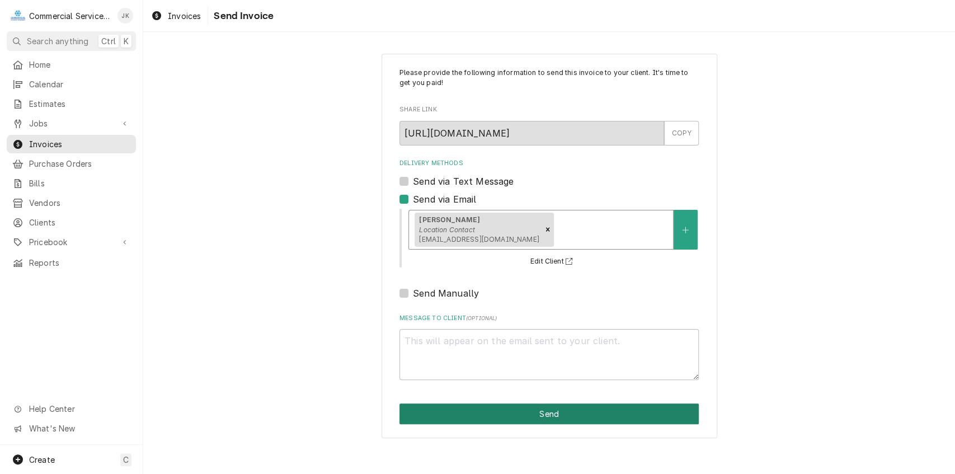
click at [545, 414] on button "Send" at bounding box center [548, 413] width 299 height 21
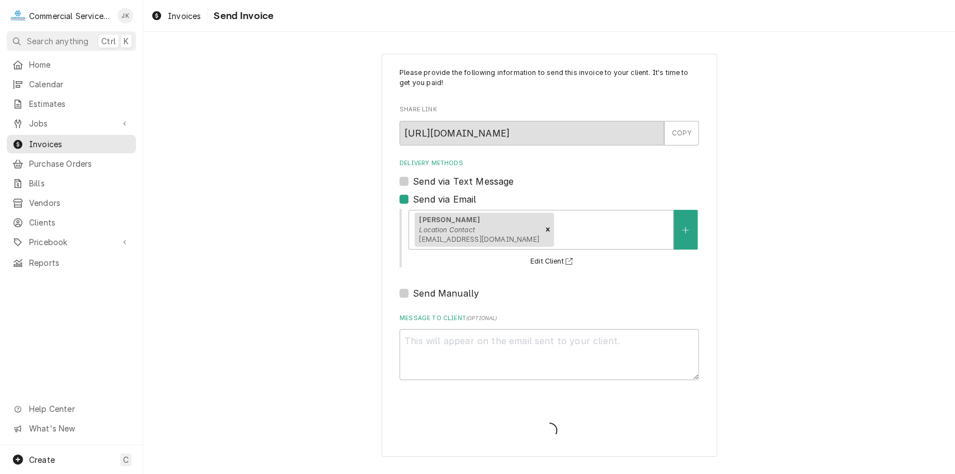
type textarea "x"
